Goal: Transaction & Acquisition: Obtain resource

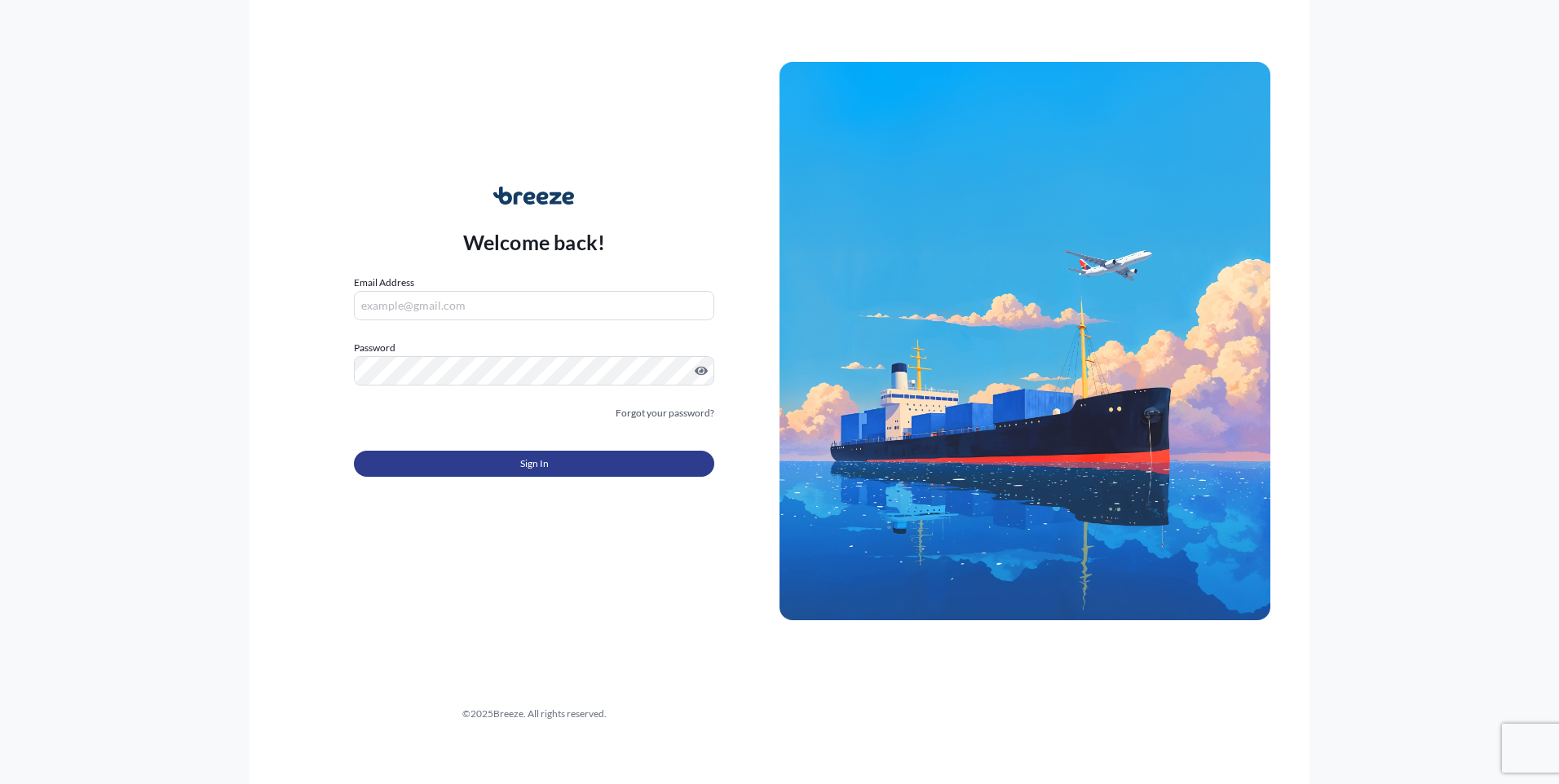
type input "[PERSON_NAME][EMAIL_ADDRESS][DOMAIN_NAME]"
click at [540, 470] on span "Sign In" at bounding box center [534, 463] width 29 height 17
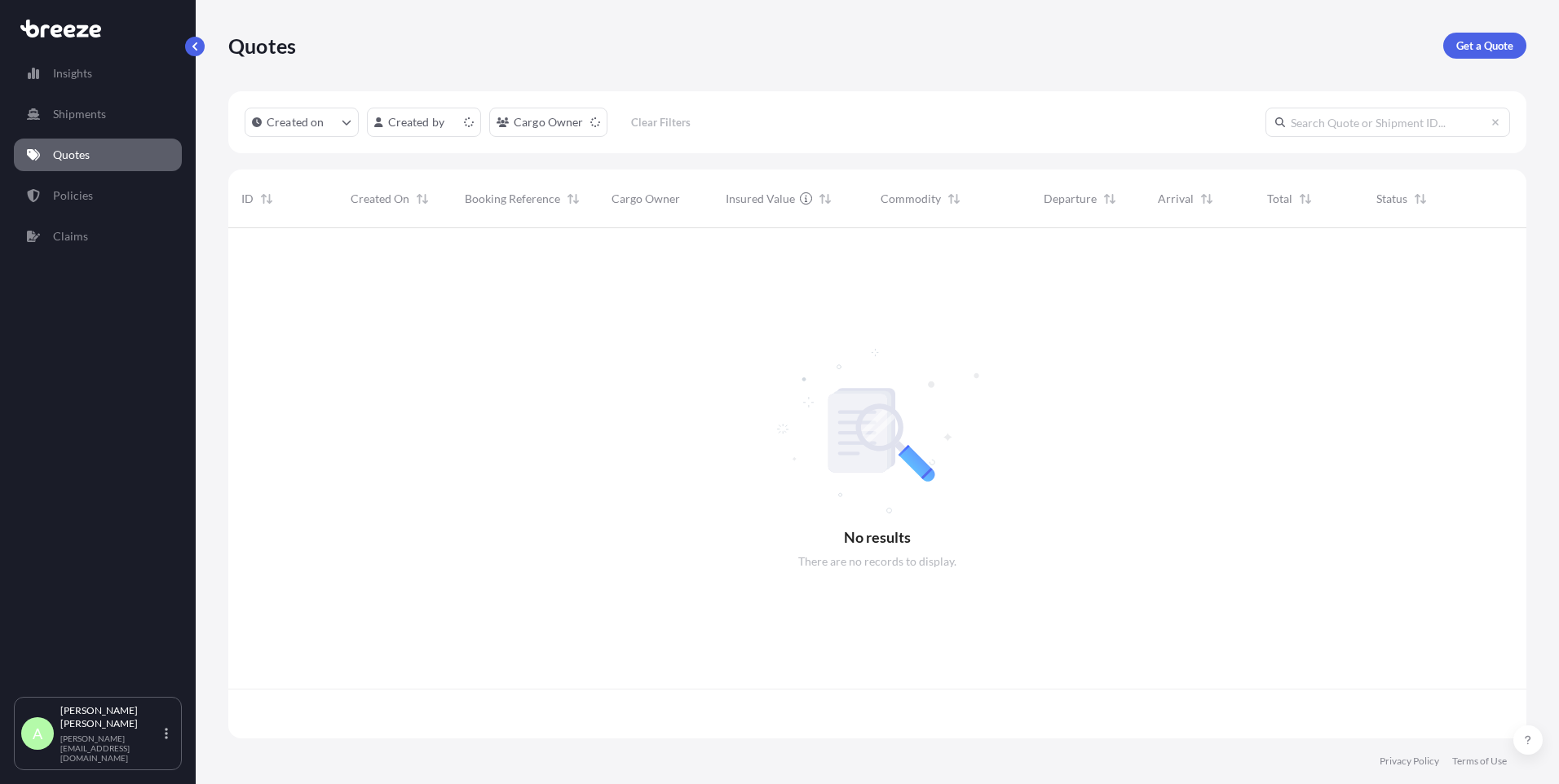
scroll to position [507, 1285]
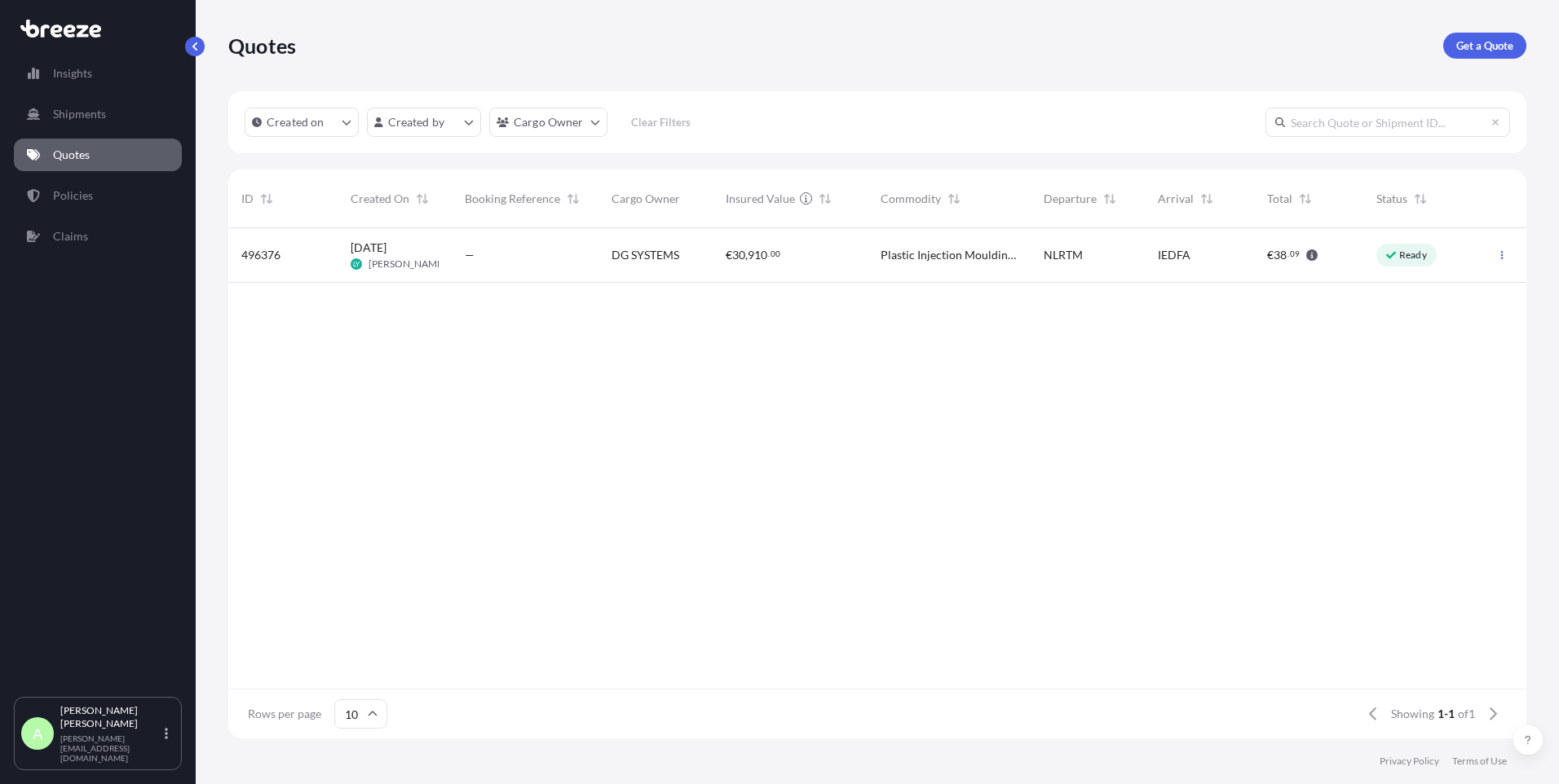
click at [91, 156] on link "Quotes" at bounding box center [97, 154] width 168 height 32
click at [91, 82] on link "Insights" at bounding box center [97, 73] width 168 height 32
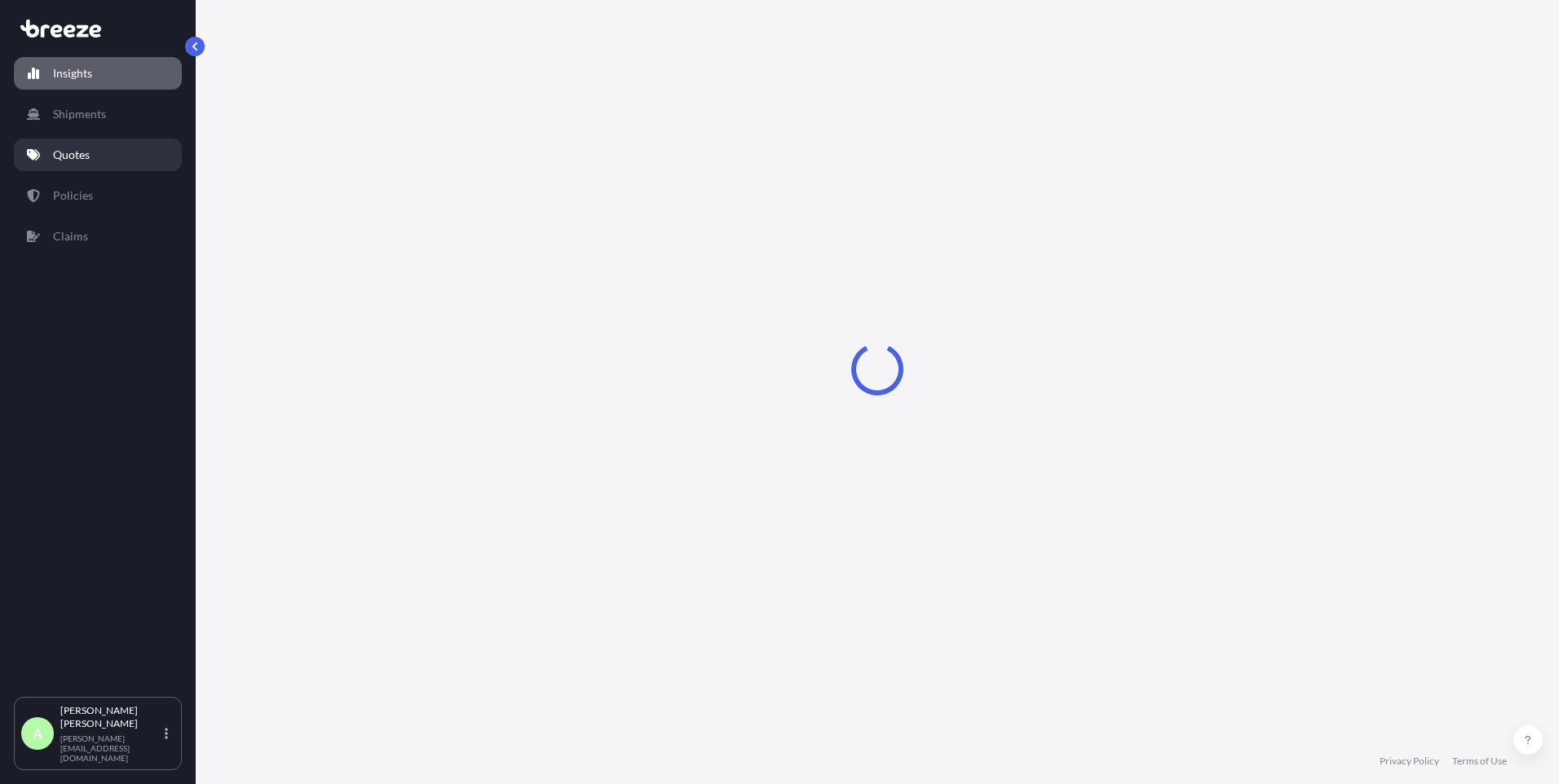
click at [81, 151] on p "Quotes" at bounding box center [71, 154] width 36 height 17
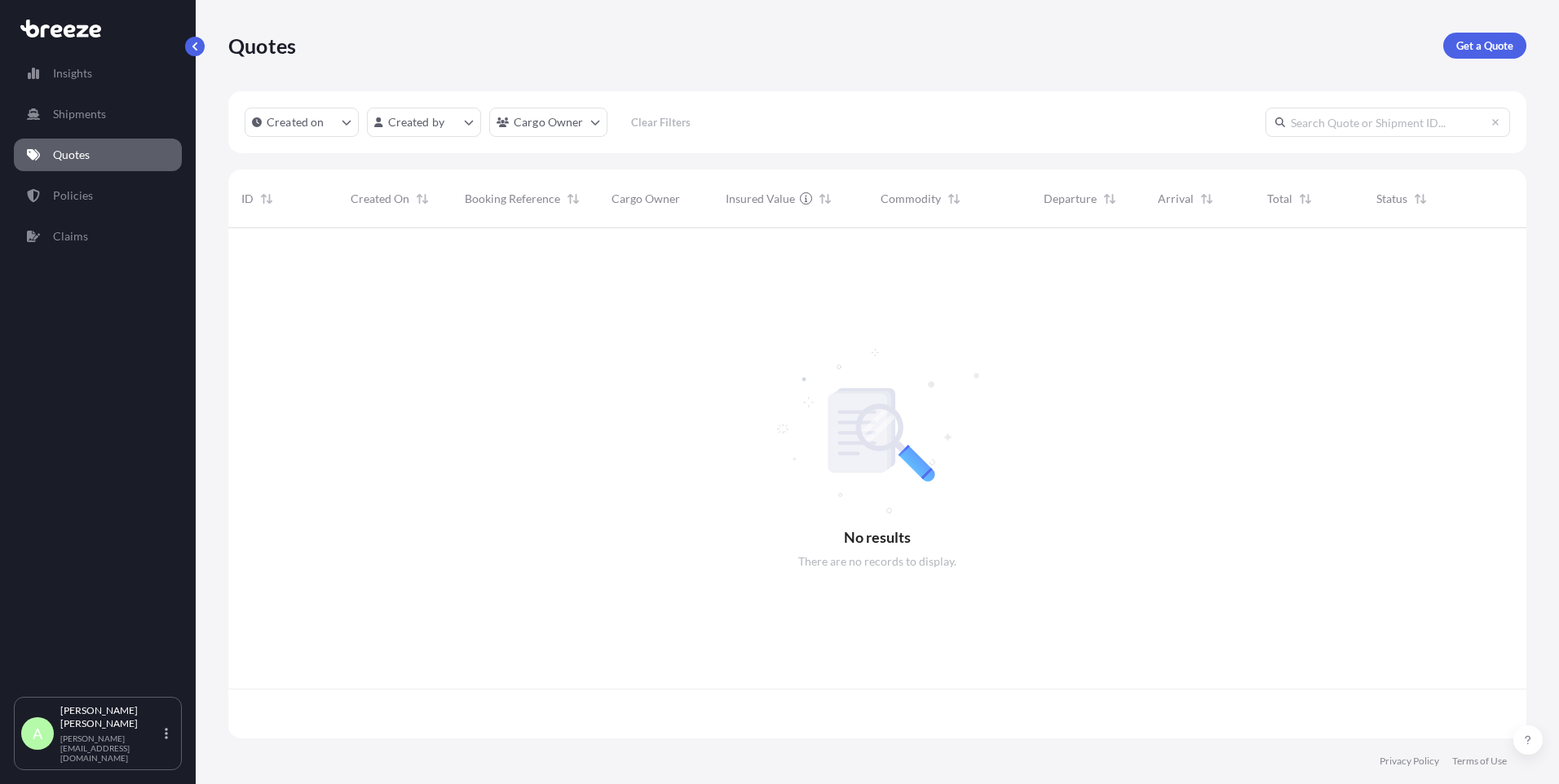
scroll to position [507, 1285]
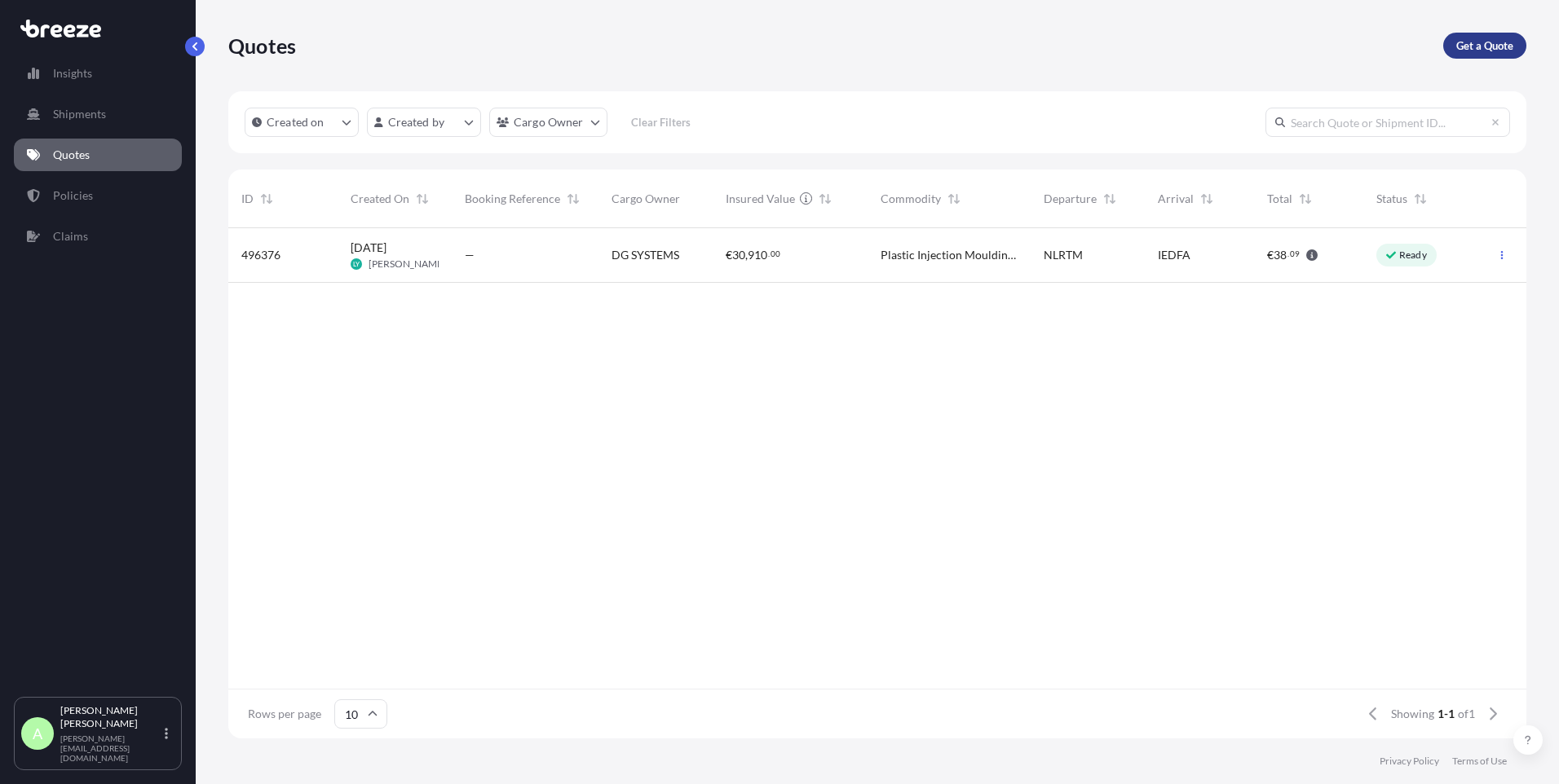
click at [1462, 50] on p "Get a Quote" at bounding box center [1485, 45] width 57 height 17
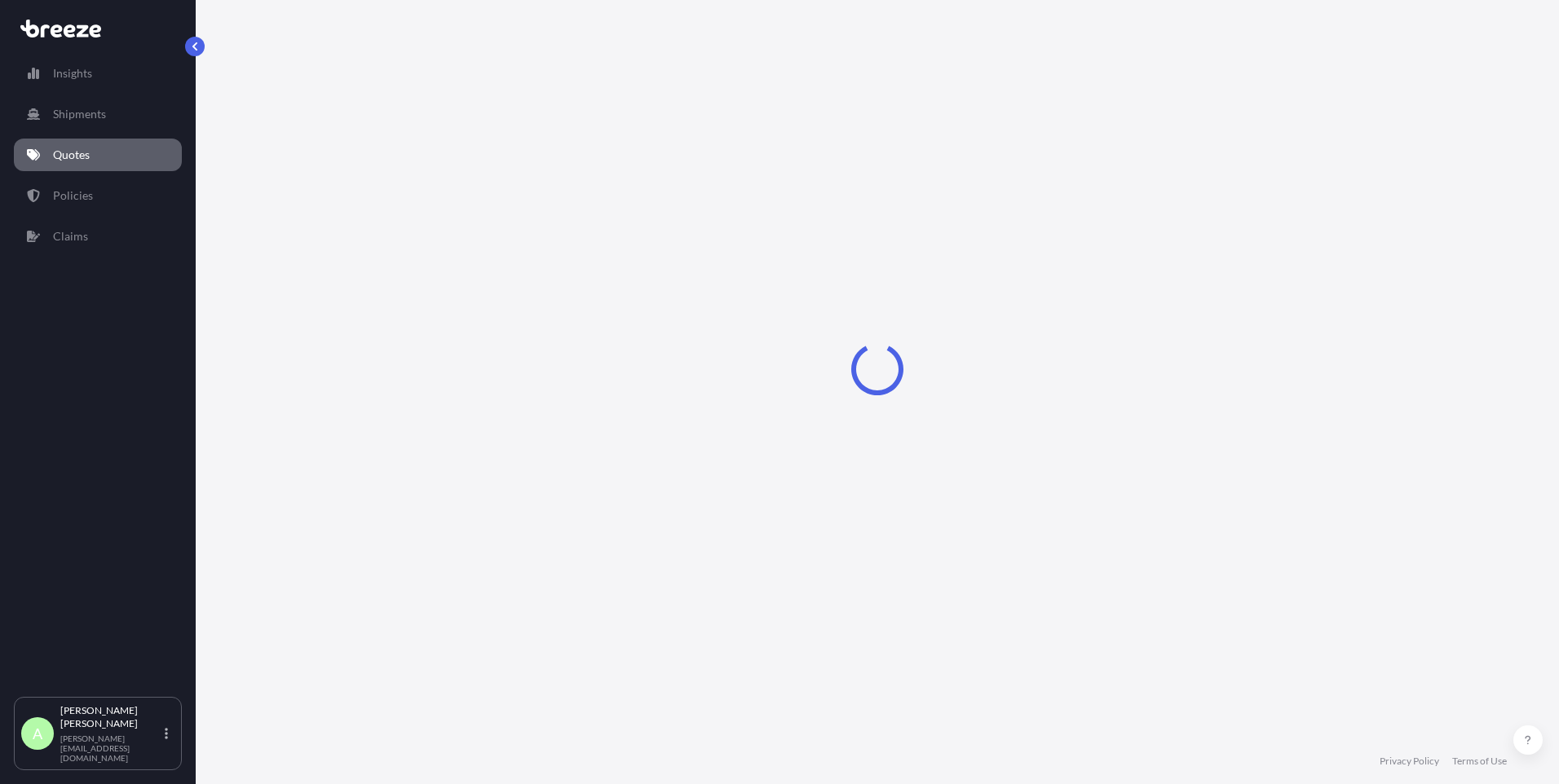
select select "Sea"
select select "1"
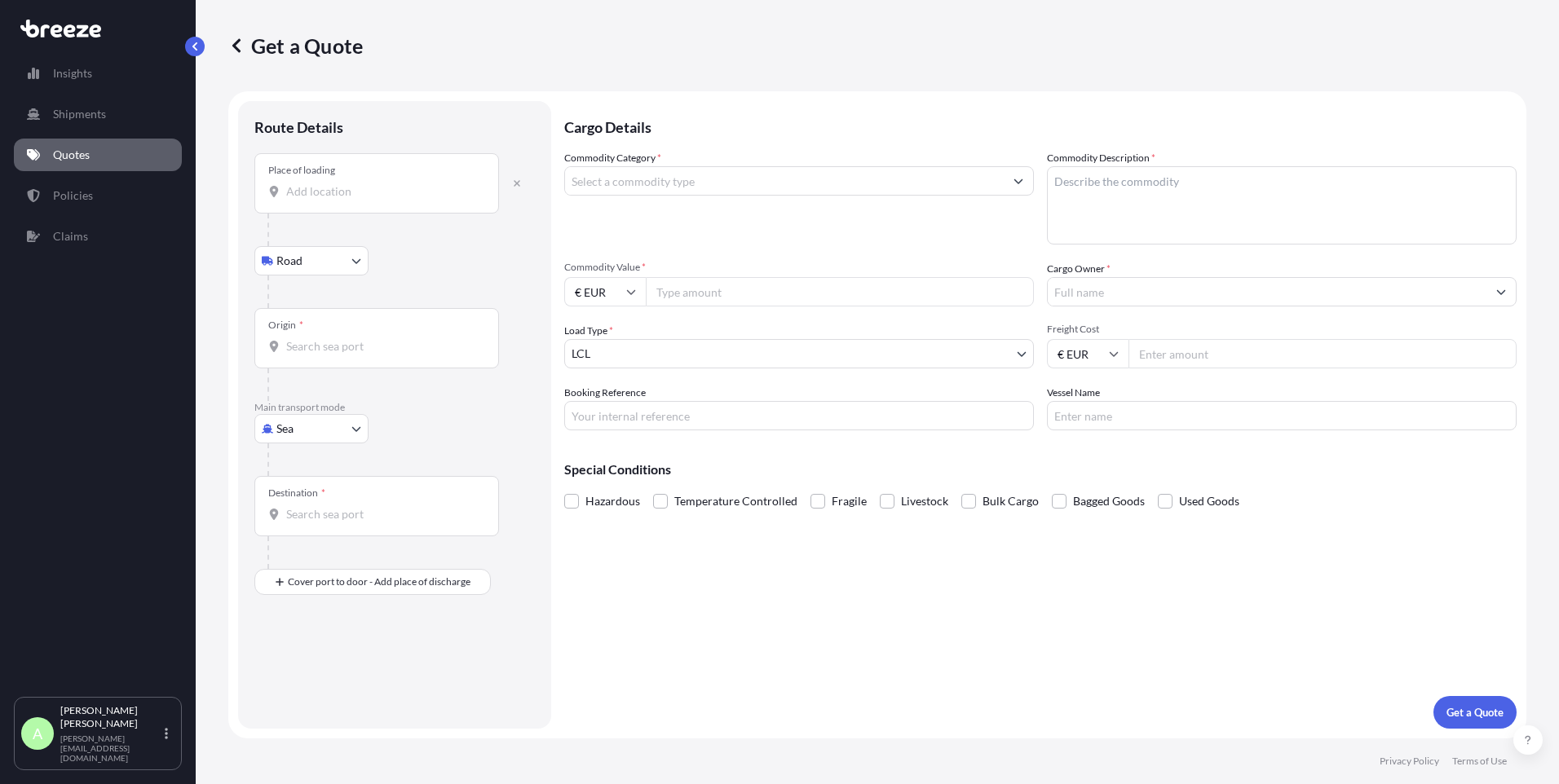
click at [313, 190] on input "Place of loading" at bounding box center [383, 191] width 193 height 17
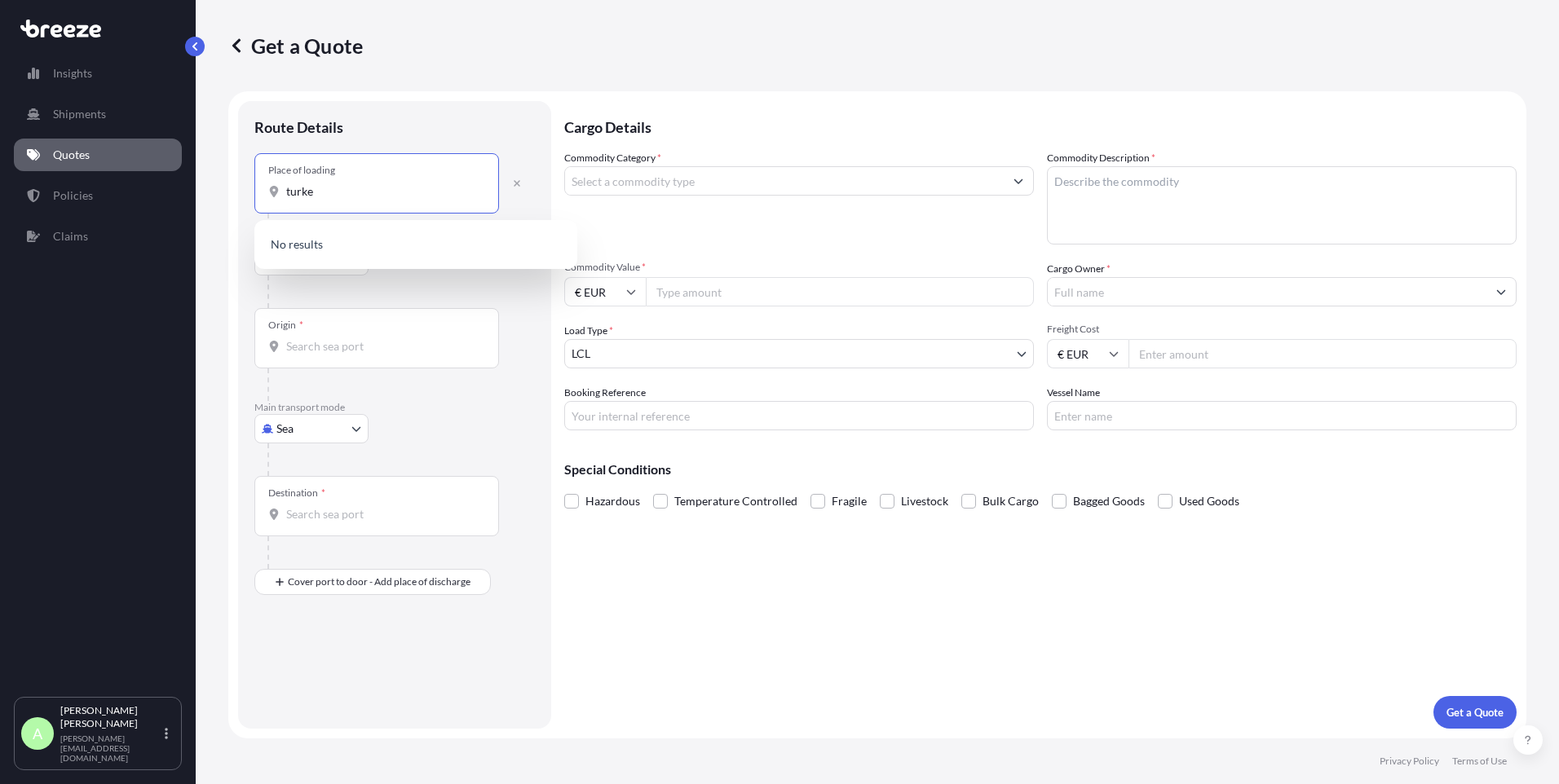
type input "turkey"
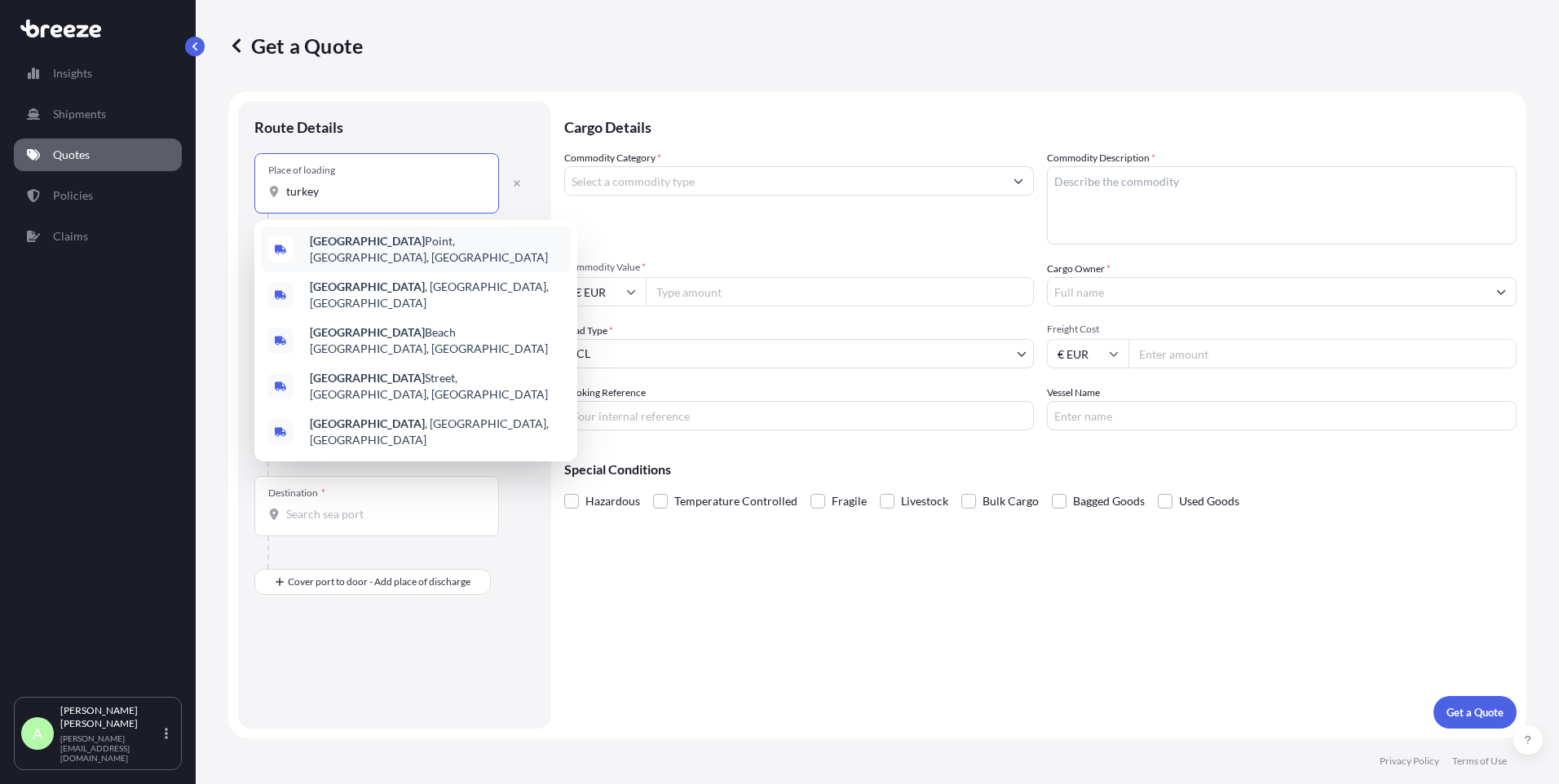
drag, startPoint x: 343, startPoint y: 196, endPoint x: 279, endPoint y: 198, distance: 64.0
click at [279, 198] on div "turkey" at bounding box center [377, 191] width 217 height 17
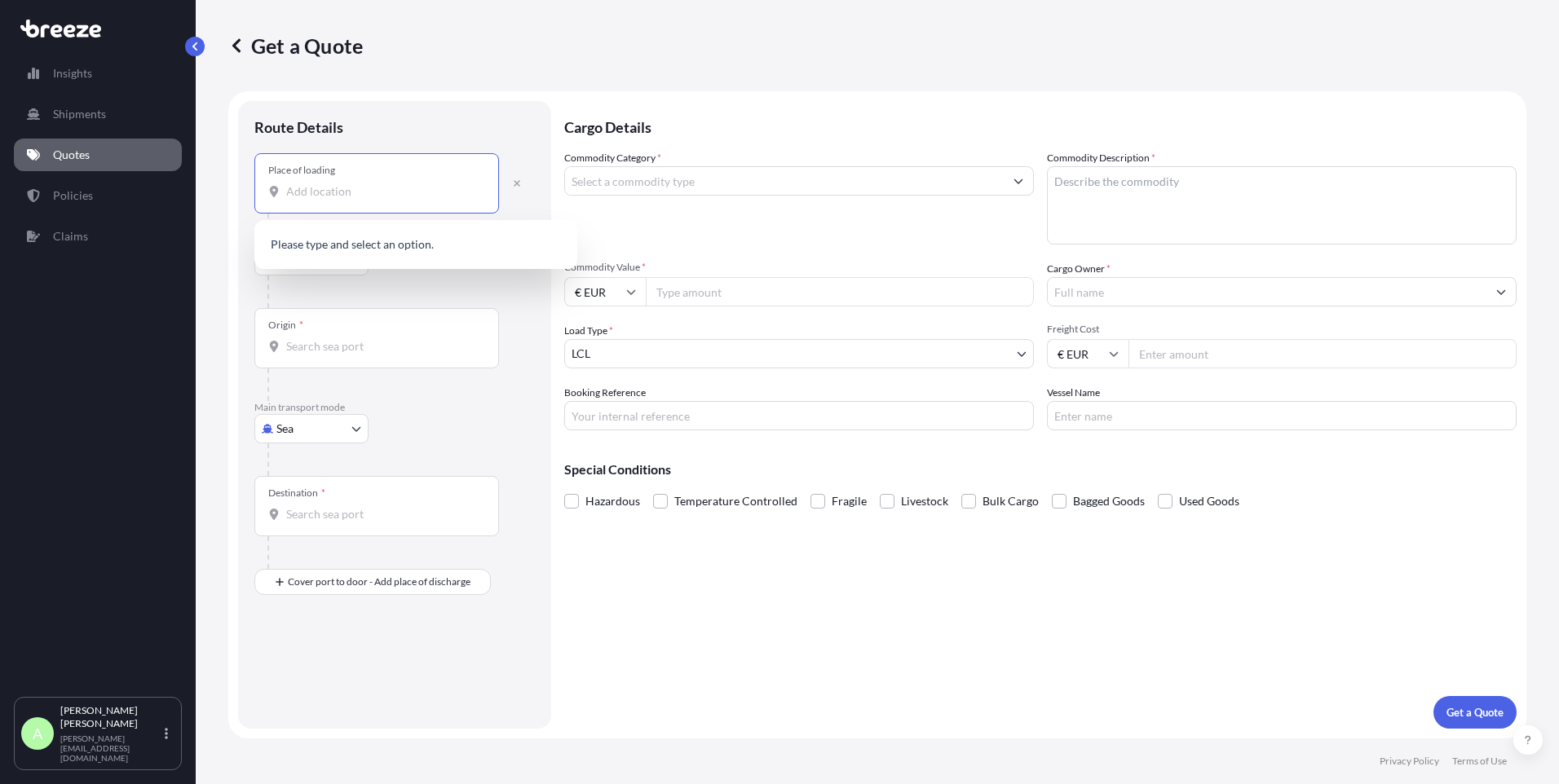
click at [480, 95] on form "Route Details Place of loading Road Road Rail Origin * Main transport mode Sea …" at bounding box center [877, 415] width 1298 height 647
click at [321, 353] on input "Origin *" at bounding box center [383, 346] width 193 height 17
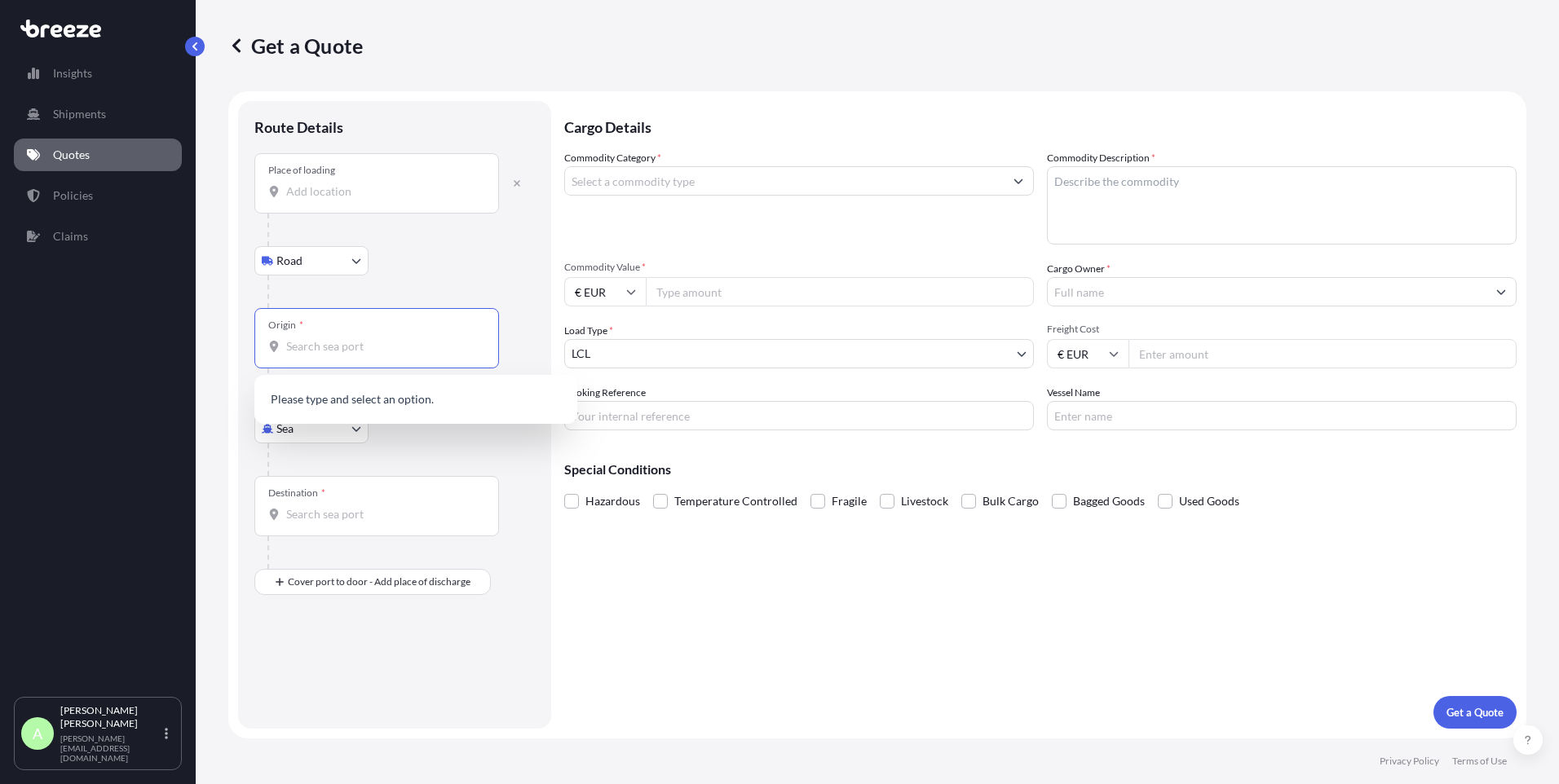
click at [451, 254] on div "Road Road Rail" at bounding box center [394, 261] width 281 height 30
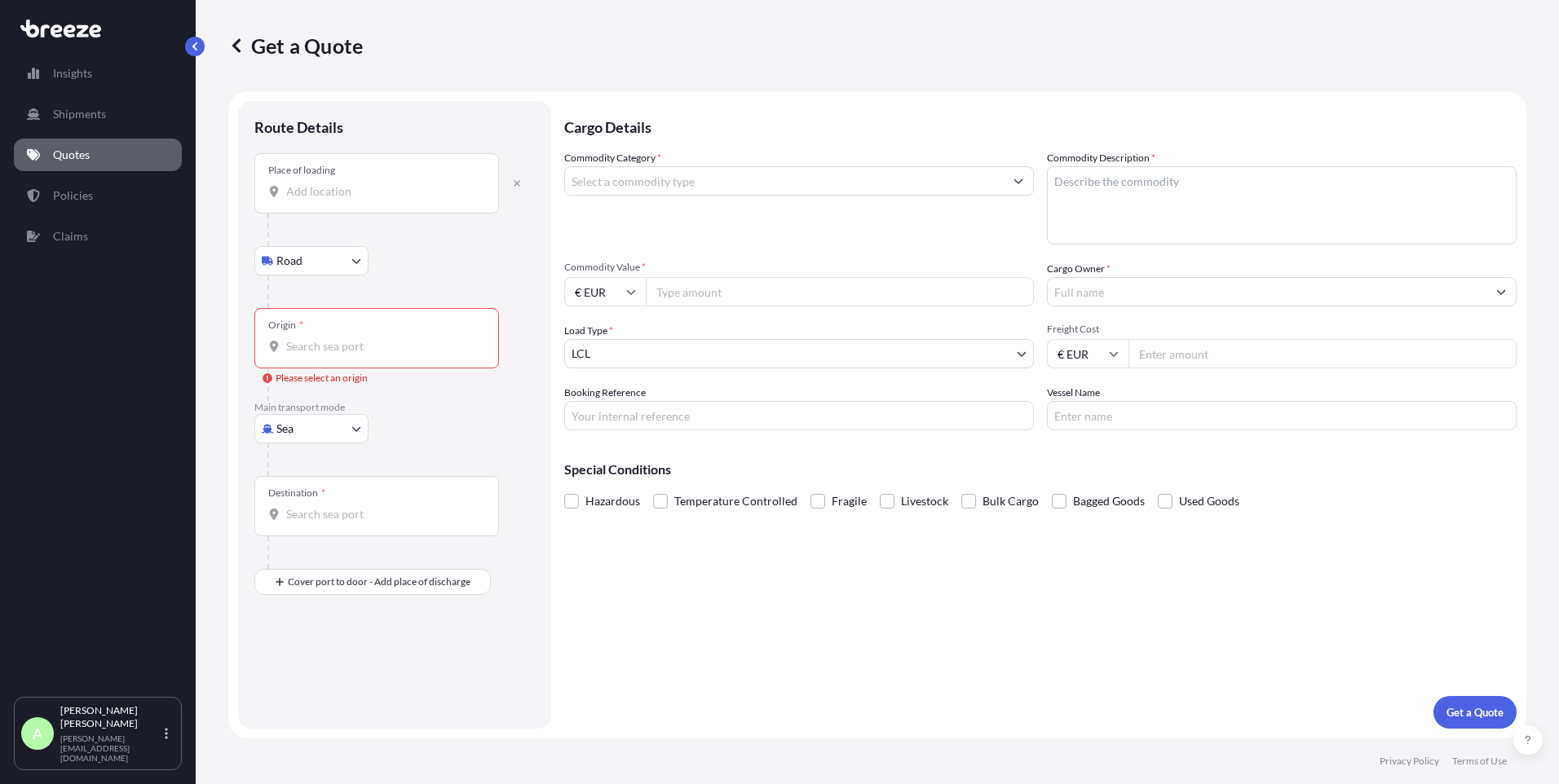
click at [350, 428] on body "0 options available. Insights Shipments Quotes Policies Claims A [PERSON_NAME] …" at bounding box center [780, 392] width 1559 height 784
click at [304, 524] on span "Road" at bounding box center [298, 529] width 27 height 17
select select "Road"
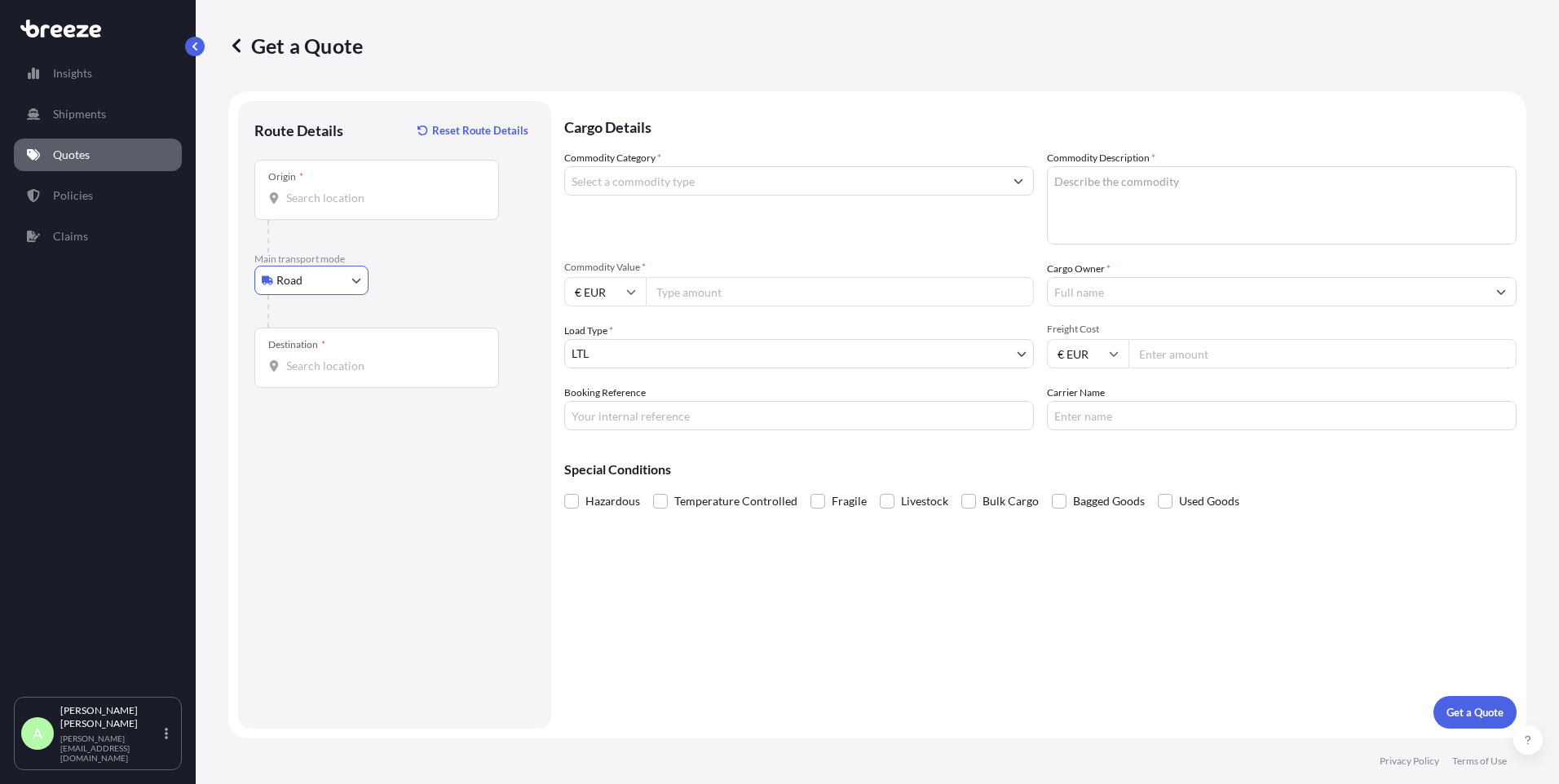
click at [363, 204] on input "Origin *" at bounding box center [383, 198] width 193 height 17
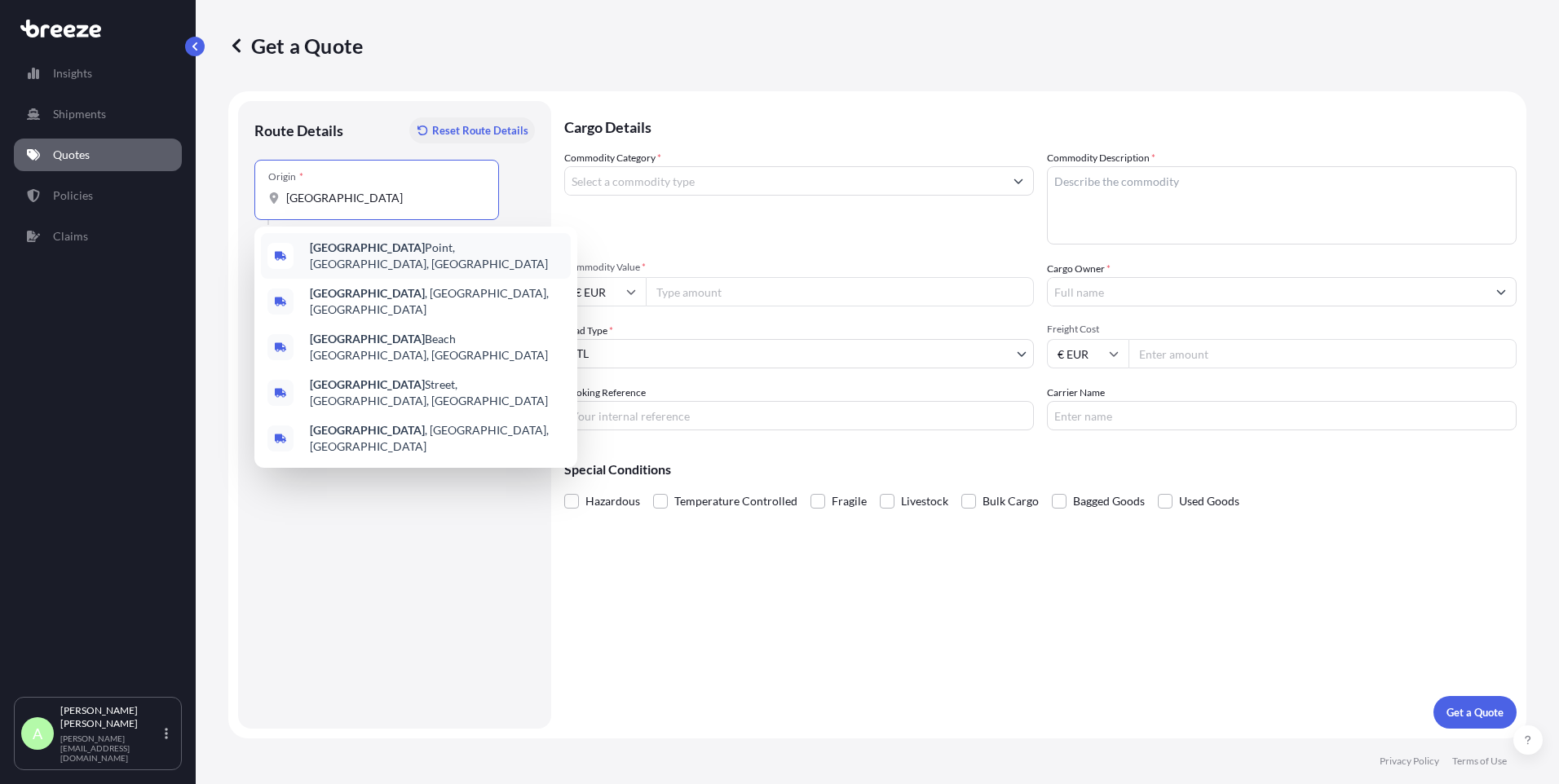
type input "[GEOGRAPHIC_DATA]"
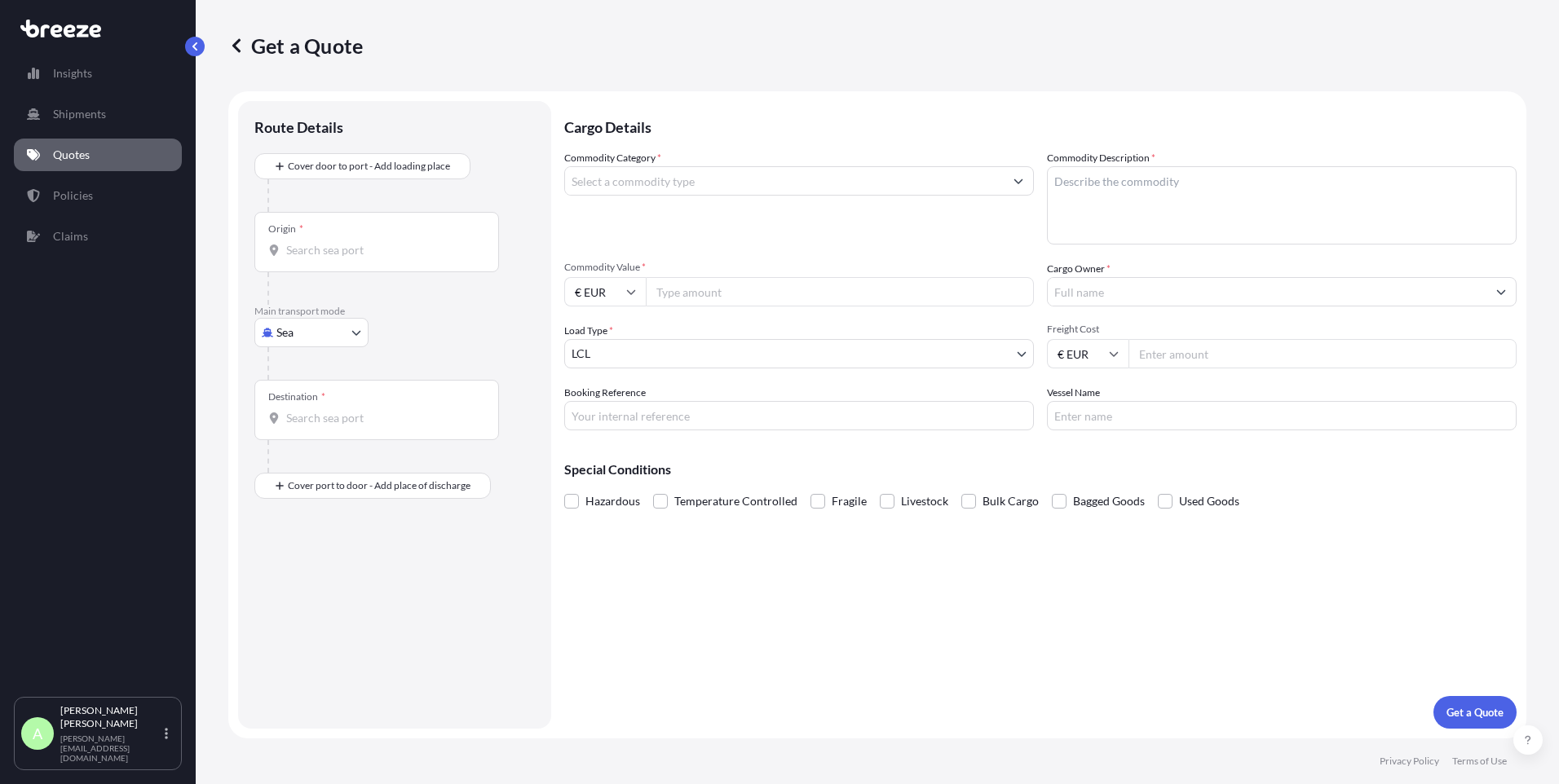
click at [301, 332] on body "5 options available. Insights Shipments Quotes Policies Claims A [PERSON_NAME] …" at bounding box center [780, 392] width 1559 height 784
click at [299, 441] on span "Road" at bounding box center [298, 433] width 27 height 17
select select "Road"
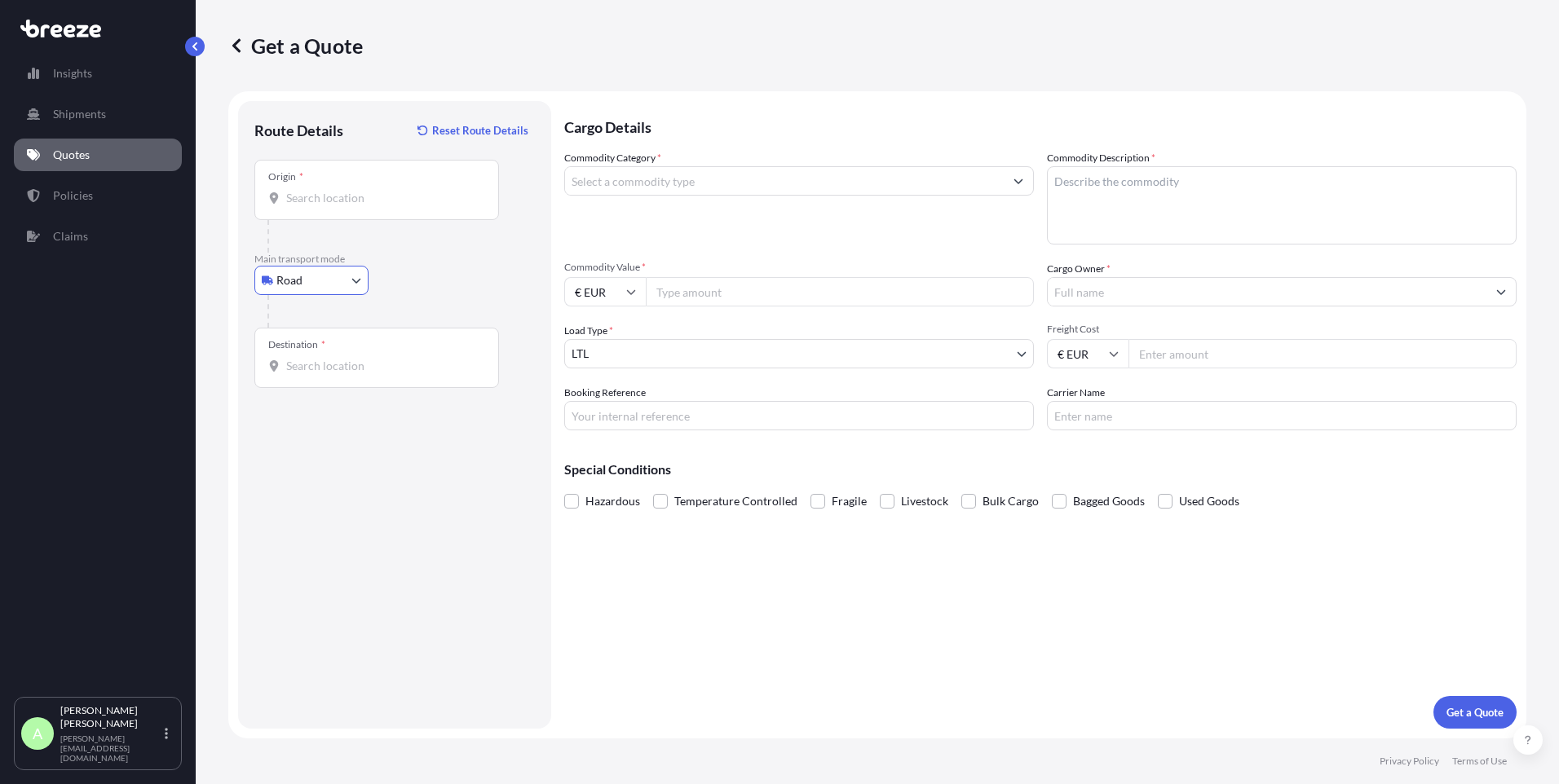
click at [321, 197] on input "Origin *" at bounding box center [383, 198] width 193 height 17
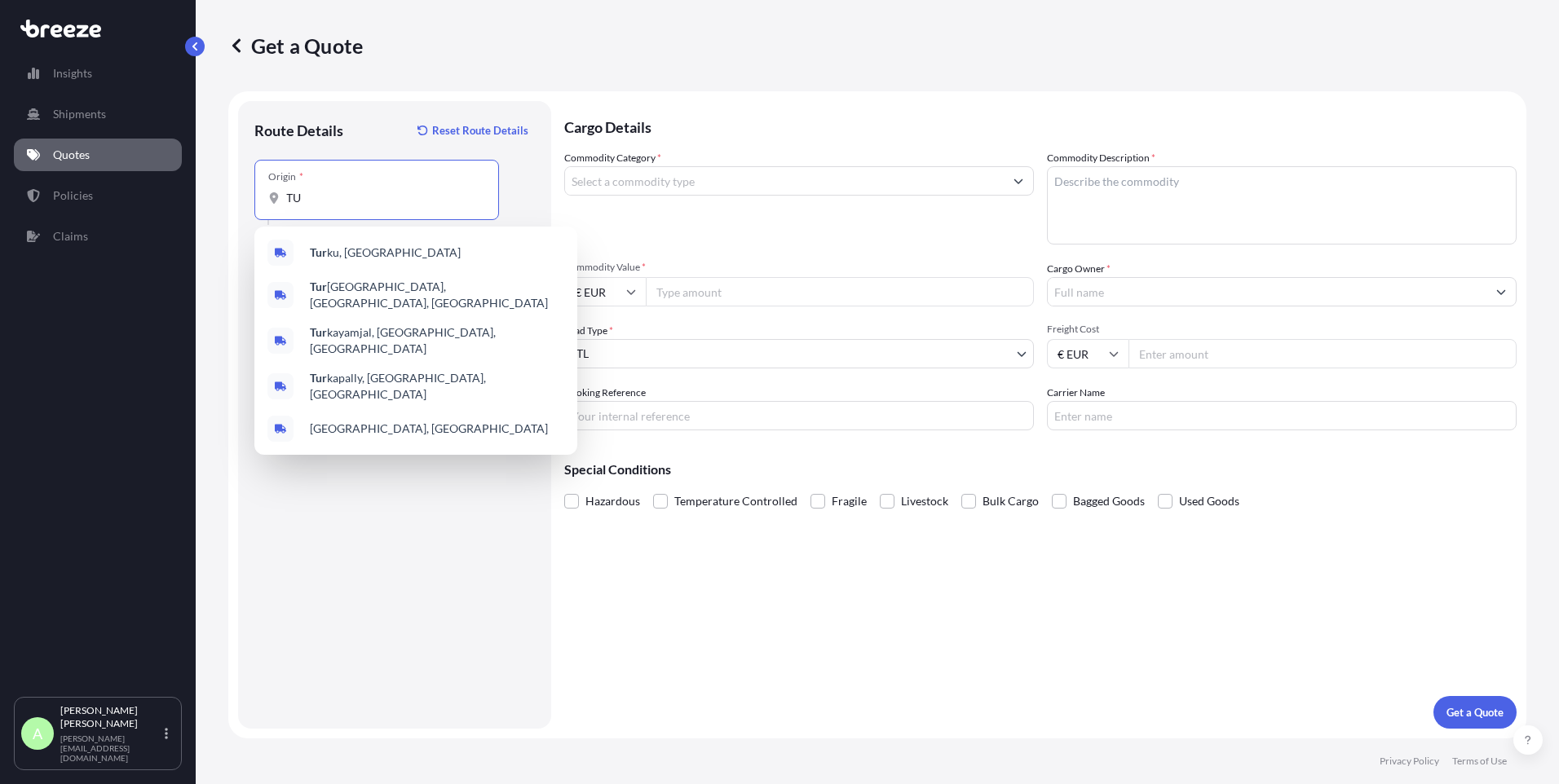
type input "T"
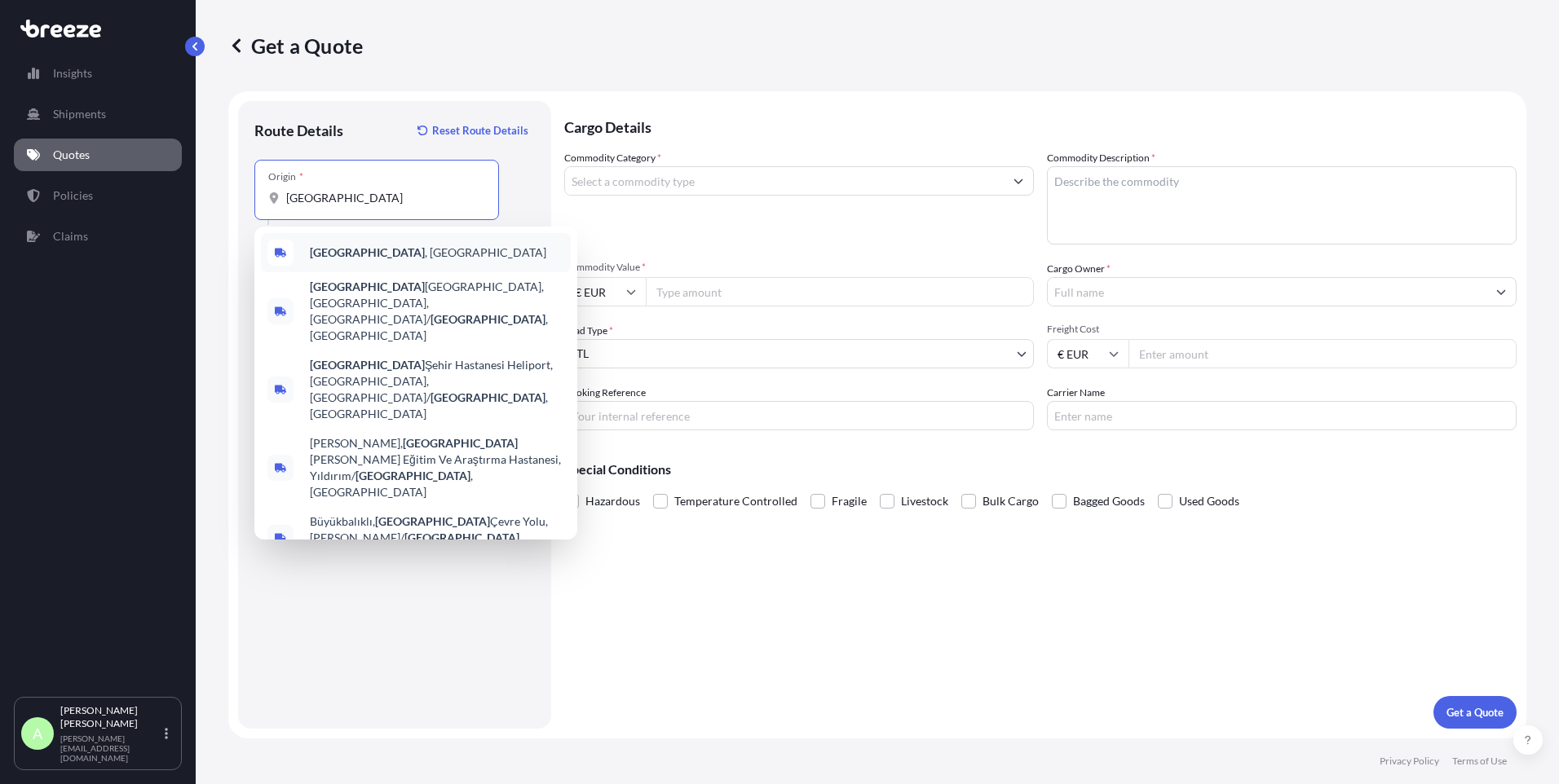
click at [369, 243] on div "[GEOGRAPHIC_DATA] , [GEOGRAPHIC_DATA]" at bounding box center [415, 253] width 310 height 39
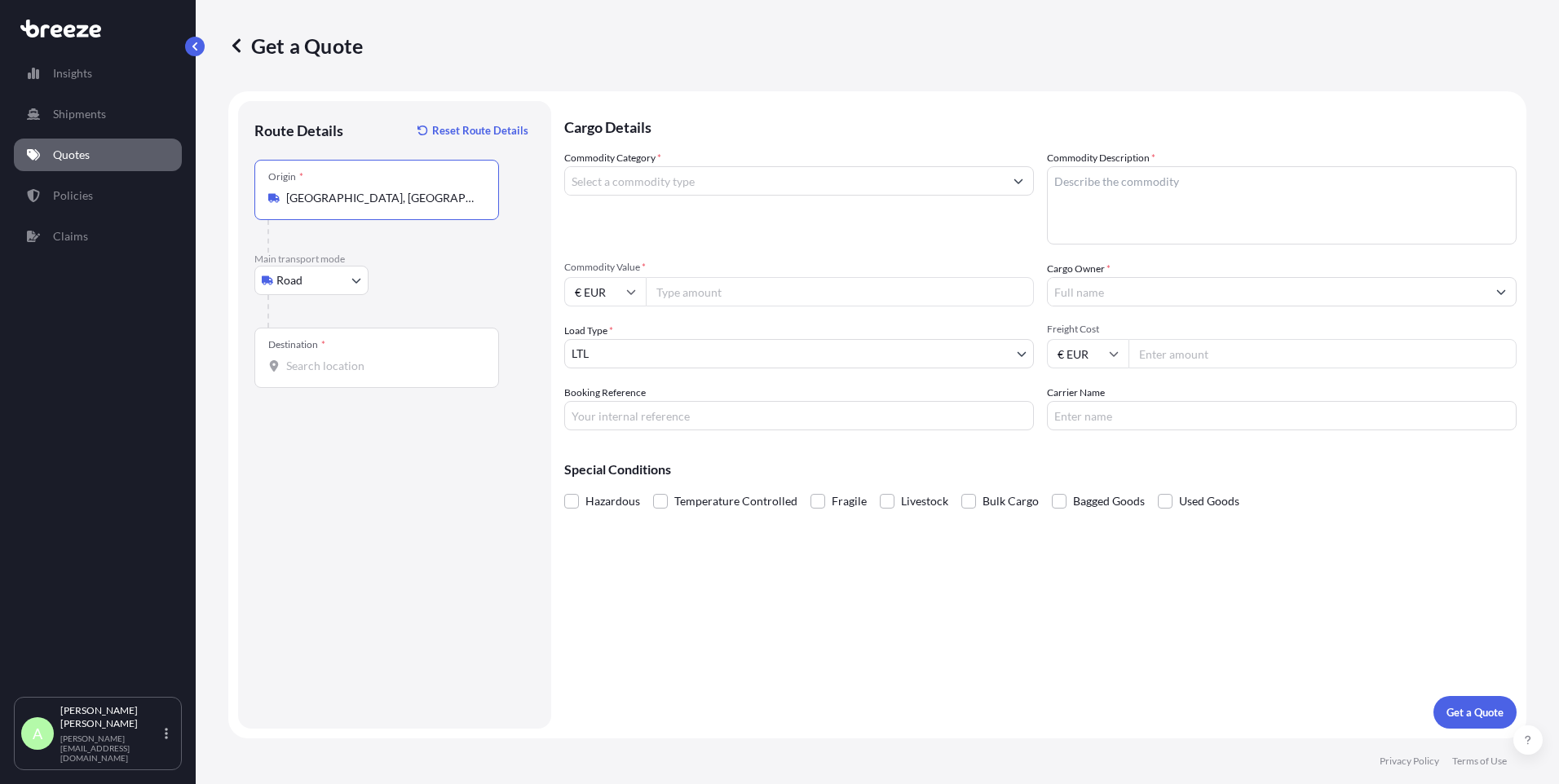
type input "[GEOGRAPHIC_DATA], [GEOGRAPHIC_DATA]"
click at [328, 368] on input "Destination *" at bounding box center [383, 366] width 193 height 17
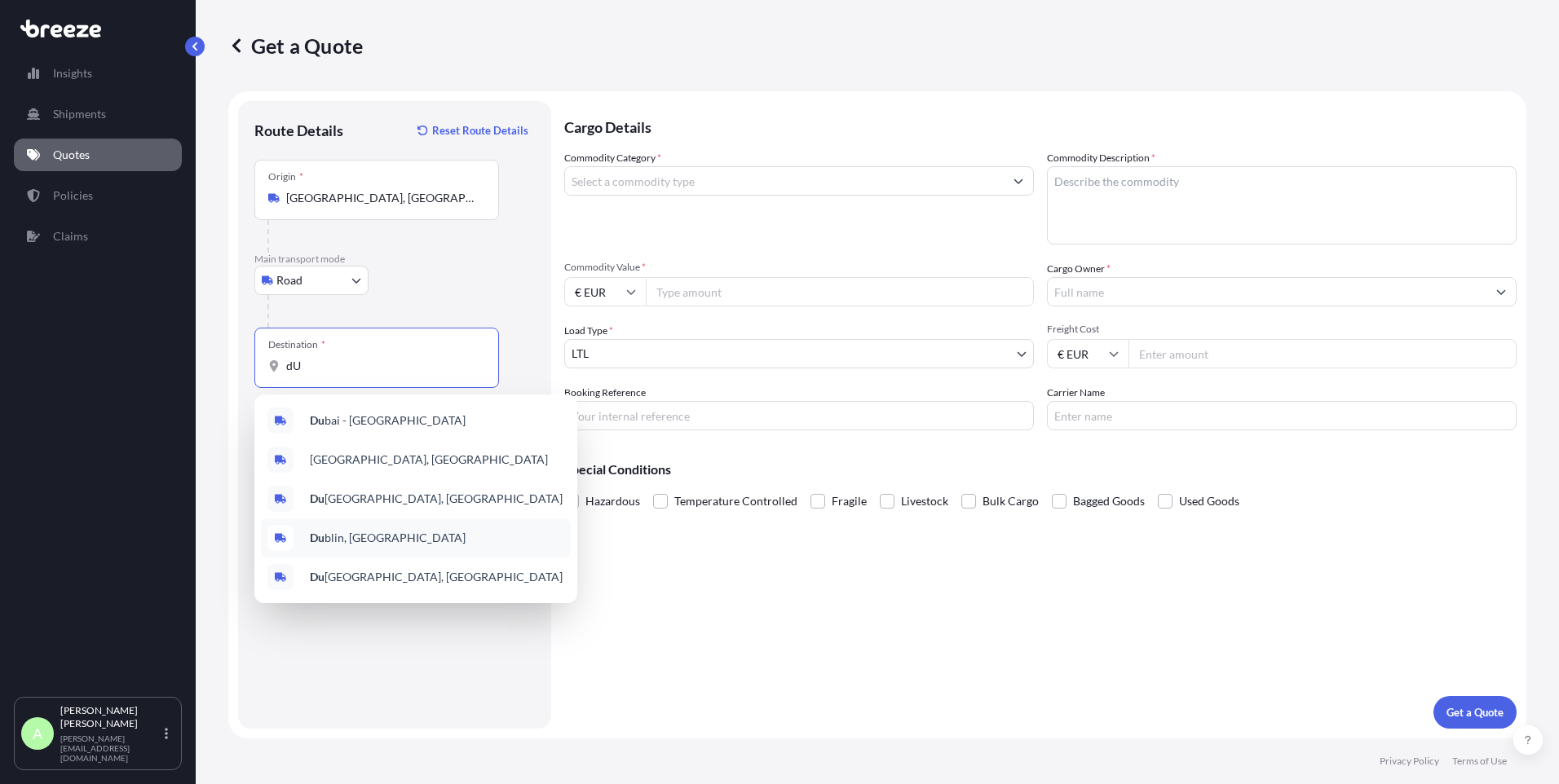
click at [382, 549] on div "Du blin, [GEOGRAPHIC_DATA]" at bounding box center [415, 538] width 310 height 39
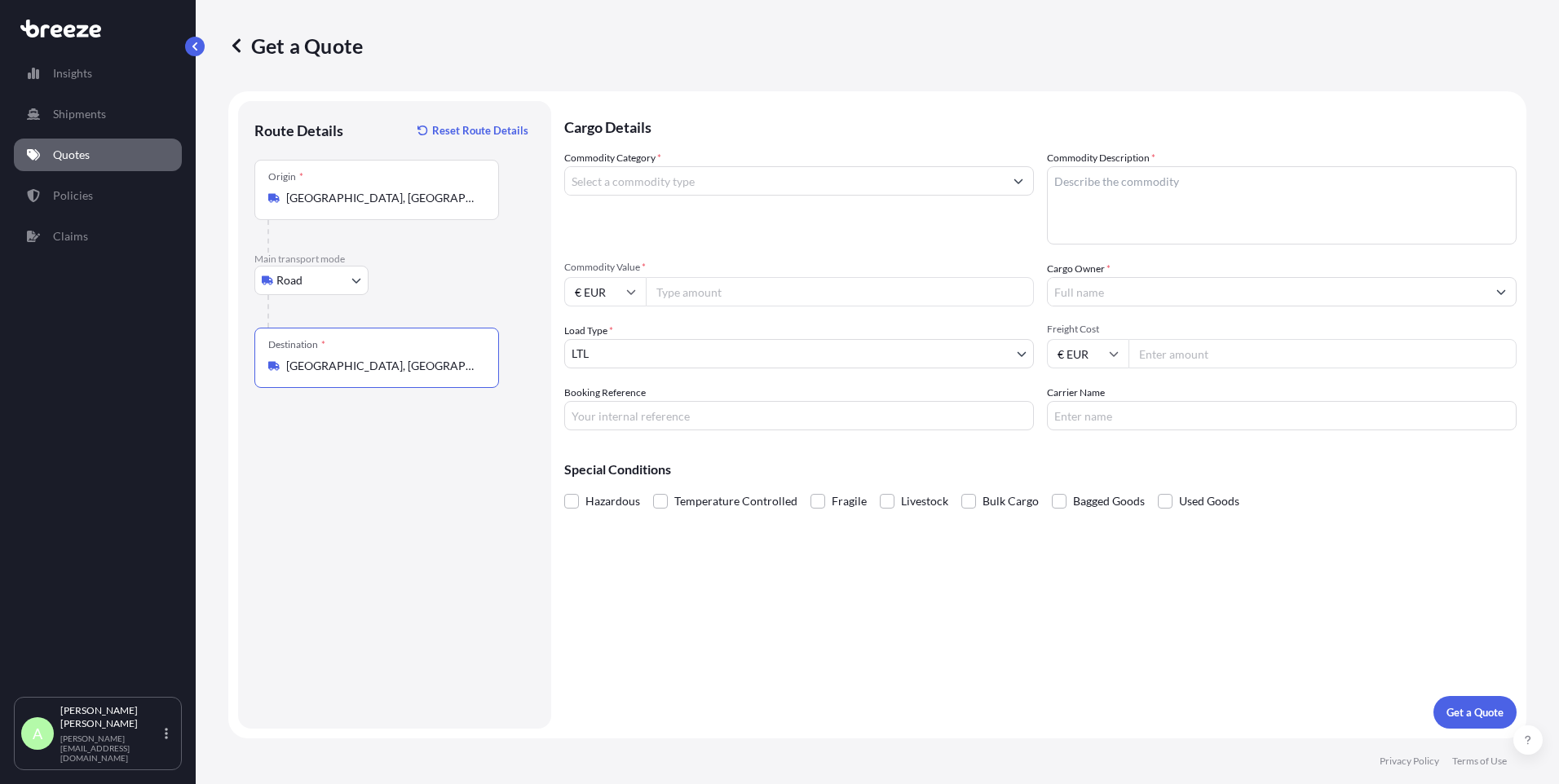
type input "[GEOGRAPHIC_DATA], [GEOGRAPHIC_DATA]"
click at [648, 187] on input "Commodity Category *" at bounding box center [784, 181] width 439 height 30
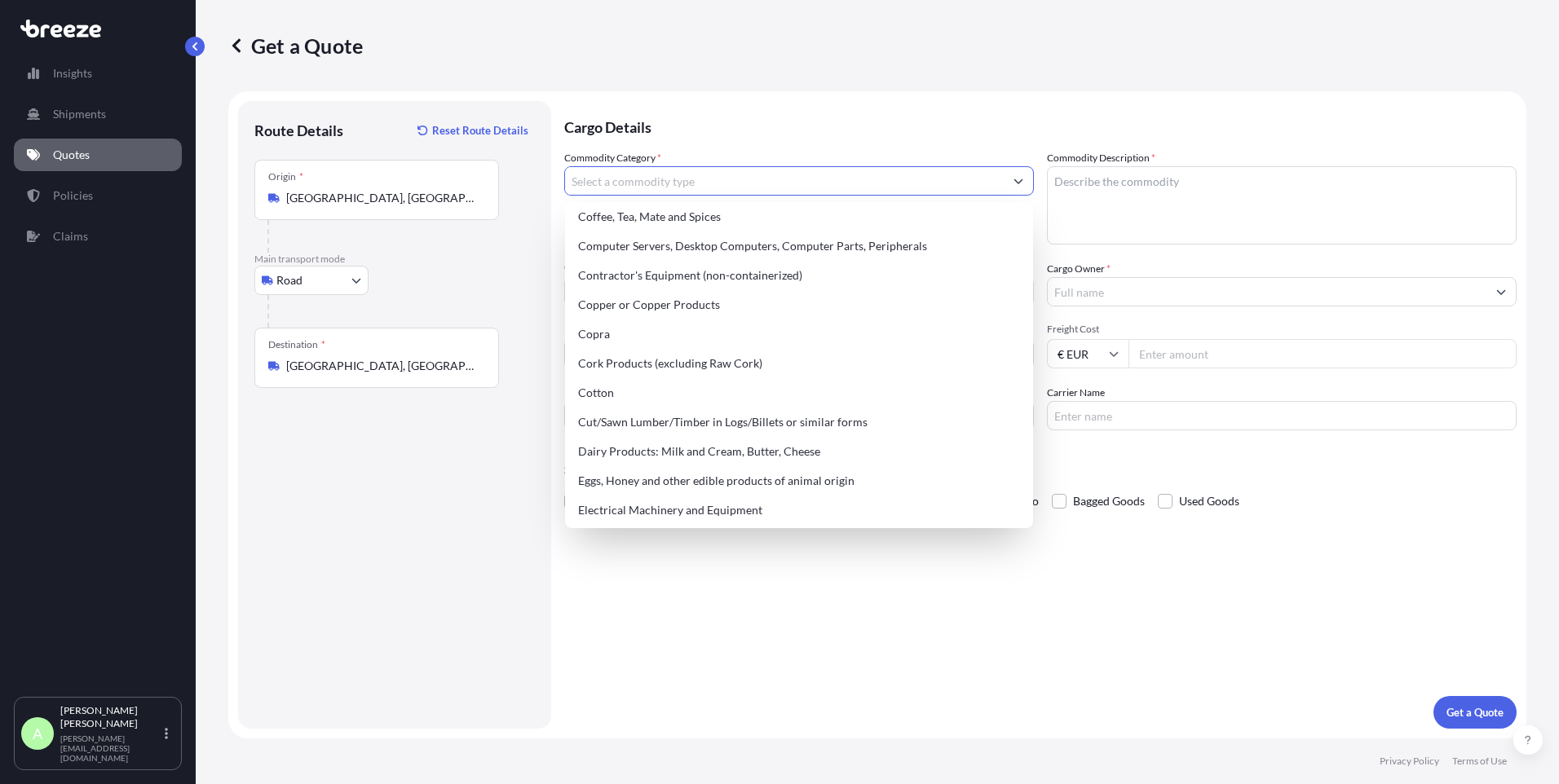
scroll to position [814, 0]
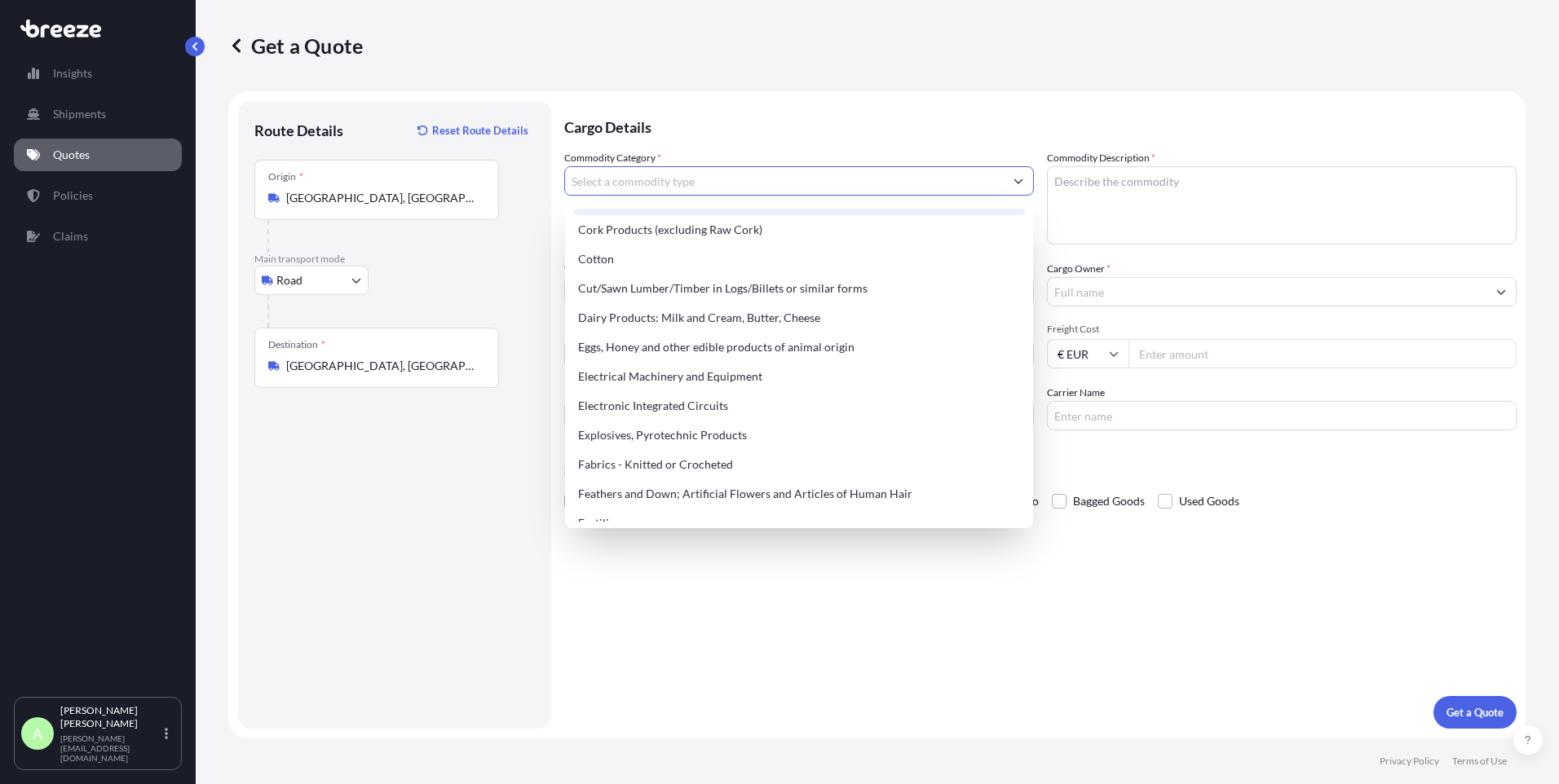
click at [639, 178] on input "Commodity Category *" at bounding box center [784, 181] width 439 height 30
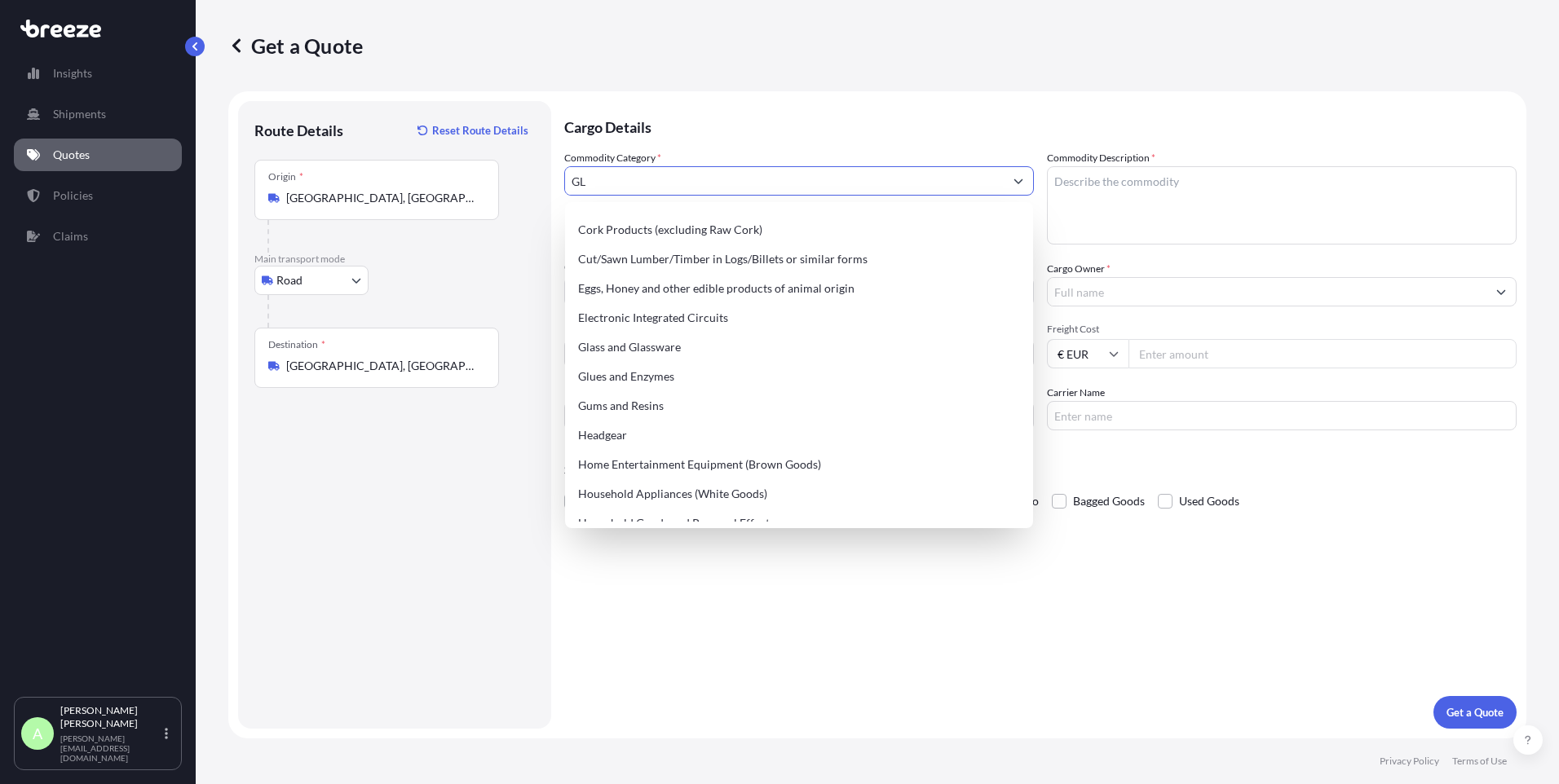
scroll to position [0, 0]
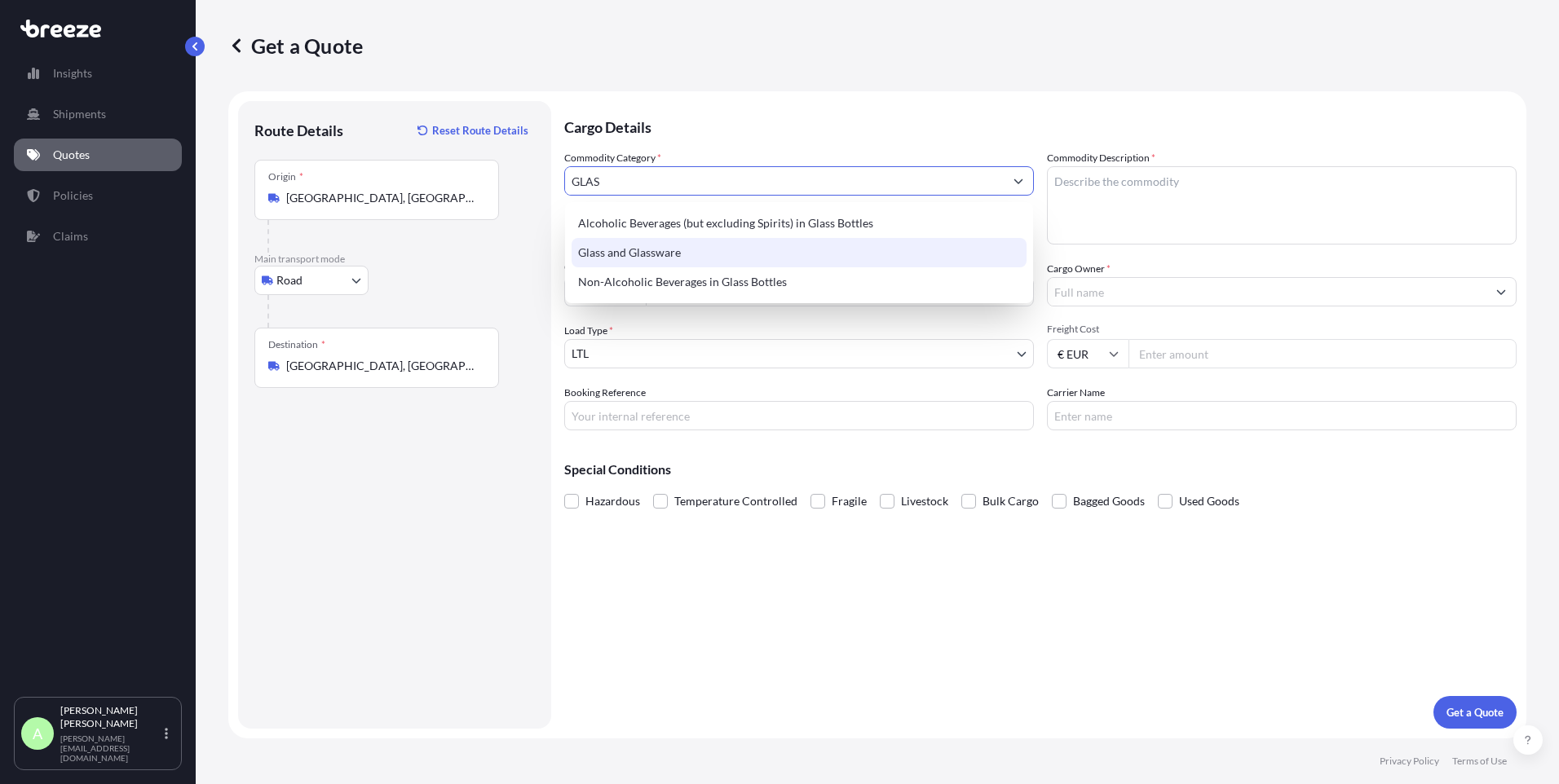
click at [646, 243] on div "Glass and Glassware" at bounding box center [799, 253] width 455 height 30
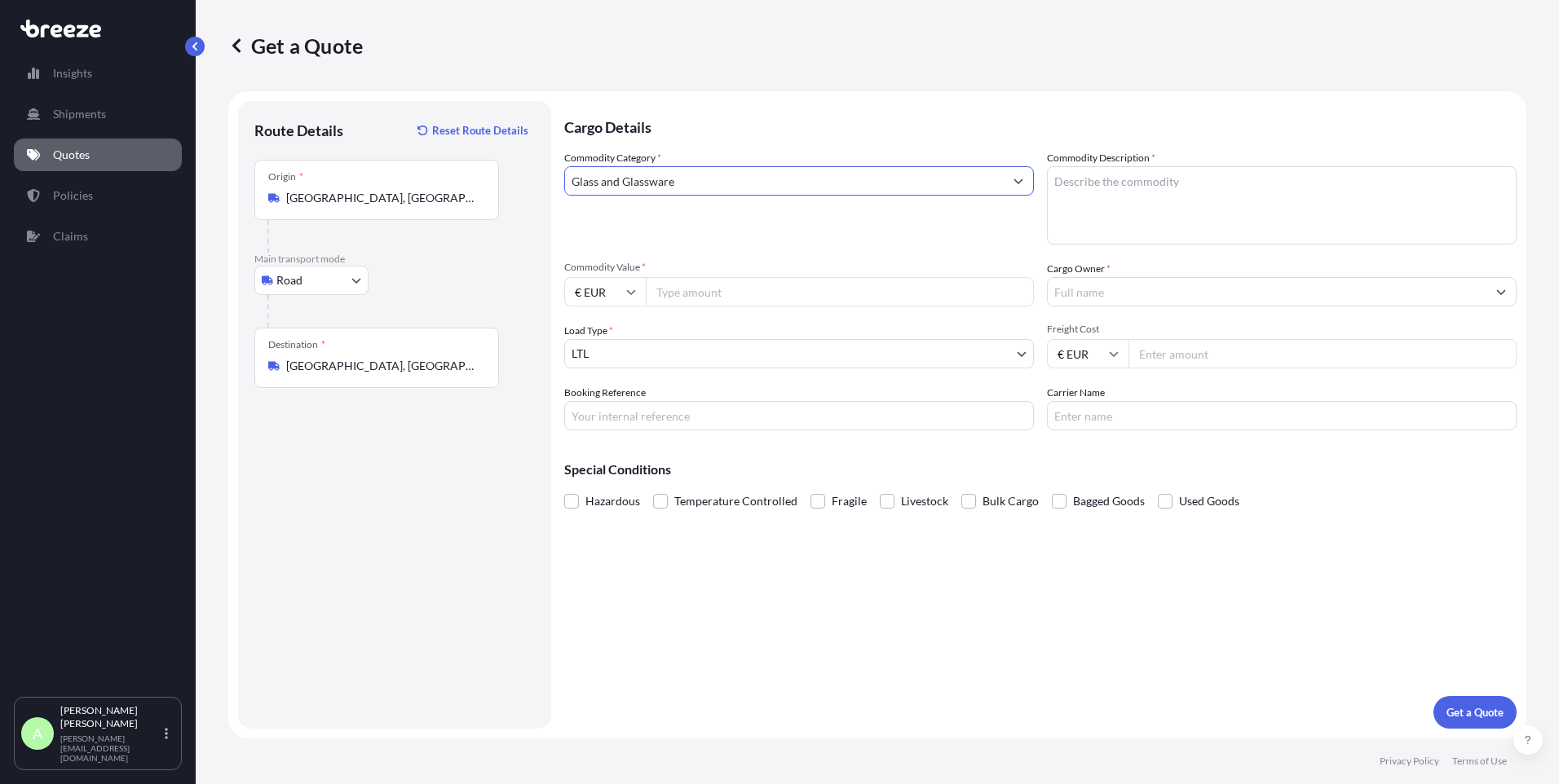
type input "Glass and Glassware"
click at [1108, 207] on textarea "Commodity Description *" at bounding box center [1281, 206] width 469 height 79
type textarea "G"
type textarea "FRAGILE ITEM"
click at [823, 302] on input "Commodity Value *" at bounding box center [840, 292] width 388 height 30
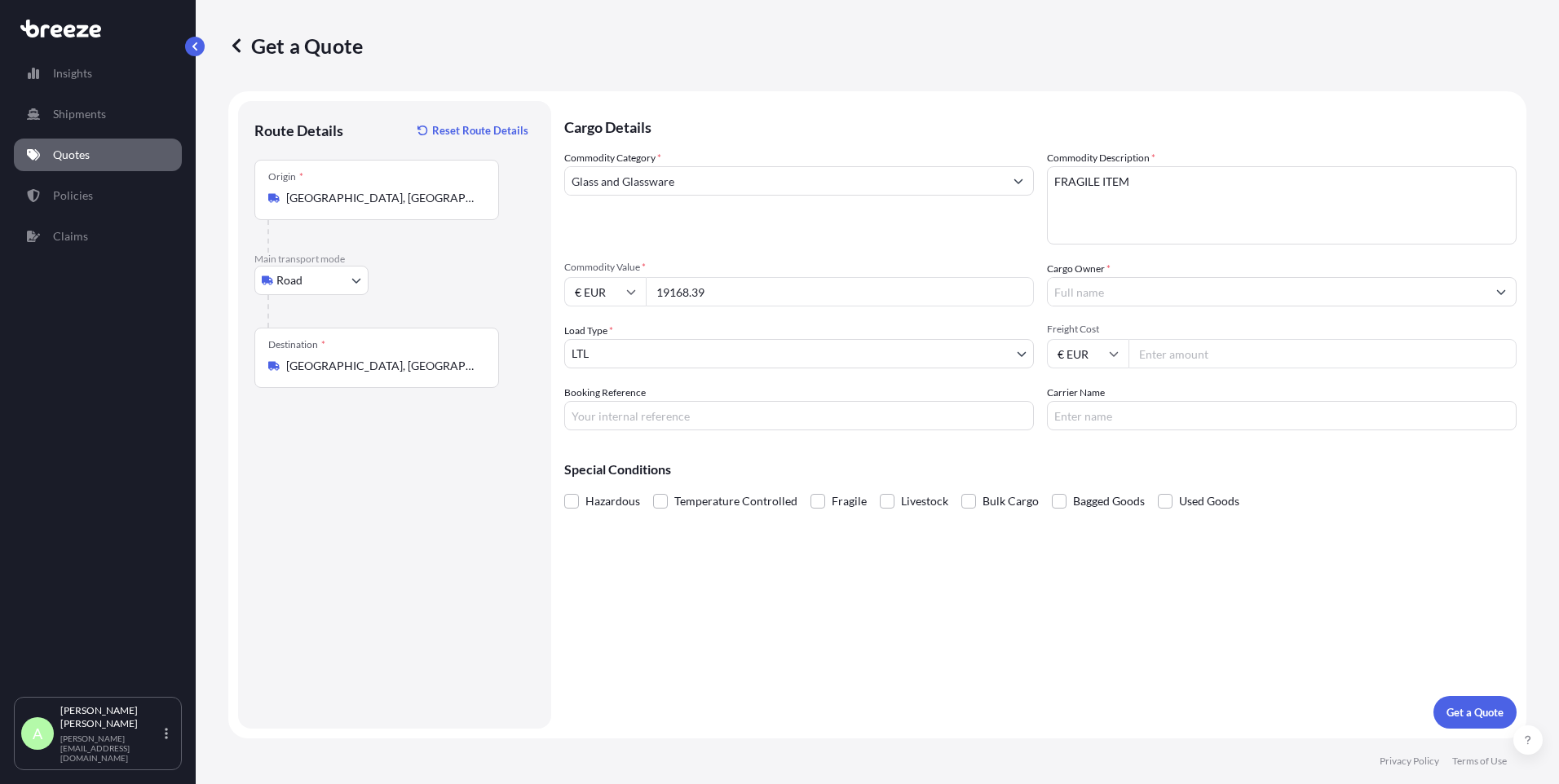
type input "19168.39"
click at [1162, 292] on input "Cargo Owner *" at bounding box center [1268, 292] width 439 height 30
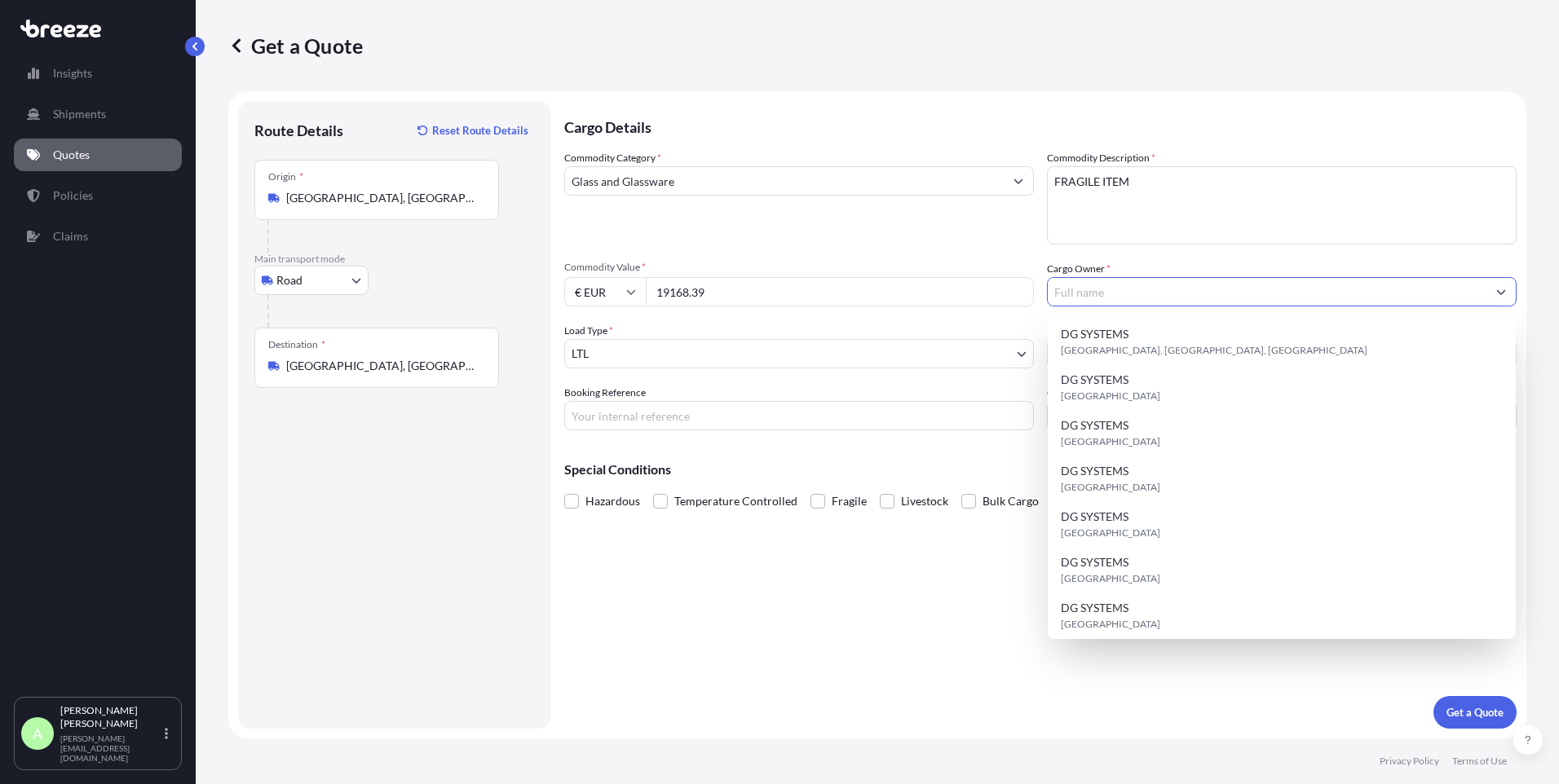
click at [1162, 292] on input "Cargo Owner *" at bounding box center [1268, 292] width 439 height 30
type input "t"
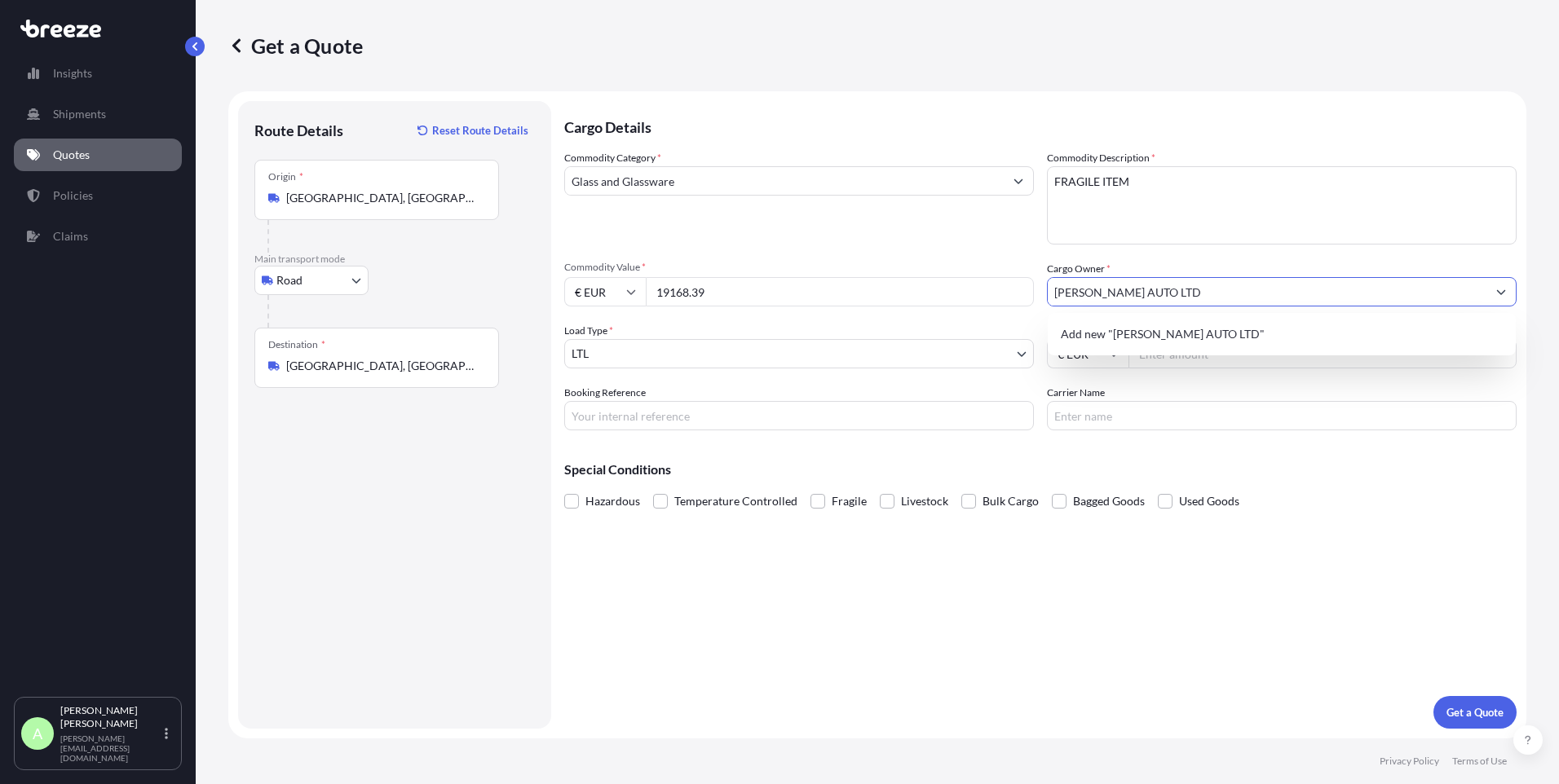
type input "[PERSON_NAME] AUTO LTD"
click at [1214, 273] on div "Cargo Owner * [PERSON_NAME] AUTO LTD" at bounding box center [1281, 283] width 469 height 45
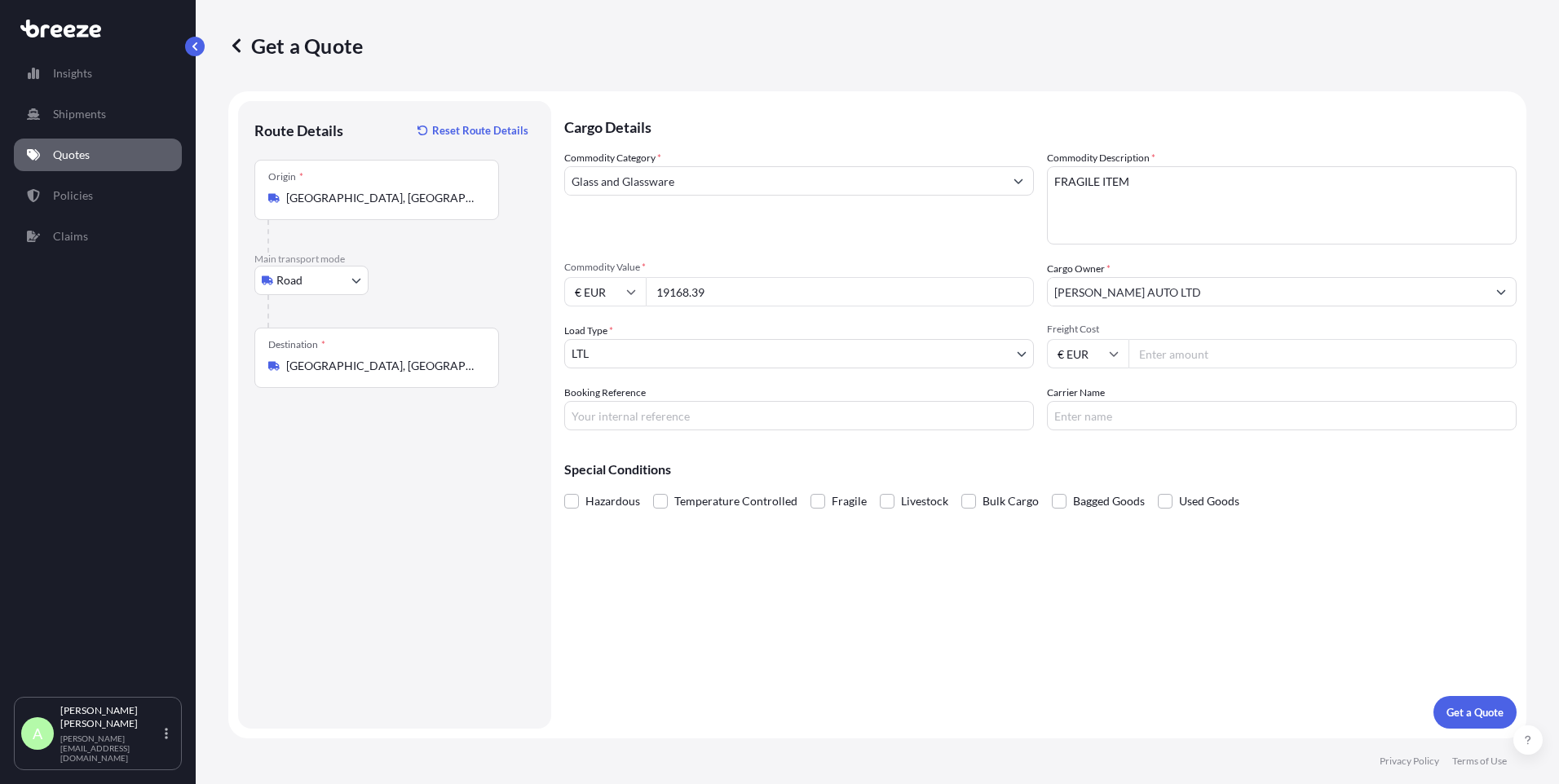
click at [744, 350] on body "1 option available. 0 options available. 1 option available. 0 options availabl…" at bounding box center [780, 392] width 1559 height 784
click at [1162, 356] on input "Freight Cost" at bounding box center [1323, 354] width 388 height 30
click at [1150, 354] on input "Freight Cost" at bounding box center [1323, 354] width 388 height 30
type input "2525"
click at [786, 411] on input "Booking Reference" at bounding box center [798, 416] width 469 height 30
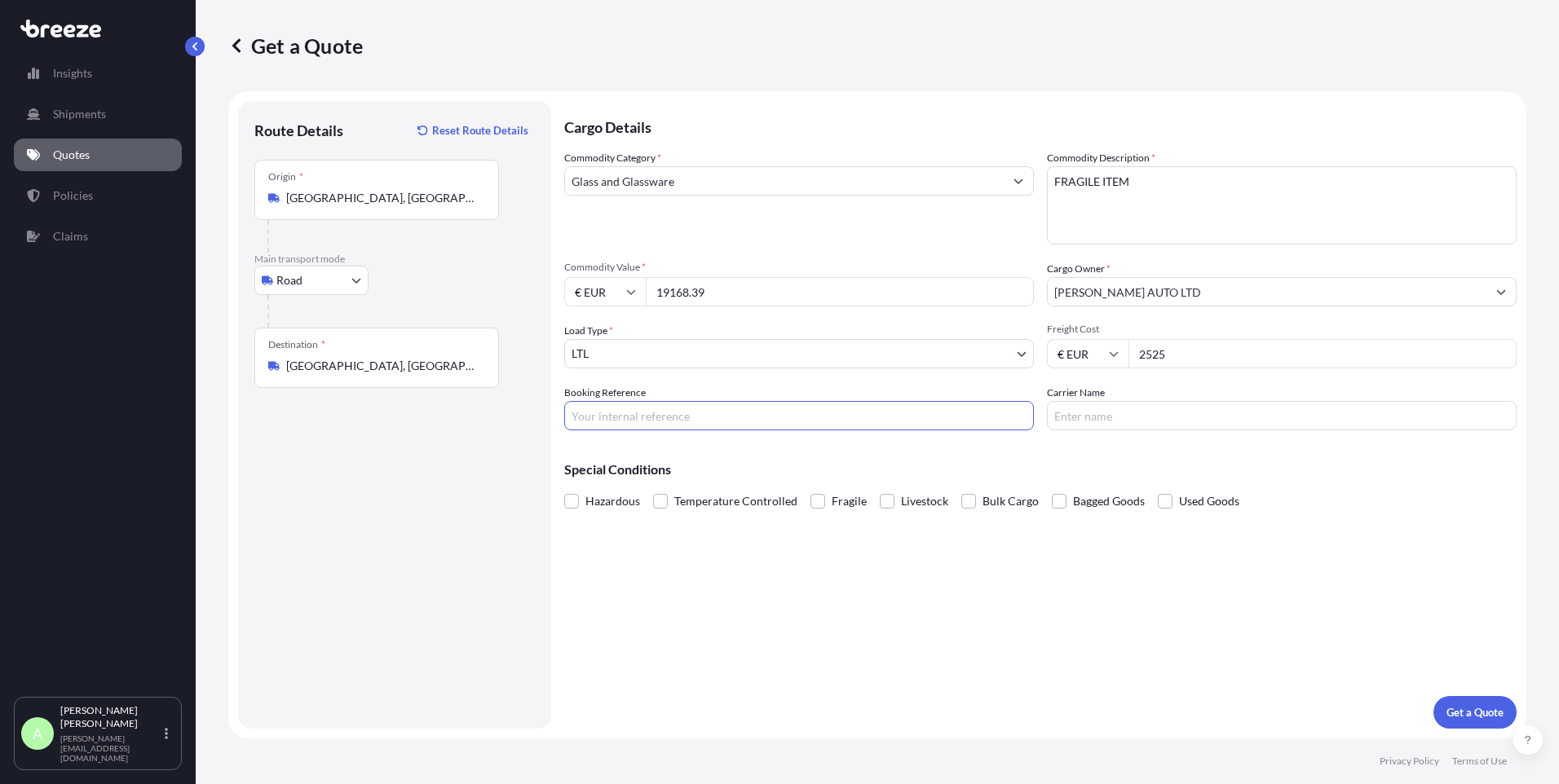
click at [1116, 415] on input "Carrier Name" at bounding box center [1281, 416] width 469 height 30
type input "IKRA LOGITICS"
click at [792, 420] on input "Booking Reference" at bounding box center [798, 416] width 469 height 30
click at [810, 504] on span at bounding box center [817, 501] width 15 height 15
click at [810, 489] on input "Fragile" at bounding box center [810, 489] width 0 height 0
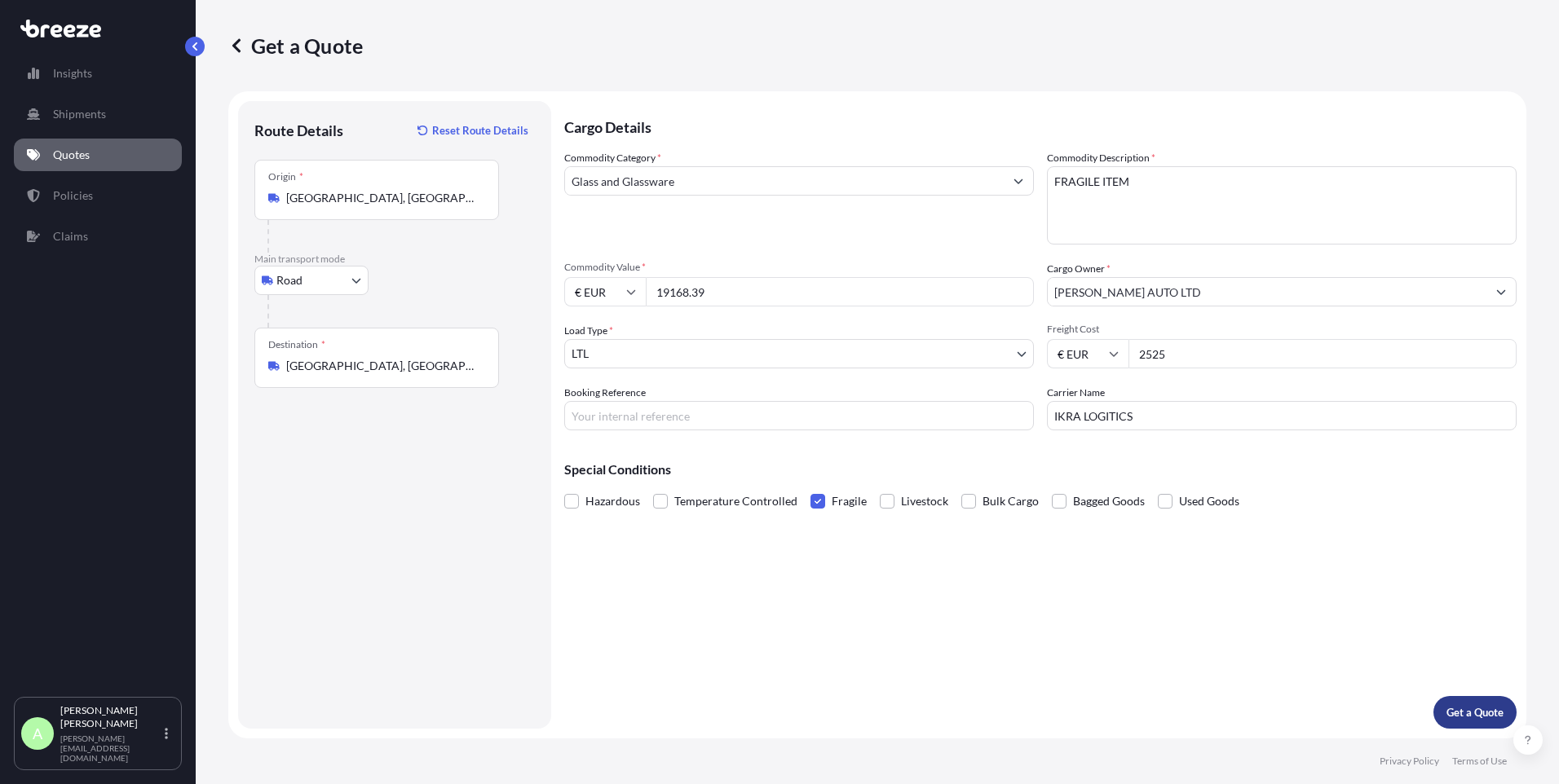
click at [1464, 719] on p "Get a Quote" at bounding box center [1475, 712] width 57 height 17
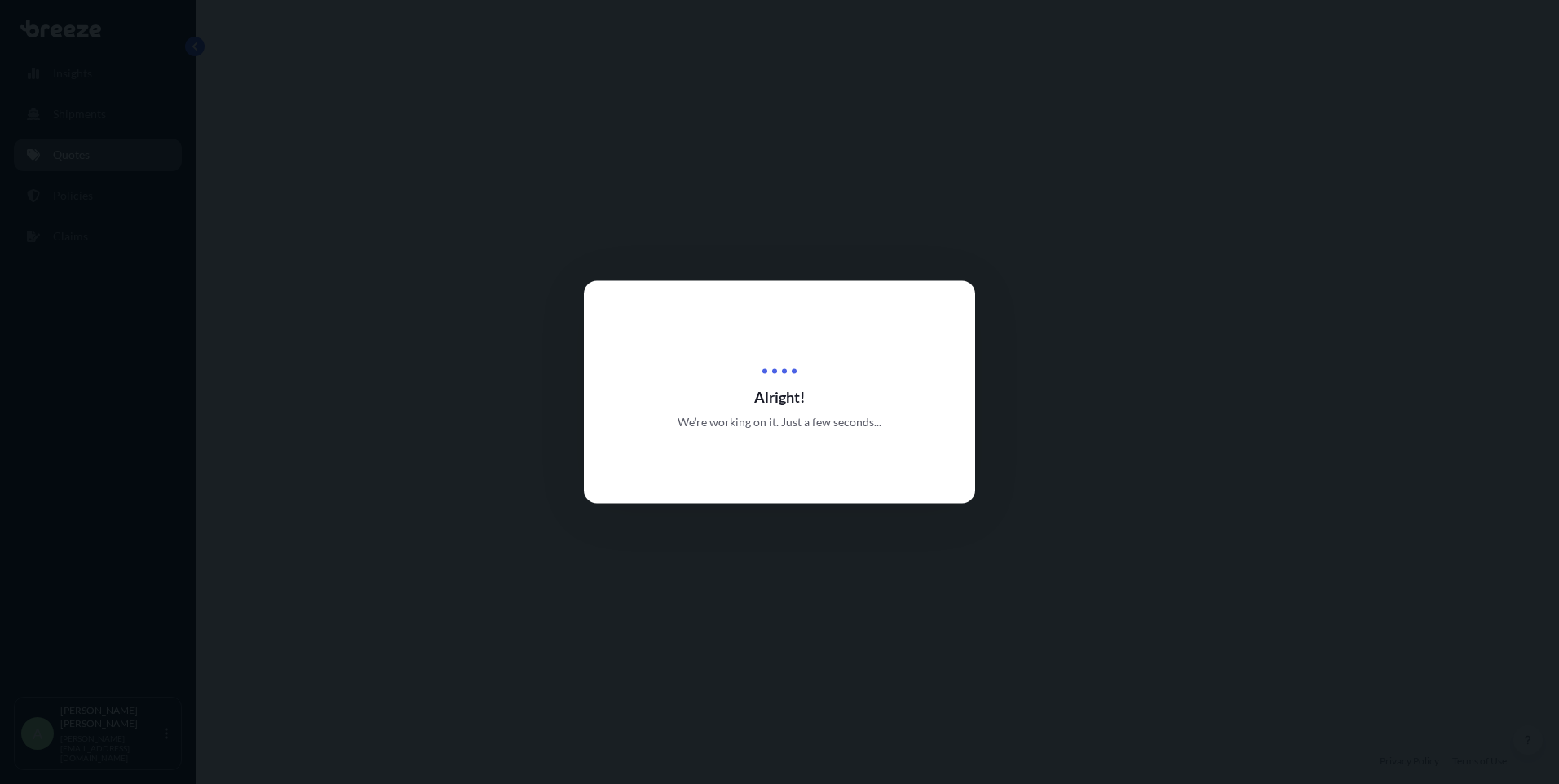
select select "Road"
select select "1"
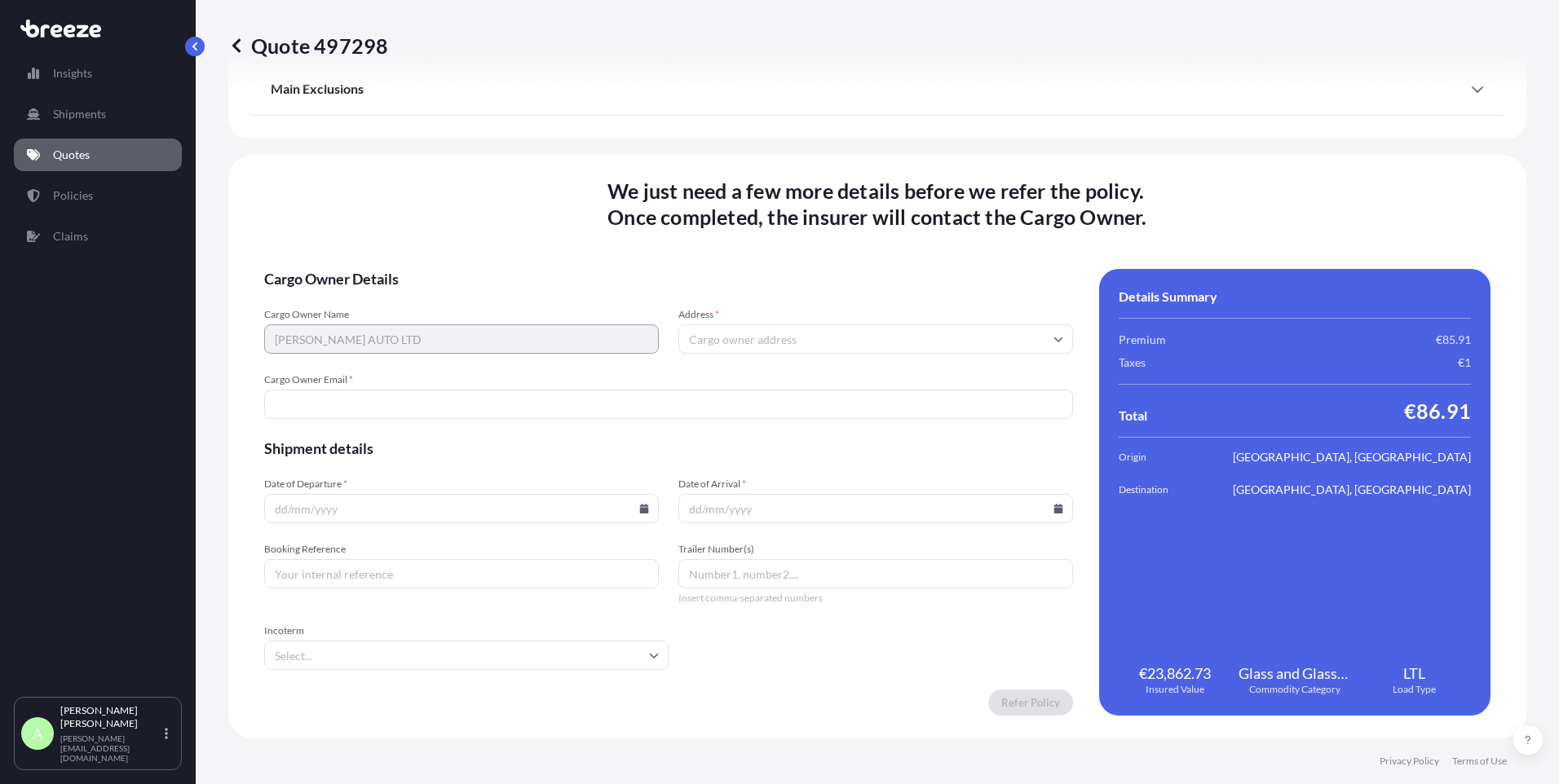
scroll to position [1541, 0]
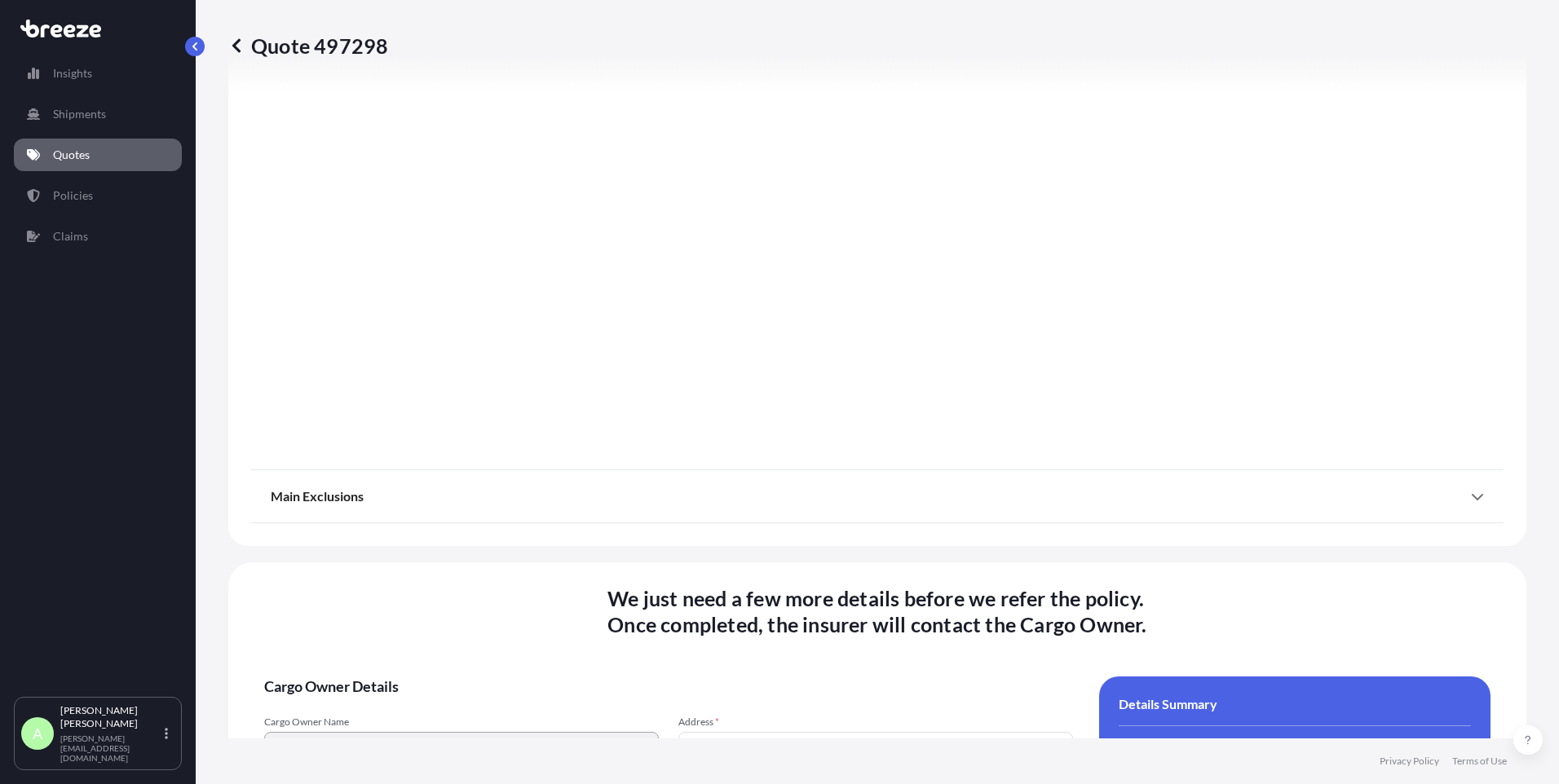
click at [1471, 497] on icon at bounding box center [1477, 497] width 12 height 7
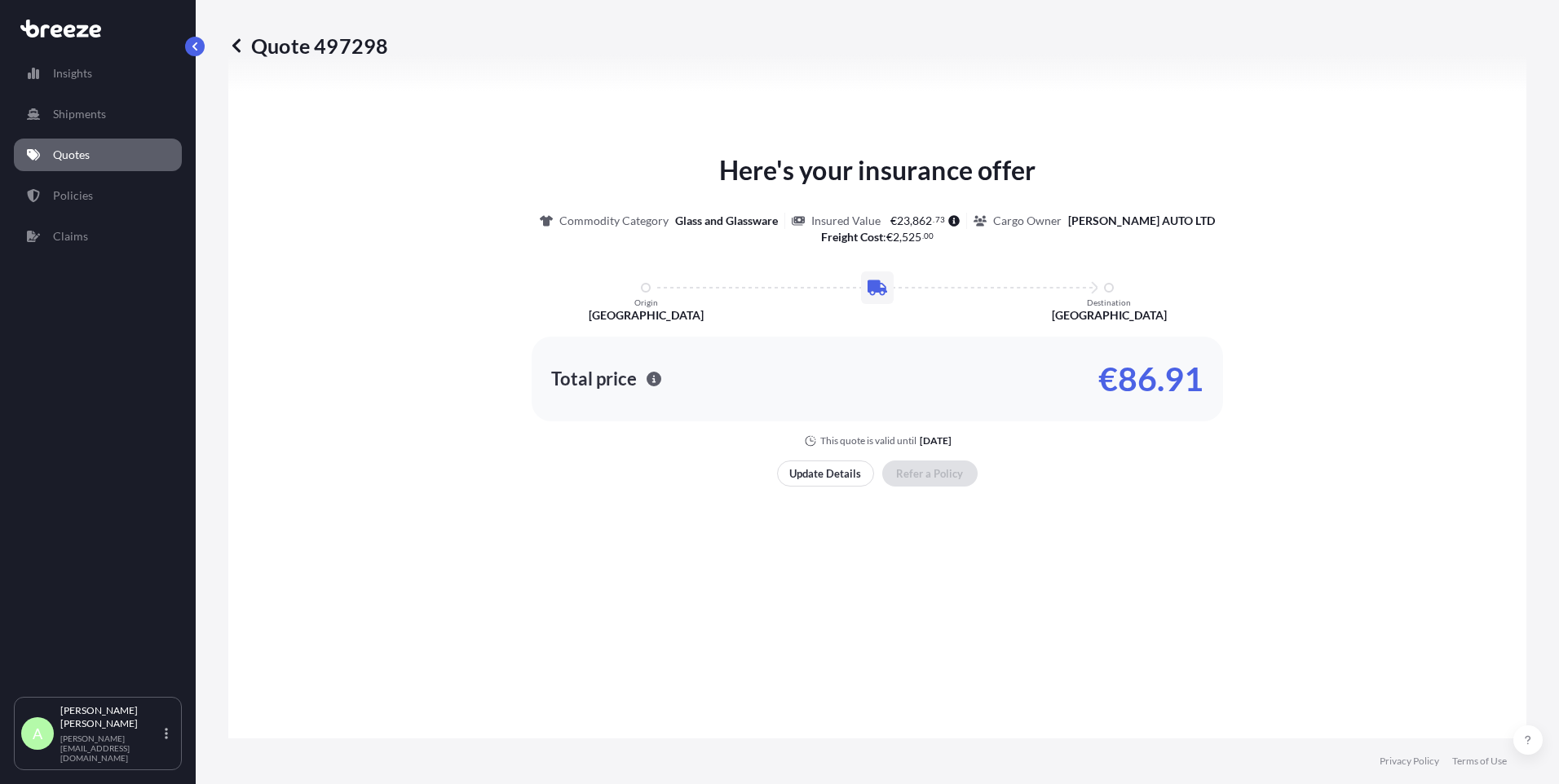
scroll to position [975, 0]
click at [814, 480] on p "Update Details" at bounding box center [825, 475] width 72 height 17
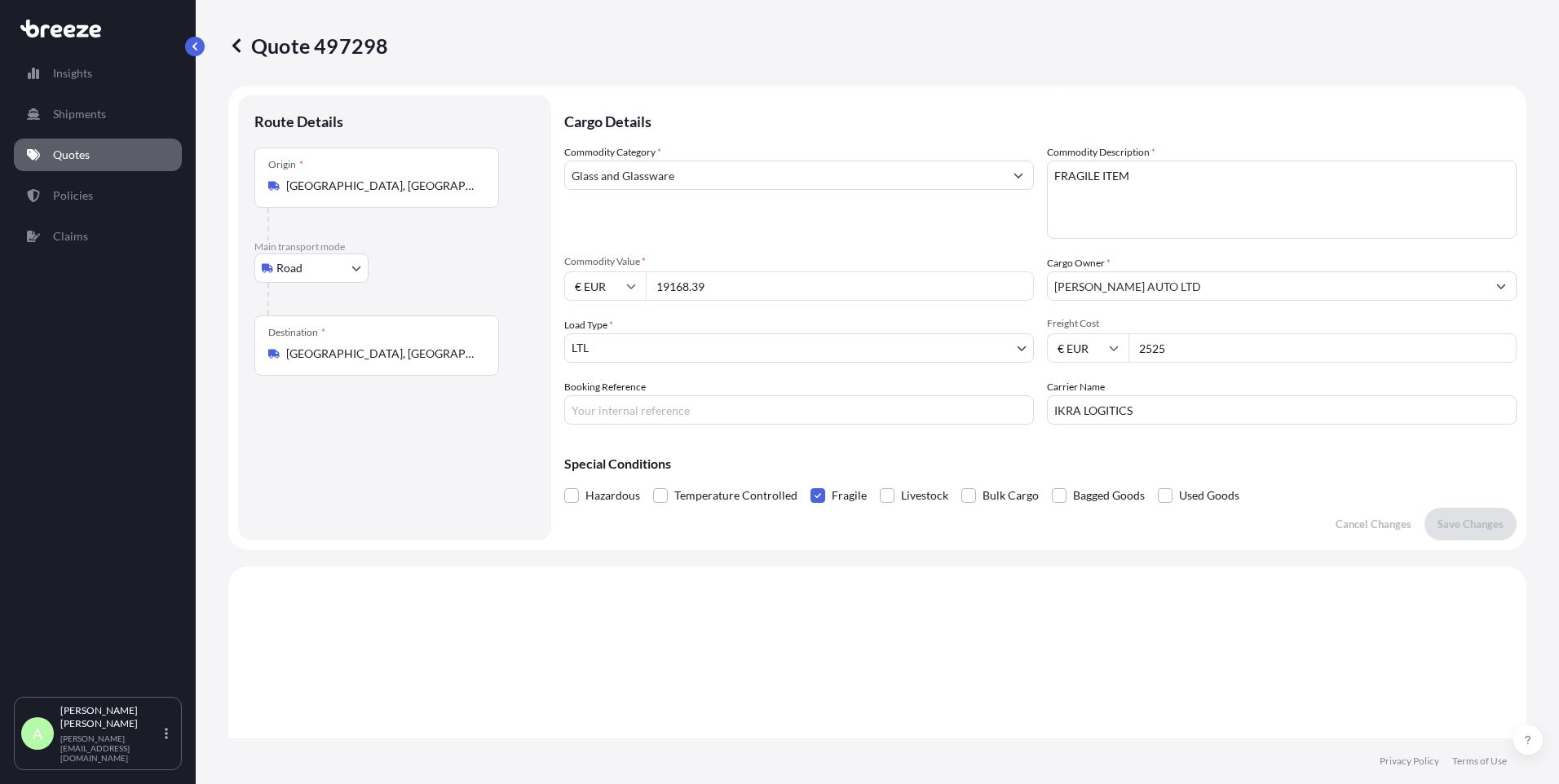
scroll to position [0, 0]
drag, startPoint x: 410, startPoint y: 50, endPoint x: 392, endPoint y: 43, distance: 19.3
click at [392, 43] on div "Quote 497298" at bounding box center [877, 45] width 1298 height 27
click at [387, 44] on div "Quote 497298" at bounding box center [877, 45] width 1298 height 27
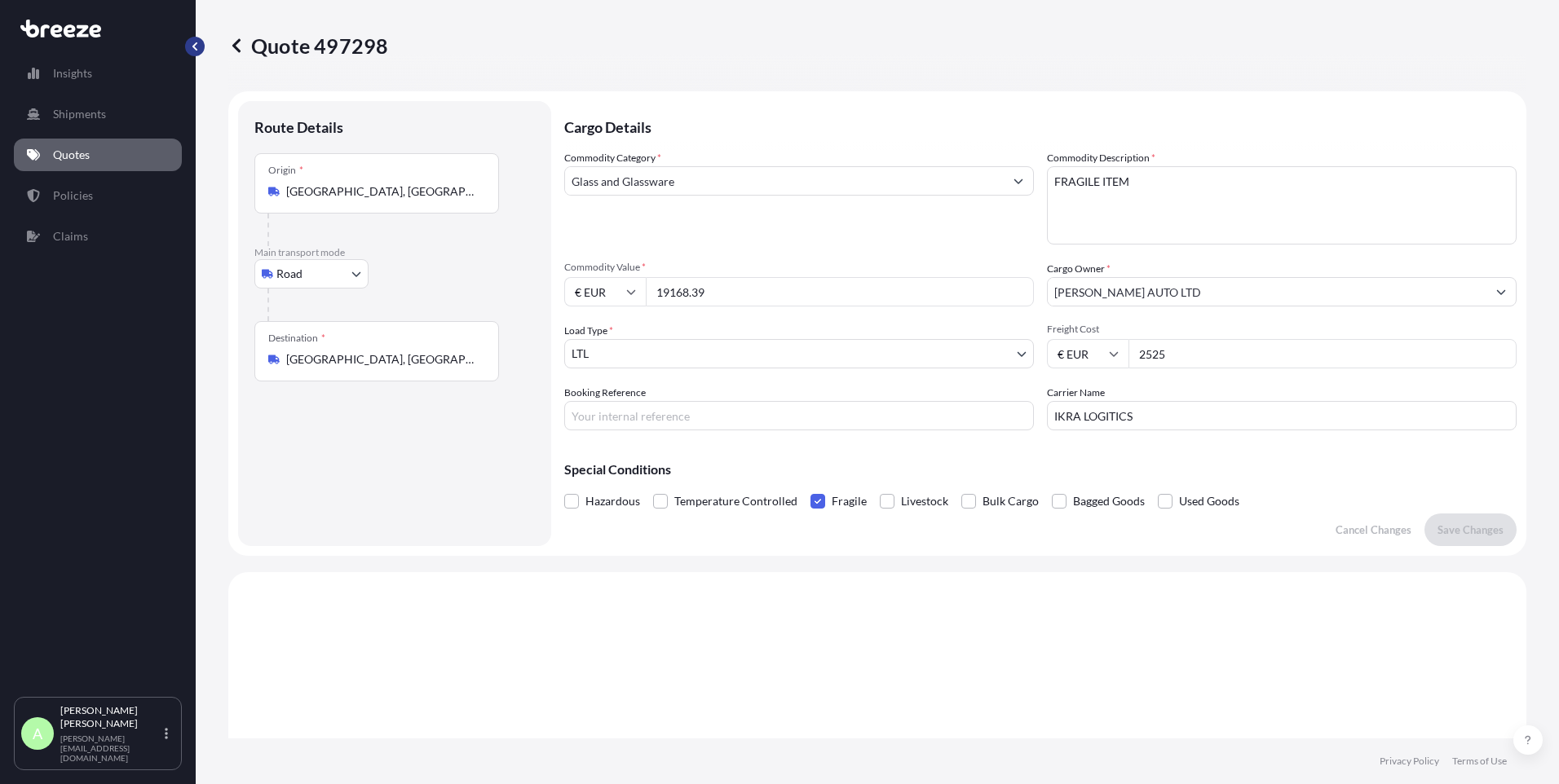
click at [201, 52] on button "button" at bounding box center [195, 46] width 20 height 20
click at [73, 153] on p "Quotes" at bounding box center [71, 154] width 36 height 17
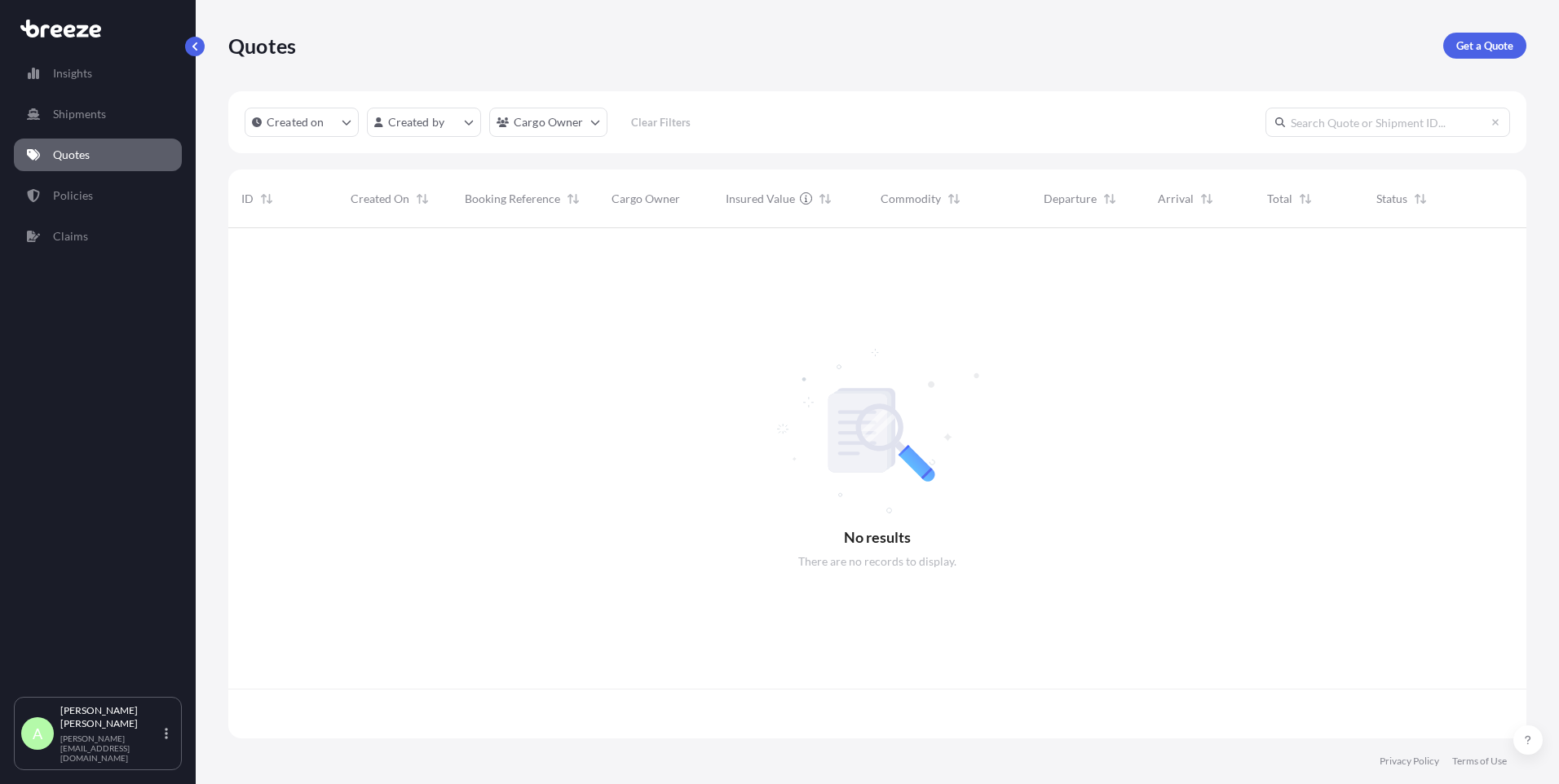
scroll to position [507, 1285]
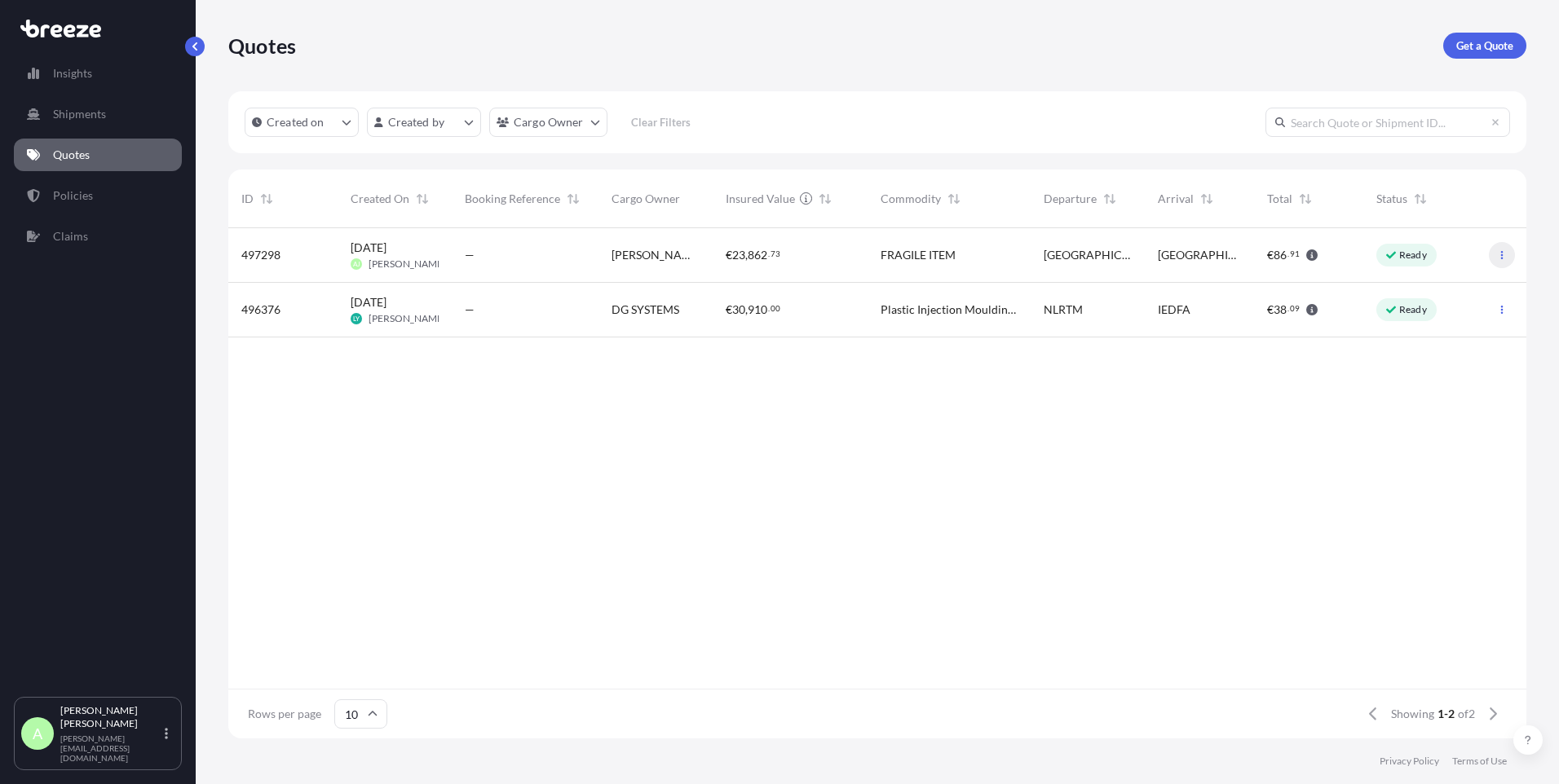
click at [1508, 260] on button "button" at bounding box center [1502, 255] width 27 height 27
click at [1464, 260] on link "Edit quote" at bounding box center [1429, 258] width 124 height 27
select select "Road"
select select "1"
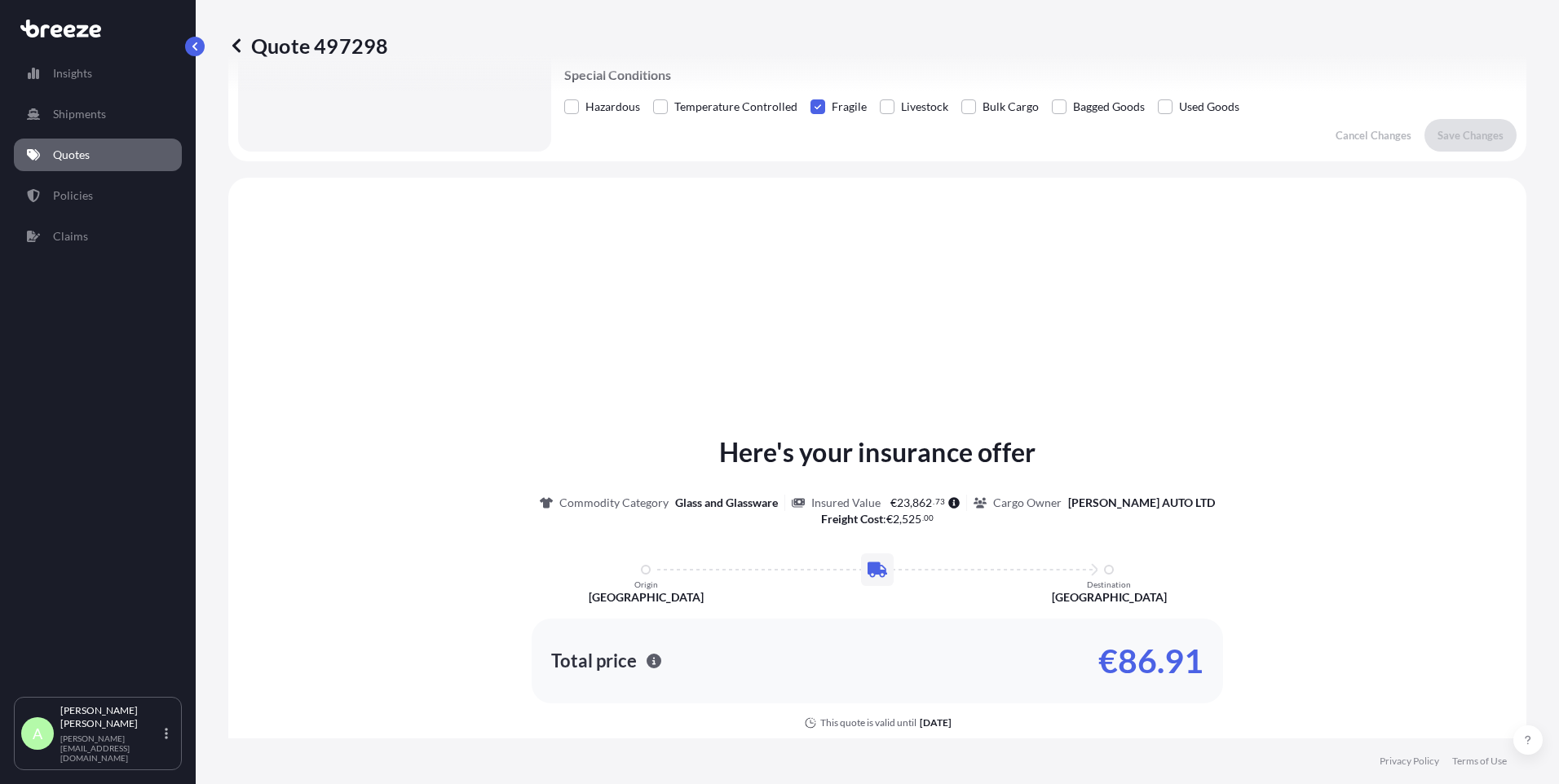
scroll to position [491, 0]
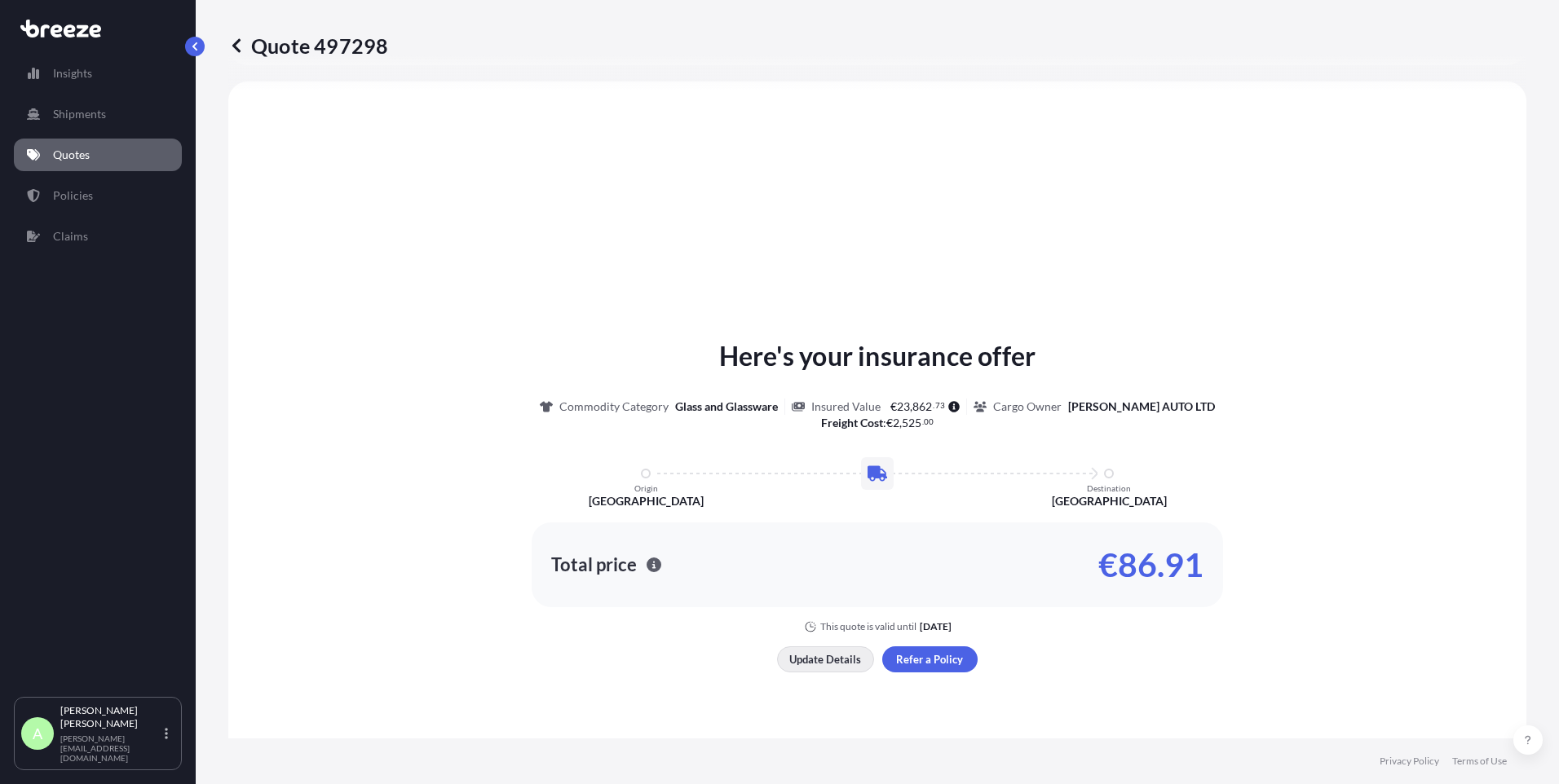
click at [827, 659] on p "Update Details" at bounding box center [825, 659] width 72 height 17
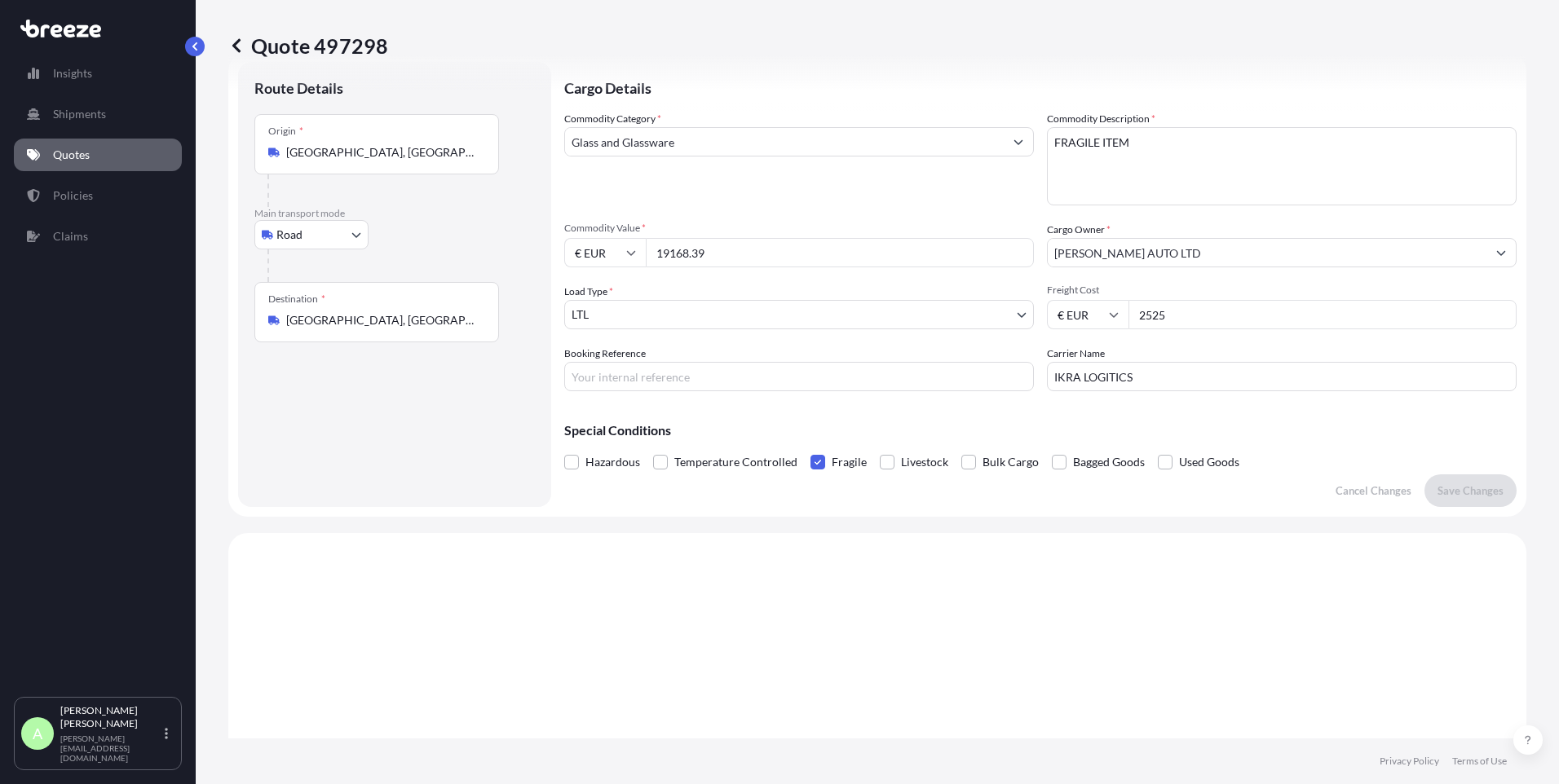
scroll to position [27, 0]
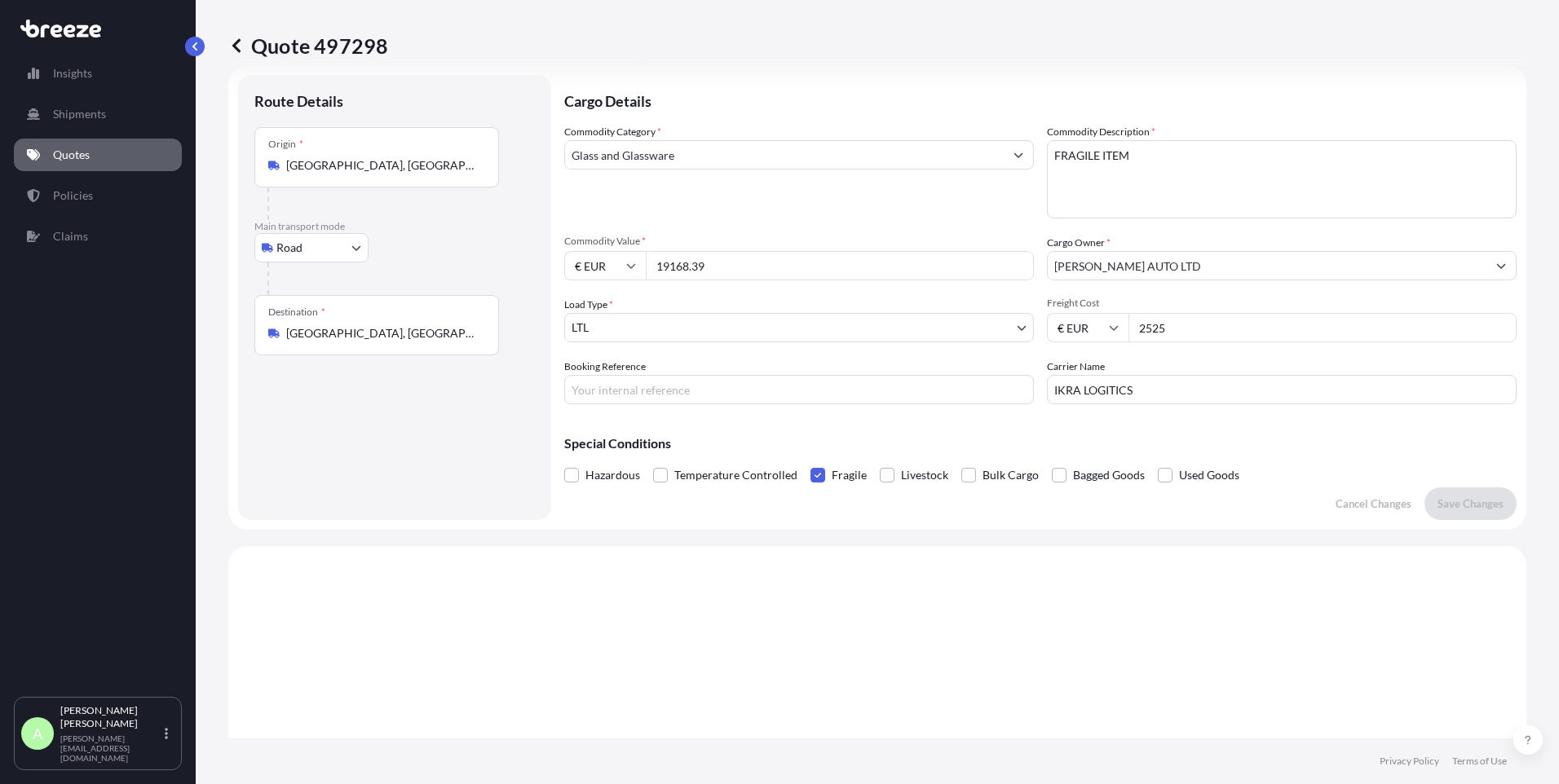
drag, startPoint x: 740, startPoint y: 264, endPoint x: 635, endPoint y: 264, distance: 105.0
click at [635, 264] on div "€ EUR 19168.39" at bounding box center [798, 266] width 469 height 30
drag, startPoint x: 1164, startPoint y: 332, endPoint x: 1116, endPoint y: 336, distance: 48.2
click at [1116, 336] on div "€ EUR 2525" at bounding box center [1281, 328] width 469 height 30
click at [1446, 505] on p "Save Changes" at bounding box center [1469, 504] width 66 height 17
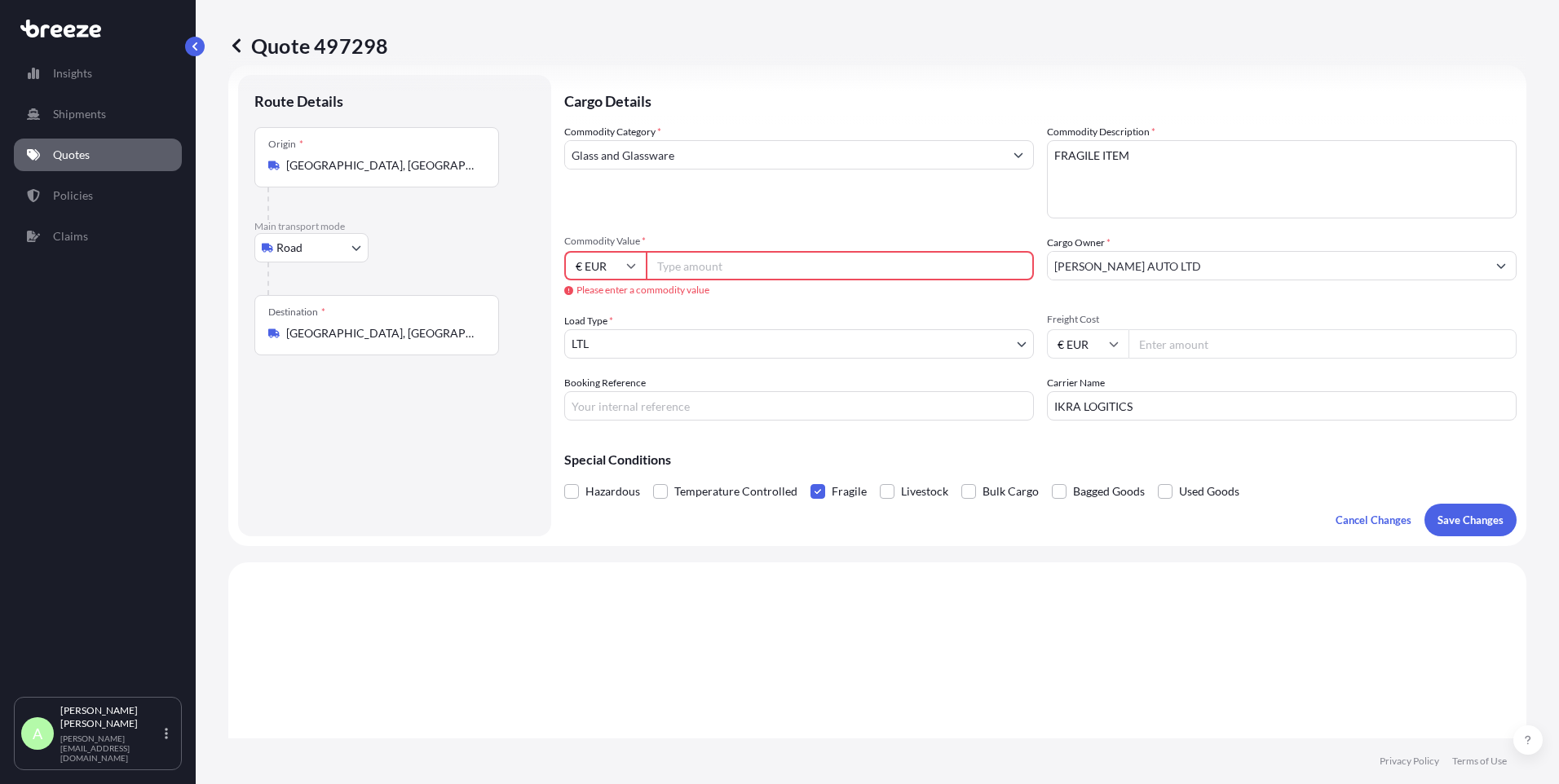
click at [755, 253] on input "Commodity Value *" at bounding box center [840, 266] width 388 height 30
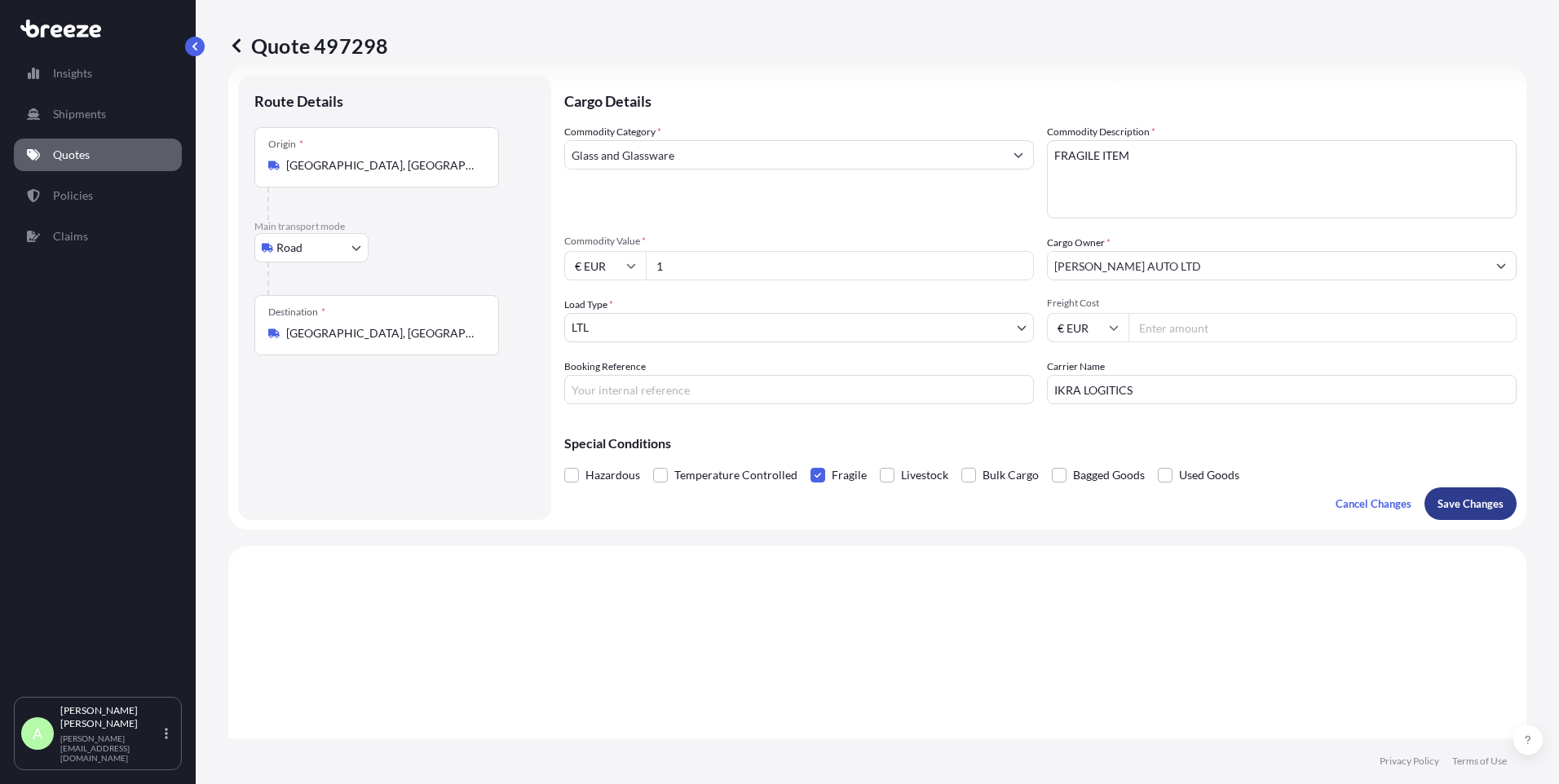
type input "1"
click at [1465, 510] on p "Save Changes" at bounding box center [1469, 504] width 66 height 17
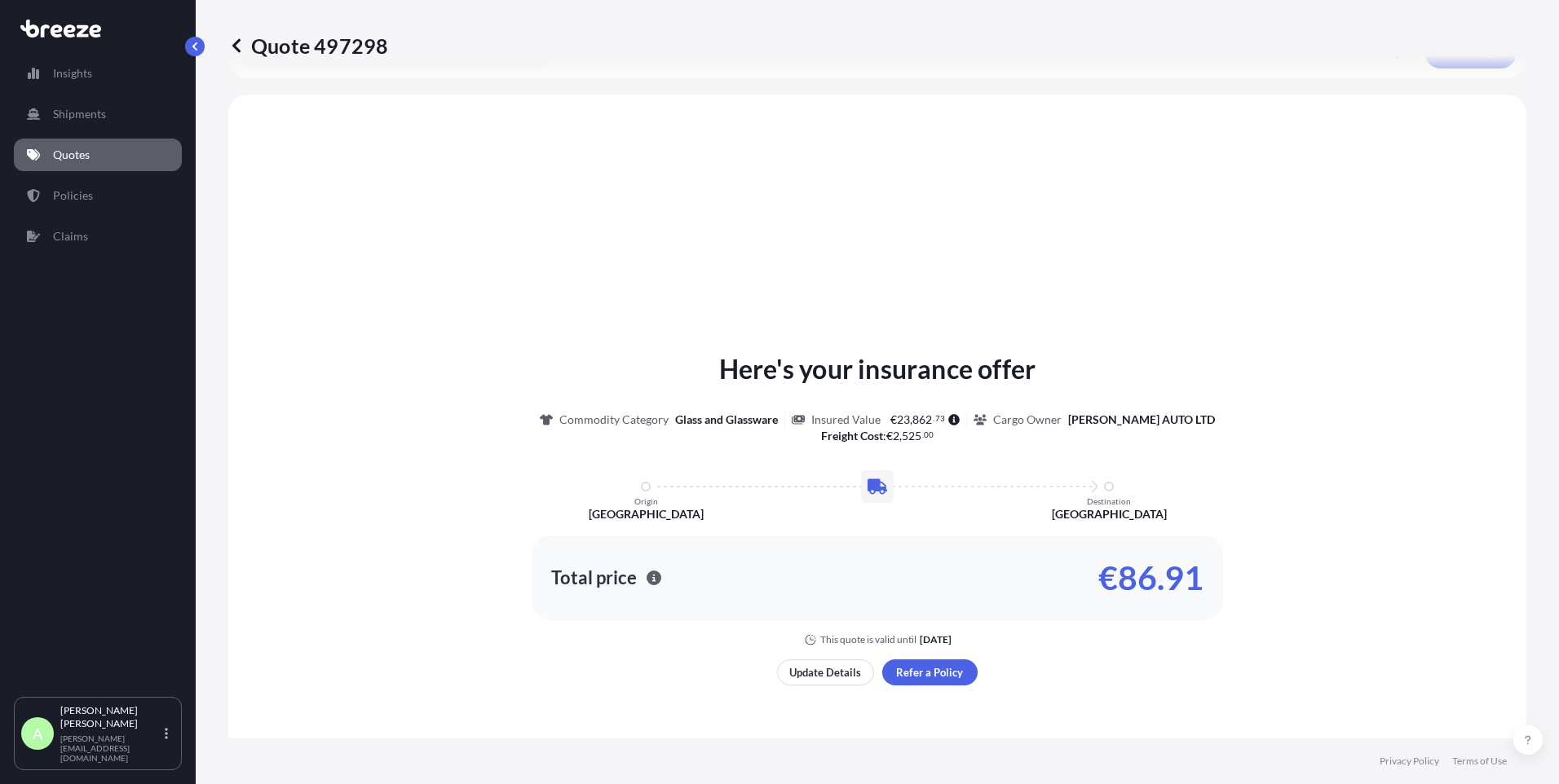
scroll to position [491, 0]
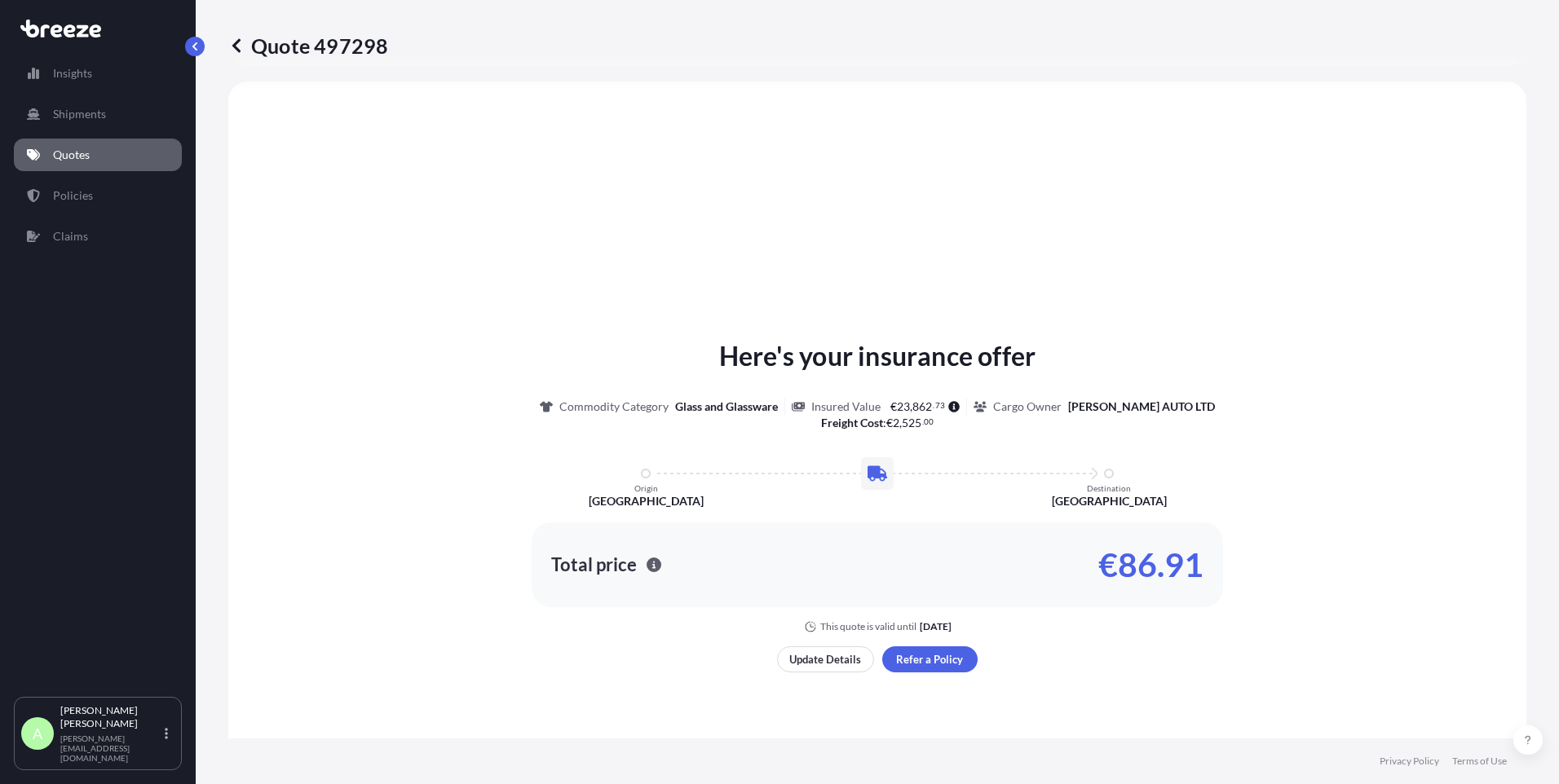
select select "Road"
select select "1"
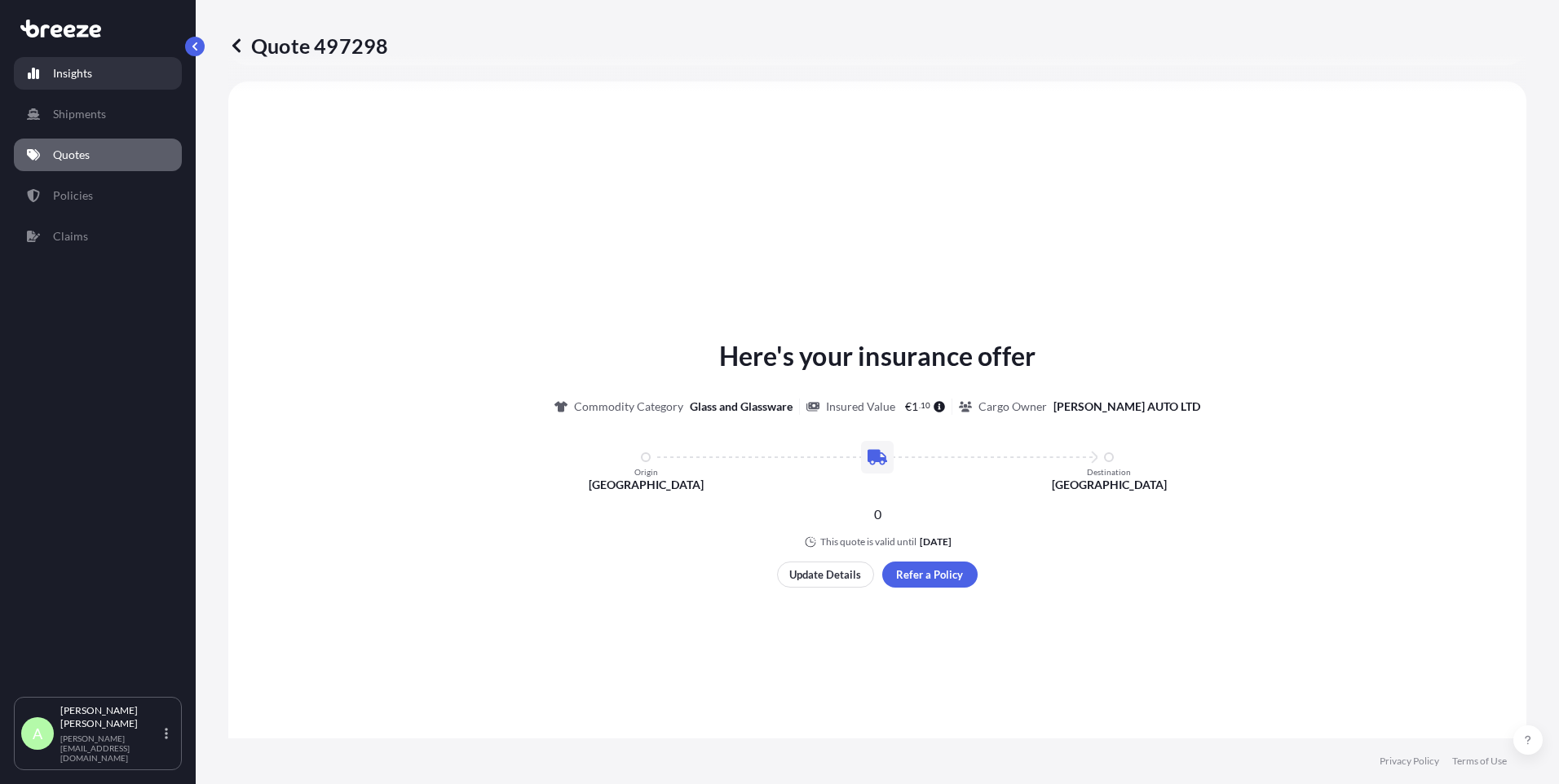
click at [74, 76] on p "Insights" at bounding box center [73, 73] width 39 height 17
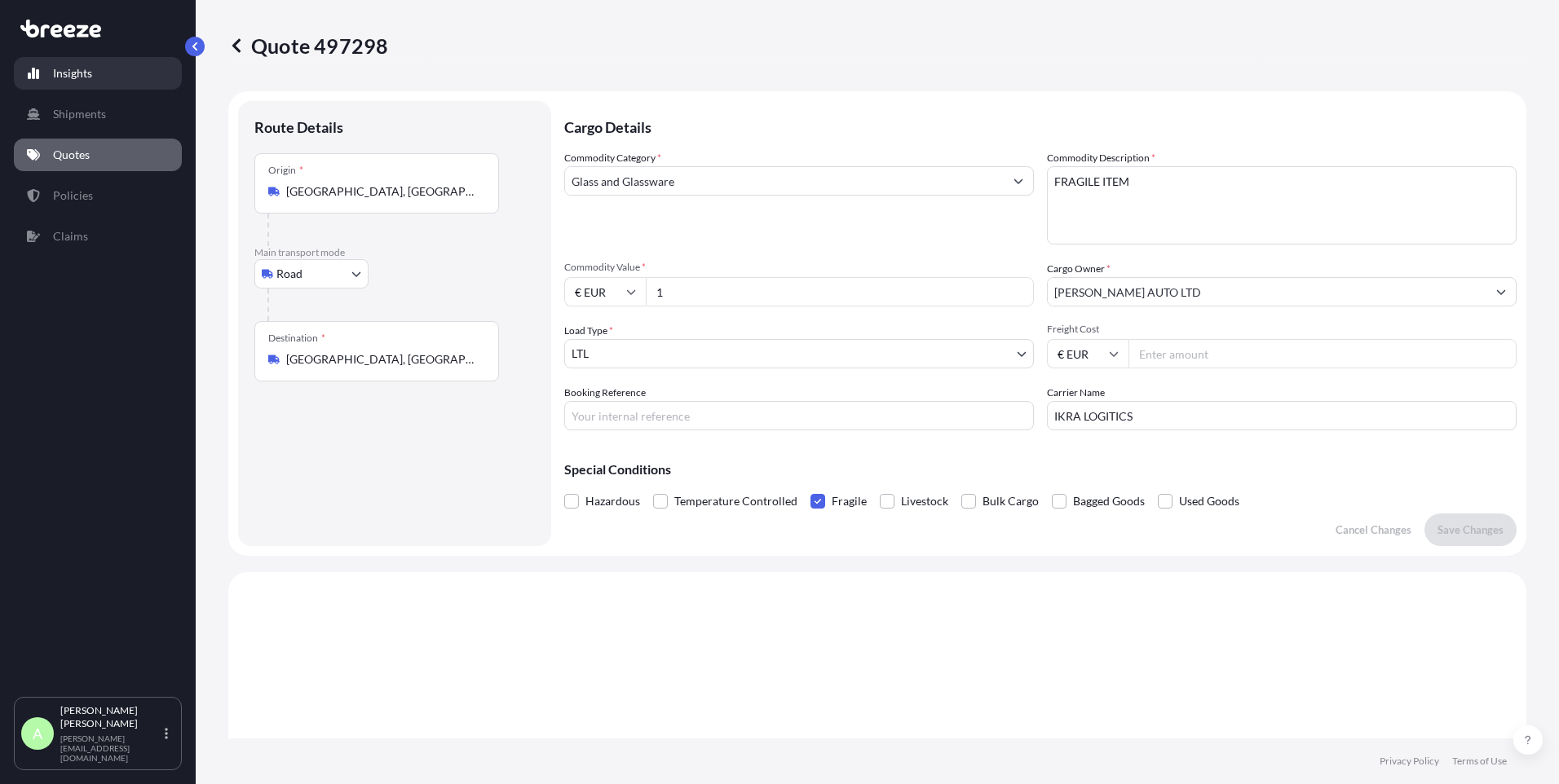
select select "2025"
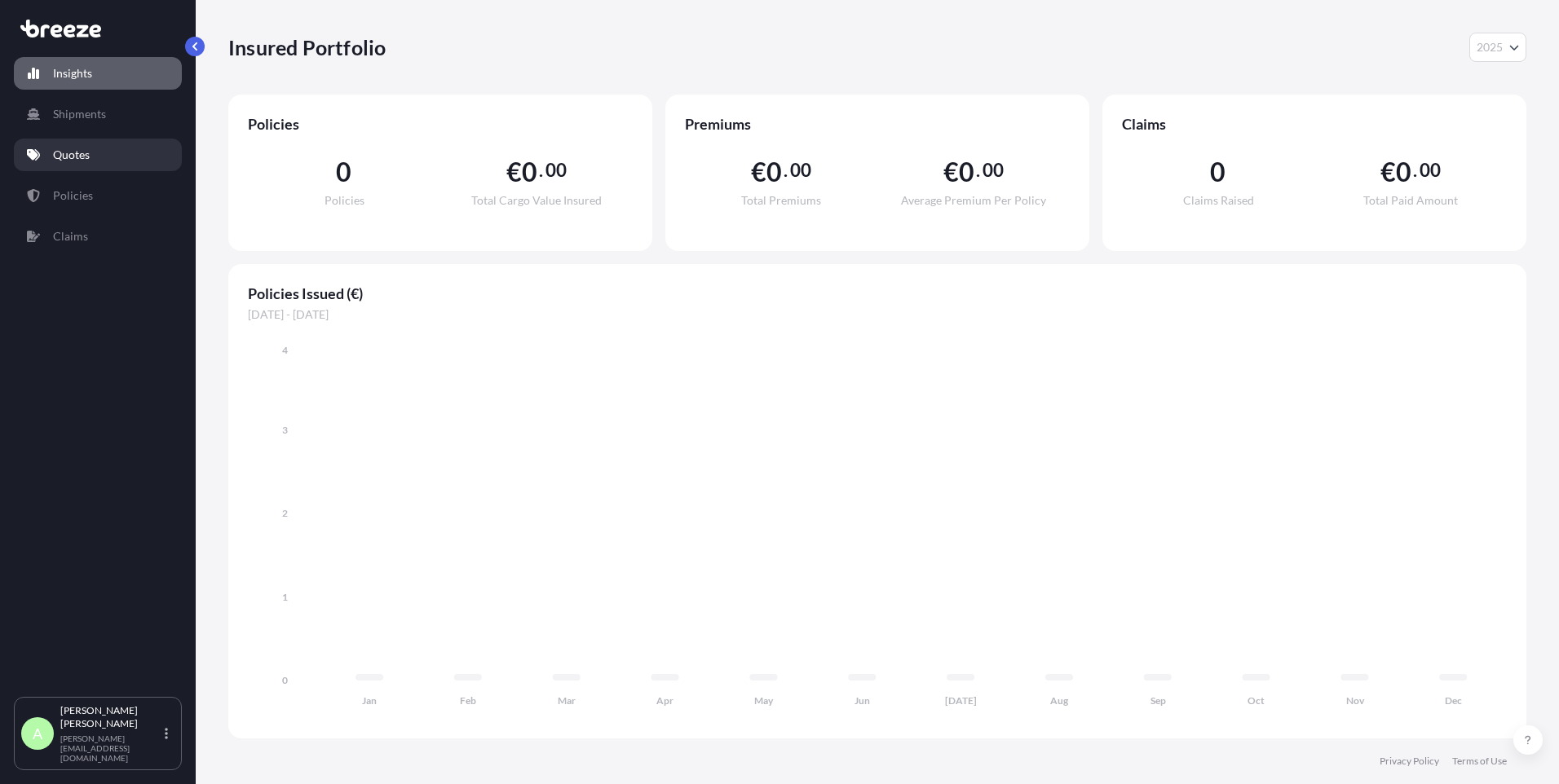
click at [69, 150] on p "Quotes" at bounding box center [71, 154] width 36 height 17
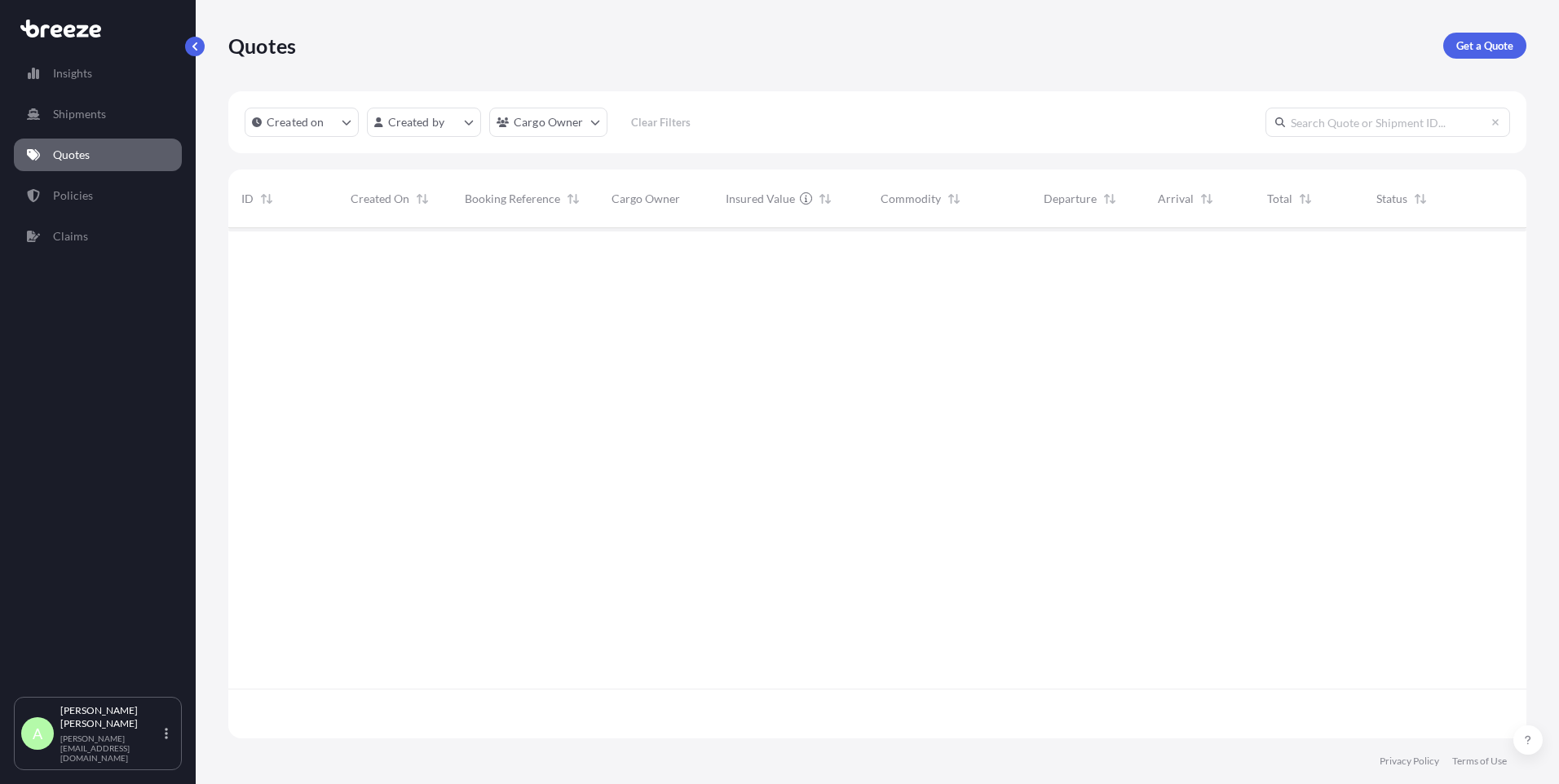
scroll to position [507, 1285]
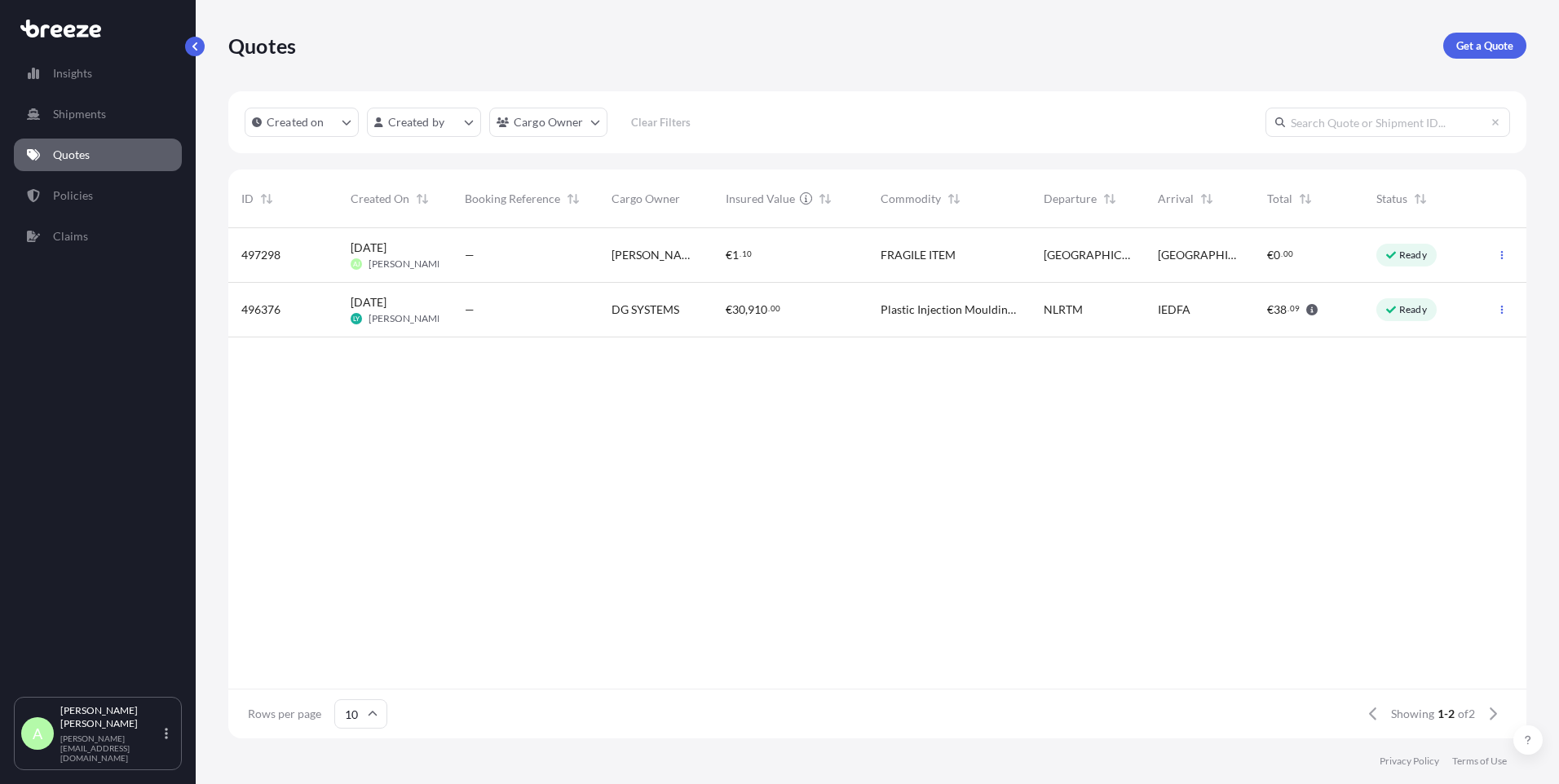
click at [1404, 264] on div "Ready" at bounding box center [1405, 255] width 60 height 23
select select "Road"
select select "1"
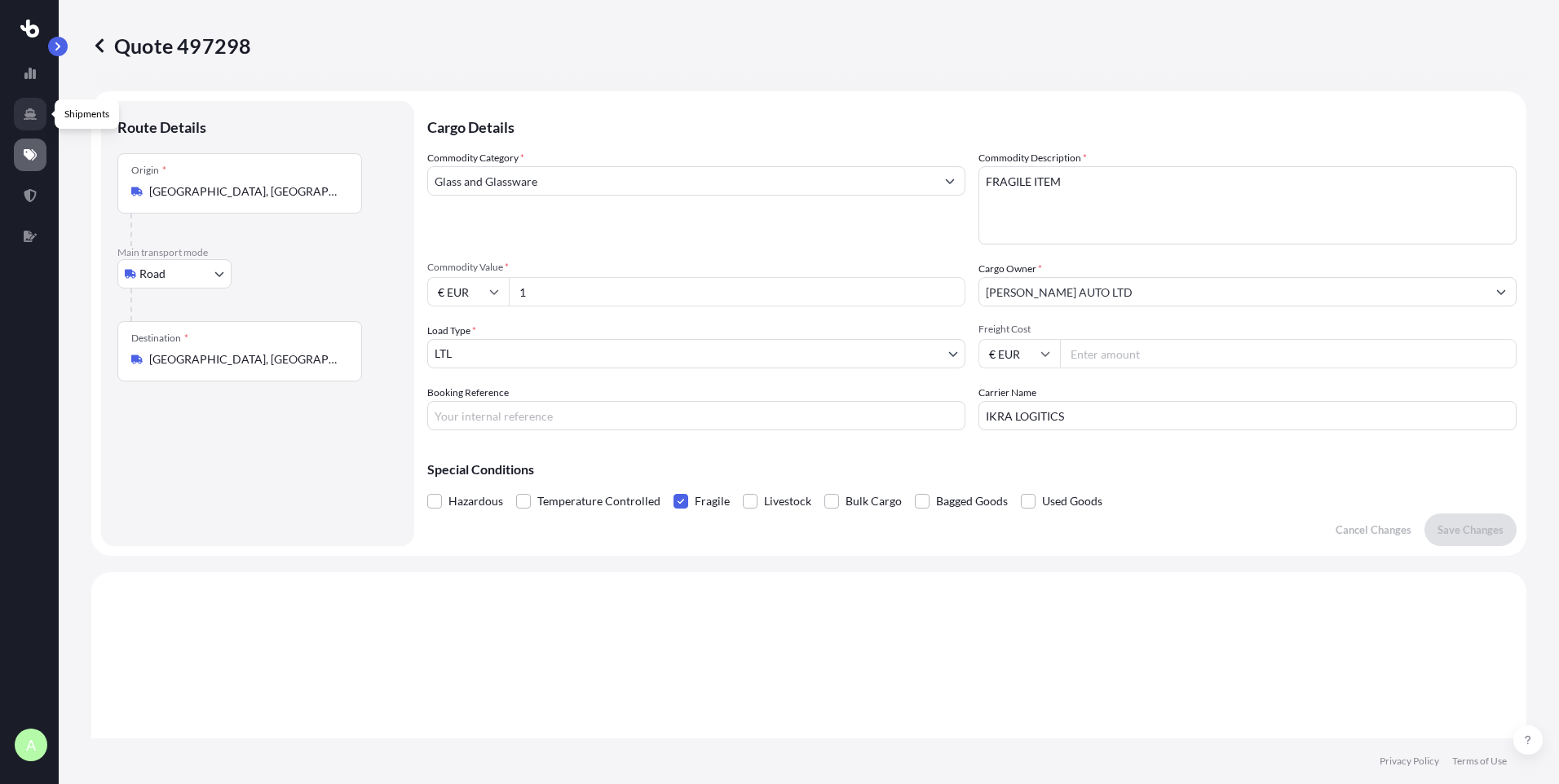
click at [27, 116] on icon at bounding box center [30, 114] width 13 height 12
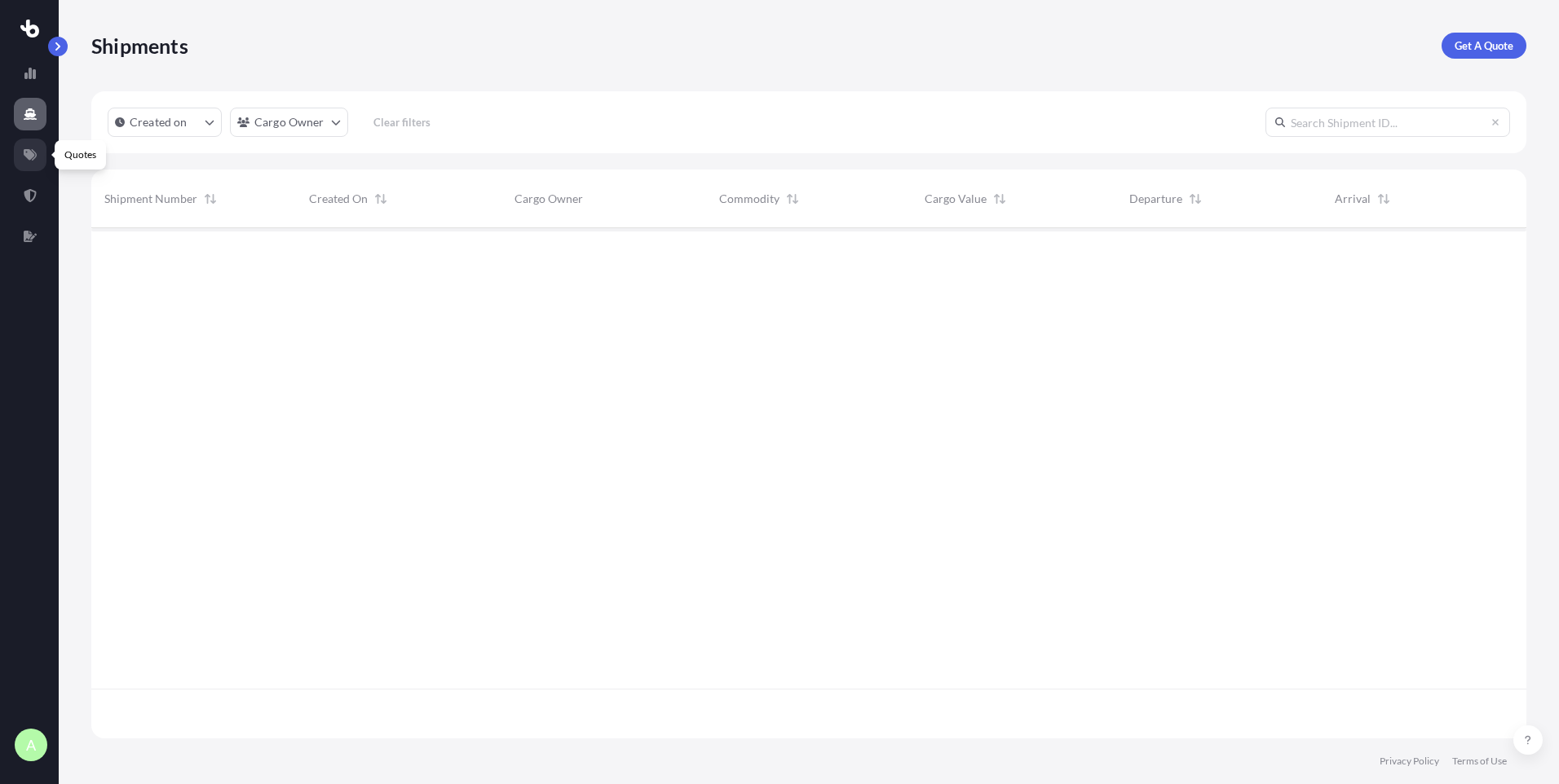
scroll to position [557, 1423]
click at [31, 149] on icon at bounding box center [30, 154] width 13 height 13
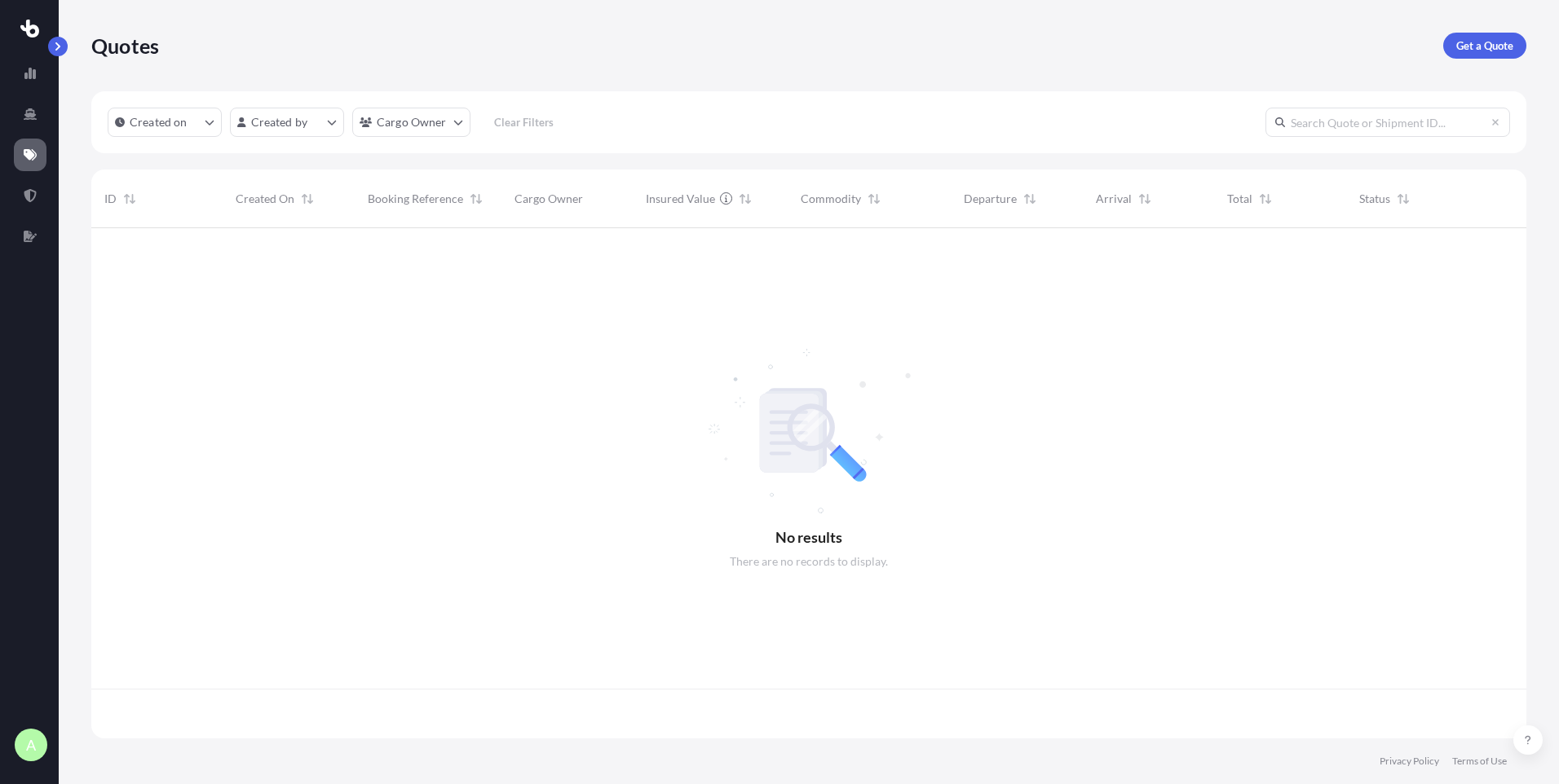
scroll to position [507, 1423]
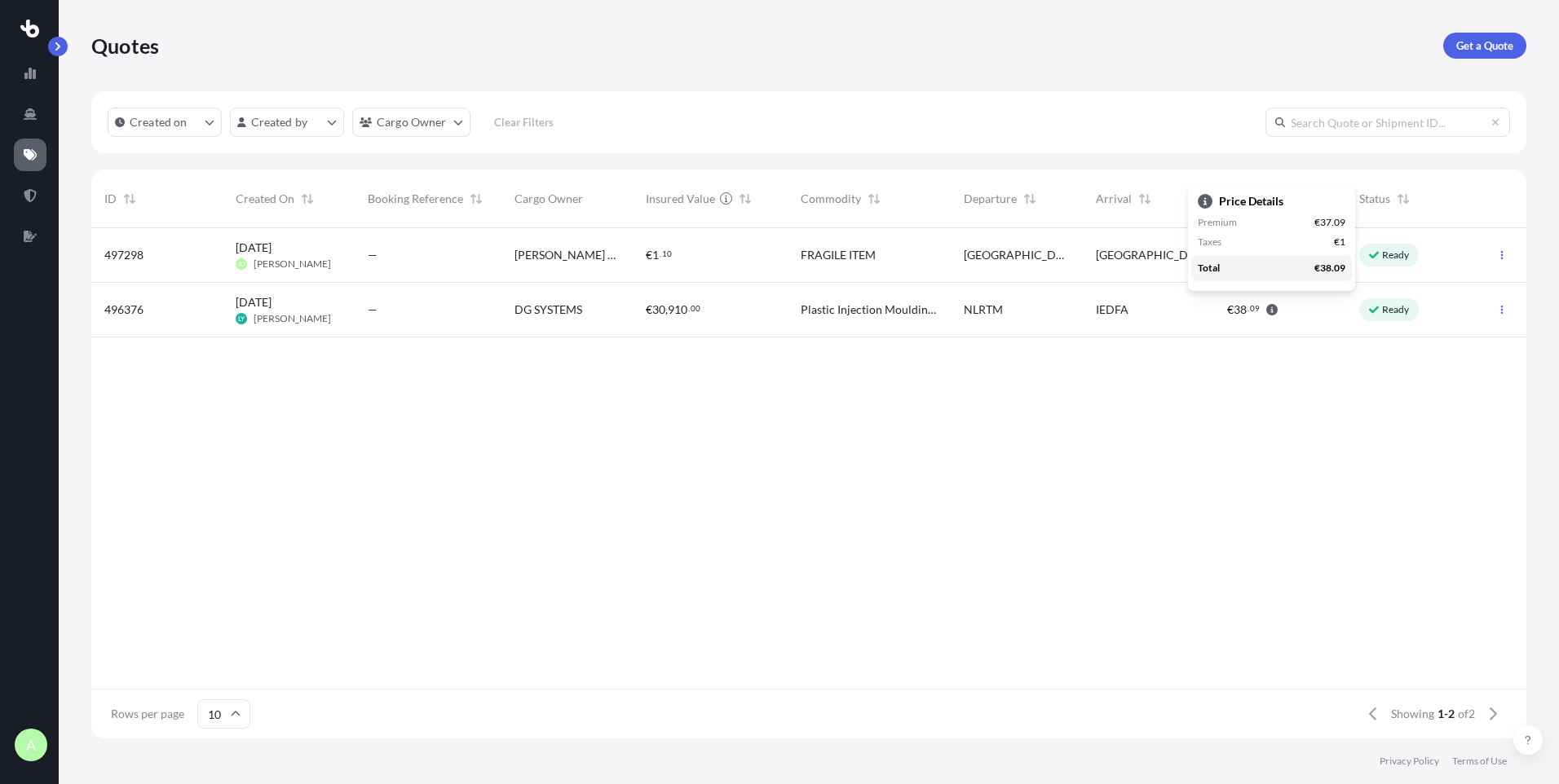
click at [1270, 311] on icon "button" at bounding box center [1273, 310] width 12 height 12
